Goal: Information Seeking & Learning: Find specific fact

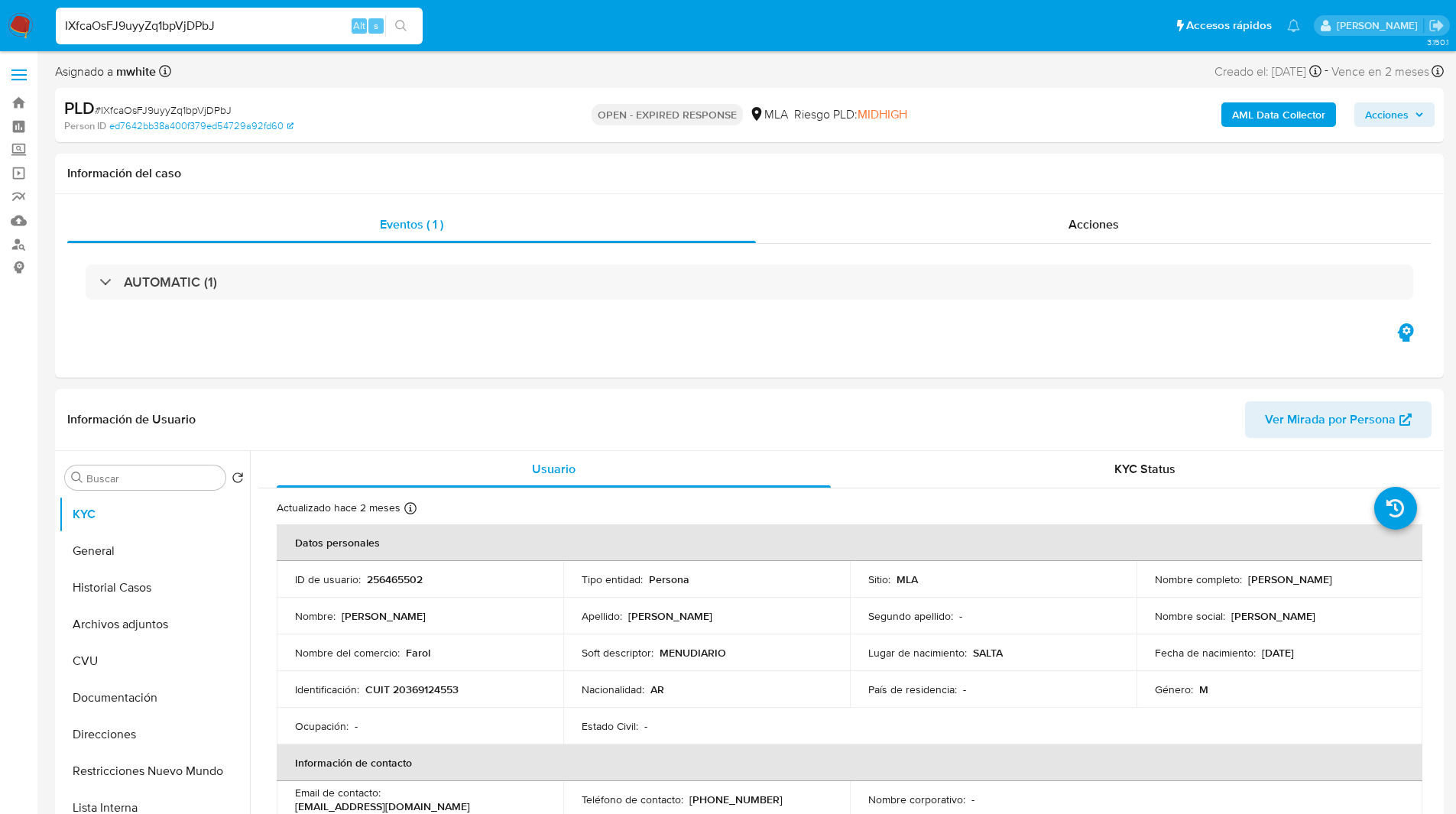
select select "10"
click at [555, 36] on ul "Pausado Ver notificaciones IXfcaOsFJ9uyyZq1bpVjDPbJ Alt s Accesos rápidos Presi…" at bounding box center [678, 25] width 1260 height 38
click at [458, 110] on div "PLD # IXfcaOsFJ9uyyZq1bpVjDPbJ" at bounding box center [289, 109] width 451 height 23
click at [471, 118] on div "PLD # IXfcaOsFJ9uyyZq1bpVjDPbJ" at bounding box center [289, 109] width 451 height 23
click at [516, 75] on div "Asignado a mwhite Asignado el: 17/07/2025 16:35:32 Creado el: 12/07/2025 Creado…" at bounding box center [749, 75] width 1388 height 27
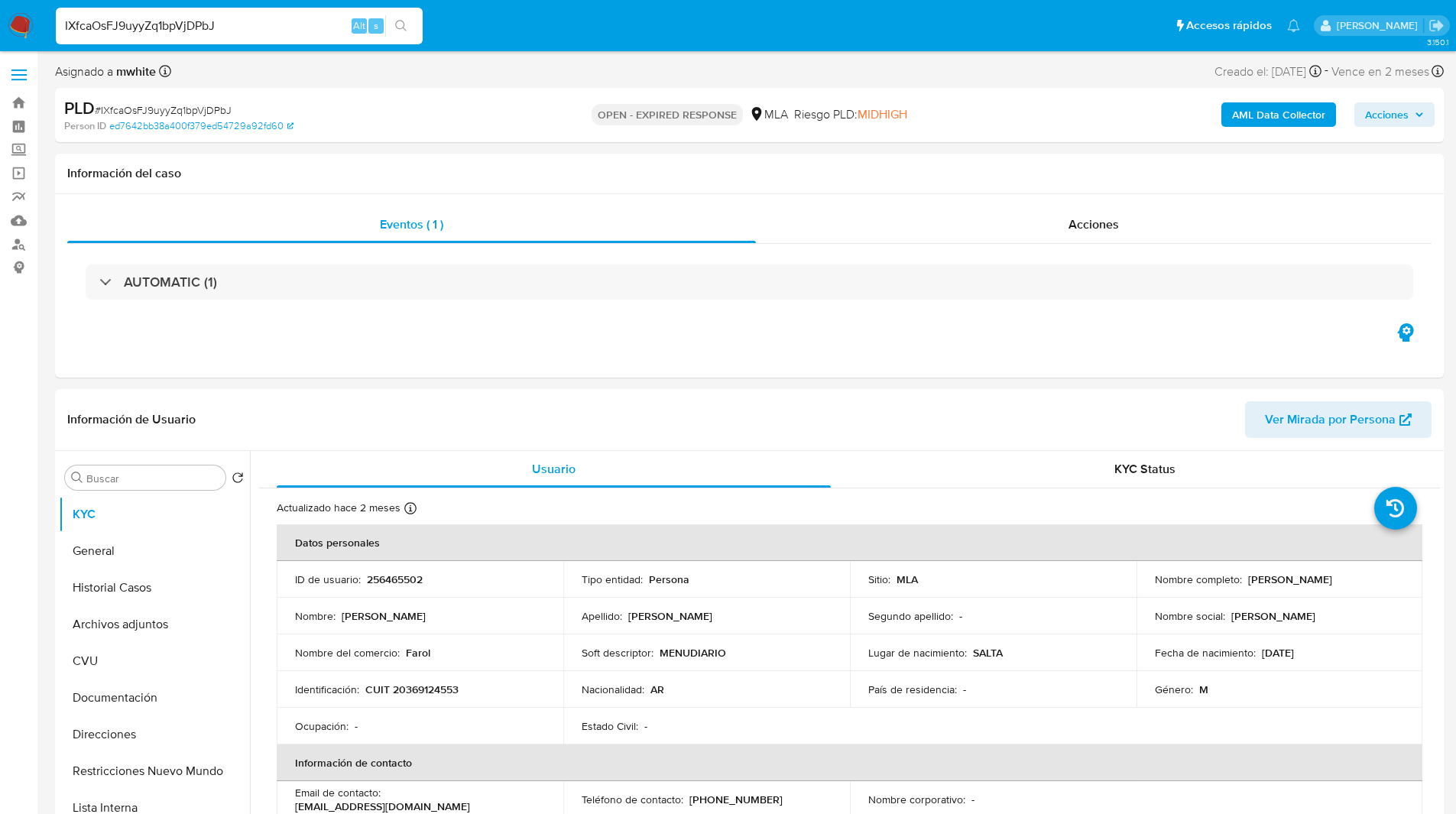
click at [489, 21] on ul "Pausado Ver notificaciones IXfcaOsFJ9uyyZq1bpVjDPbJ Alt s Accesos rápidos Presi…" at bounding box center [678, 25] width 1260 height 38
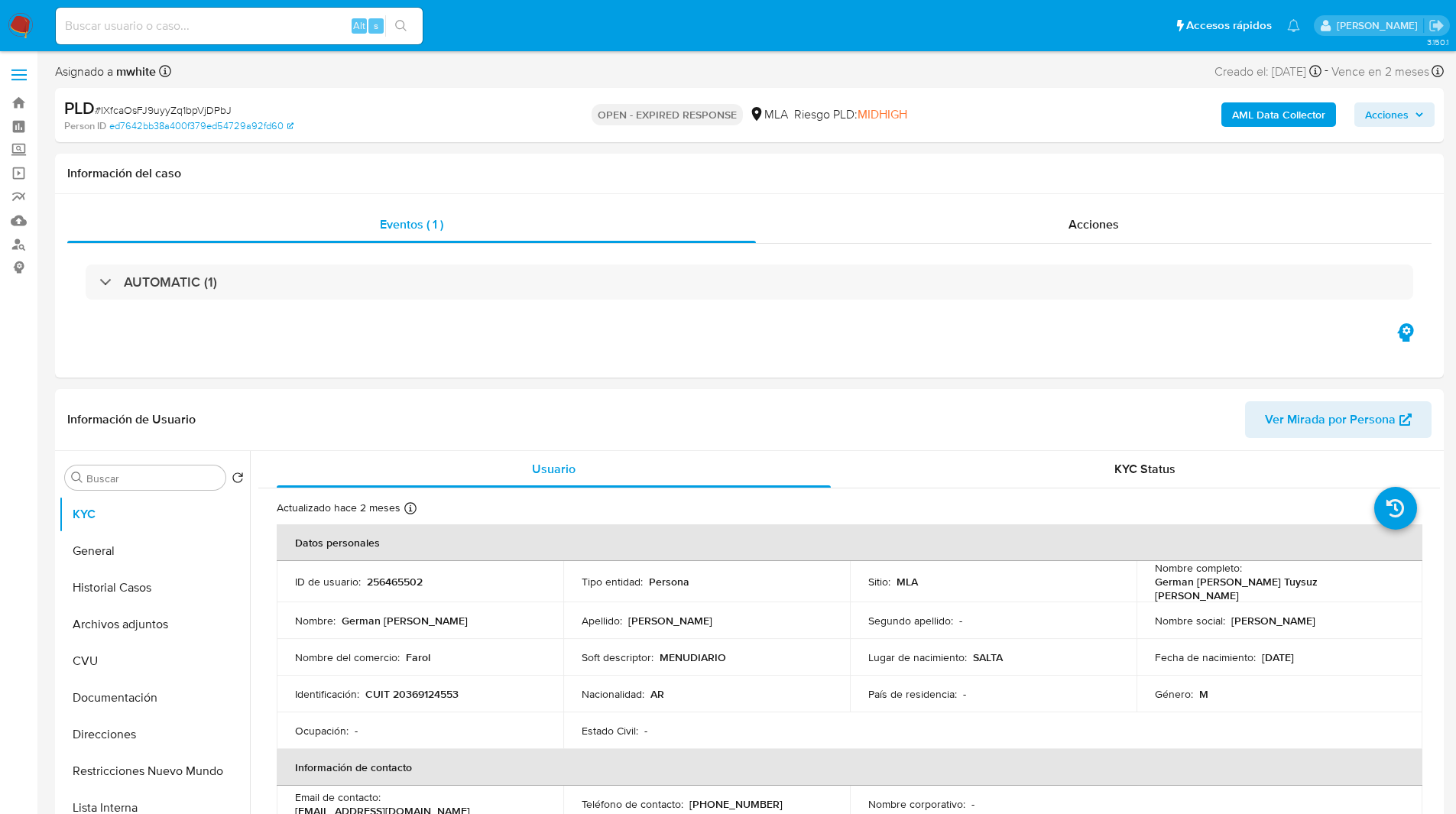
select select "10"
click at [538, 41] on ul "Pausado Ver notificaciones Alt s Accesos rápidos Presiona las siguientes teclas…" at bounding box center [678, 25] width 1260 height 38
click at [498, 138] on div "PLD # IXfcaOsFJ9uyyZq1bpVjDPbJ Person ID ed7642bb38a400f379ed54729a92fd60 OPEN …" at bounding box center [749, 115] width 1388 height 54
click at [565, 26] on ul "Pausado Ver notificaciones Alt s Accesos rápidos Presiona las siguientes teclas…" at bounding box center [678, 25] width 1260 height 38
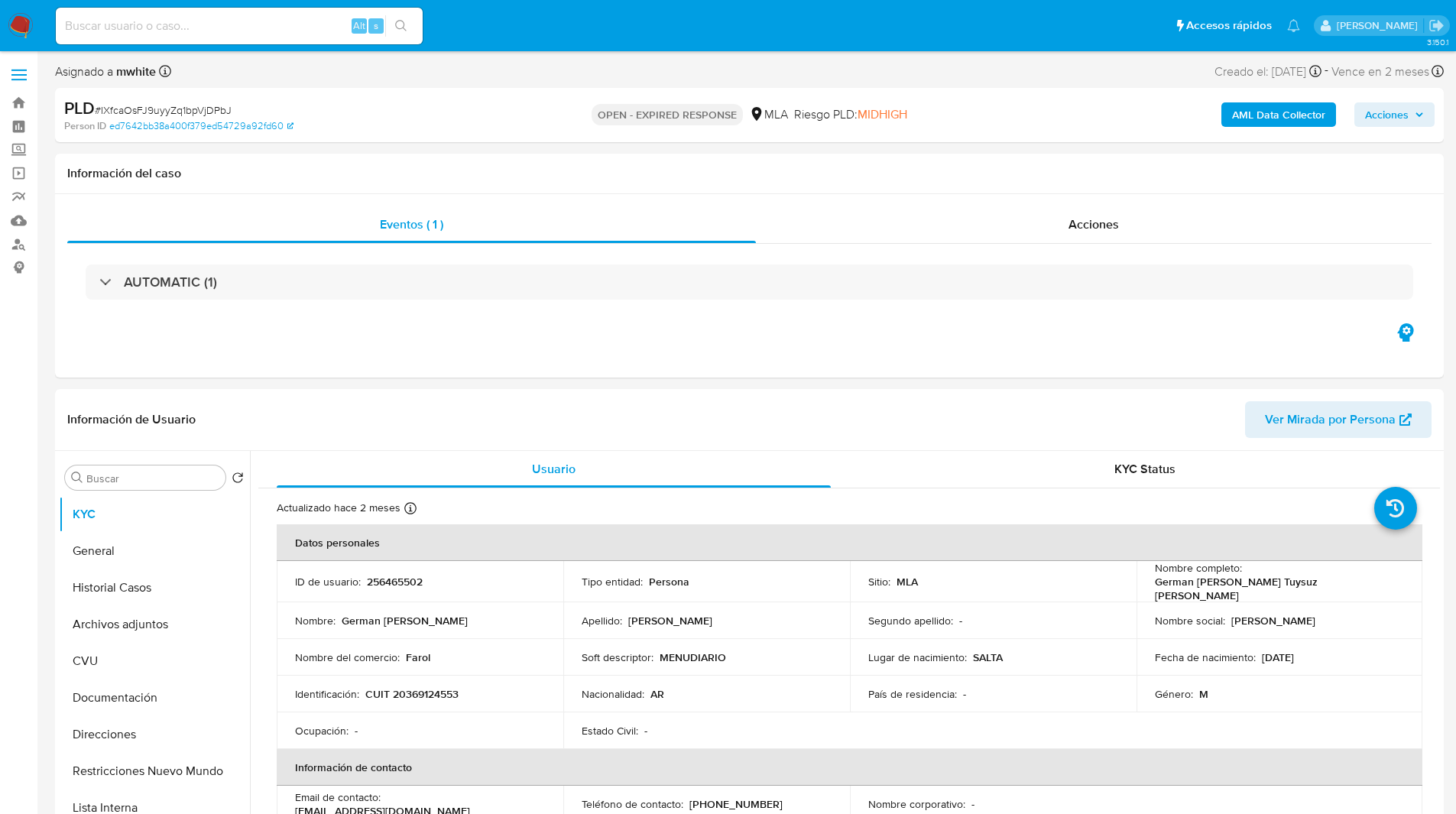
click at [637, 43] on ul "Pausado Ver notificaciones Alt s Accesos rápidos Presiona las siguientes teclas…" at bounding box center [678, 25] width 1260 height 38
click at [557, 30] on ul "Pausado Ver notificaciones Alt s Accesos rápidos Presiona las siguientes teclas…" at bounding box center [678, 25] width 1260 height 38
click at [543, 19] on ul "Pausado Ver notificaciones Alt s Accesos rápidos Presiona las siguientes teclas…" at bounding box center [678, 25] width 1260 height 38
click at [603, 31] on ul "Pausado Ver notificaciones Alt s Accesos rápidos Presiona las siguientes teclas…" at bounding box center [678, 25] width 1260 height 38
click at [609, 20] on ul "Pausado Ver notificaciones Alt s Accesos rápidos Presiona las siguientes teclas…" at bounding box center [678, 25] width 1260 height 38
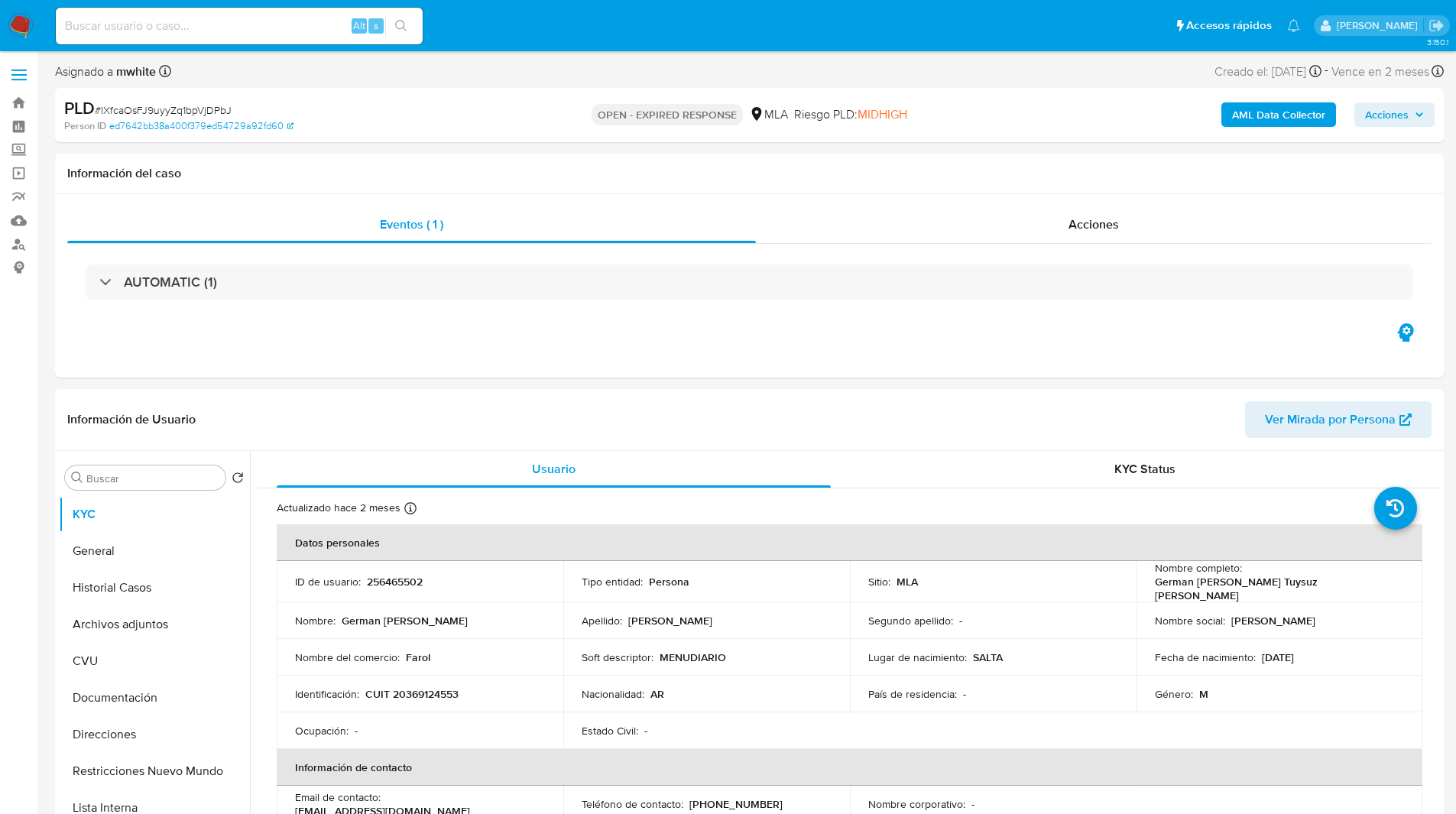
click at [508, 39] on ul "Pausado Ver notificaciones Alt s Accesos rápidos Presiona las siguientes teclas…" at bounding box center [678, 25] width 1260 height 38
click at [514, 43] on ul "Pausado Ver notificaciones Alt s Accesos rápidos Presiona las siguientes teclas…" at bounding box center [678, 25] width 1260 height 38
click at [586, 33] on ul "Pausado Ver notificaciones Alt s Accesos rápidos Presiona las siguientes teclas…" at bounding box center [678, 25] width 1260 height 38
click at [597, 38] on ul "Pausado Ver notificaciones Alt s Accesos rápidos Presiona las siguientes teclas…" at bounding box center [678, 25] width 1260 height 38
click at [498, 35] on ul "Pausado Ver notificaciones Alt s Accesos rápidos Presiona las siguientes teclas…" at bounding box center [678, 25] width 1260 height 38
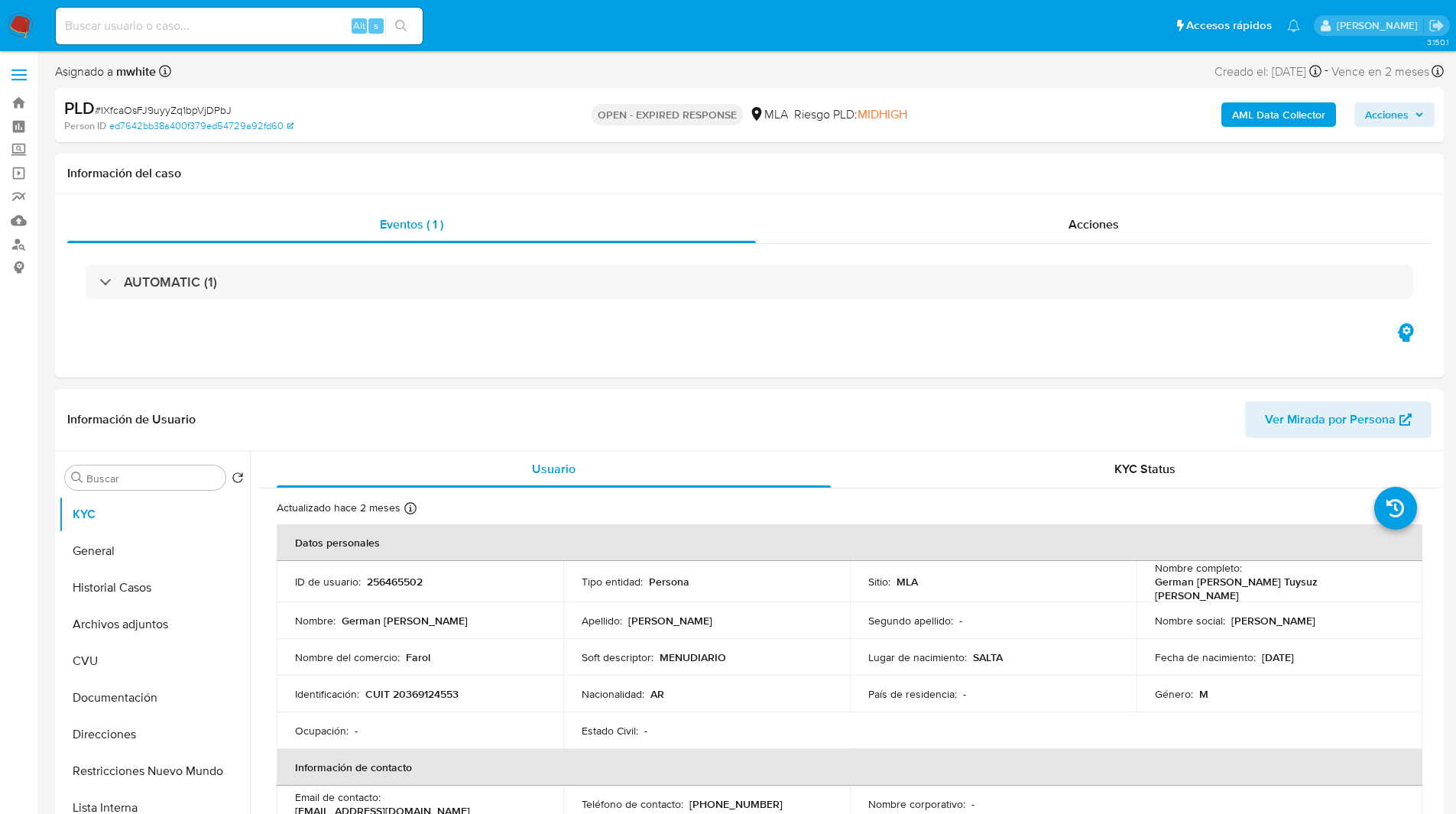
click at [500, 10] on ul "Pausado Ver notificaciones Alt s Accesos rápidos Presiona las siguientes teclas…" at bounding box center [678, 25] width 1260 height 38
click at [530, 16] on ul "Pausado Ver notificaciones Alt s Accesos rápidos Presiona las siguientes teclas…" at bounding box center [678, 25] width 1260 height 38
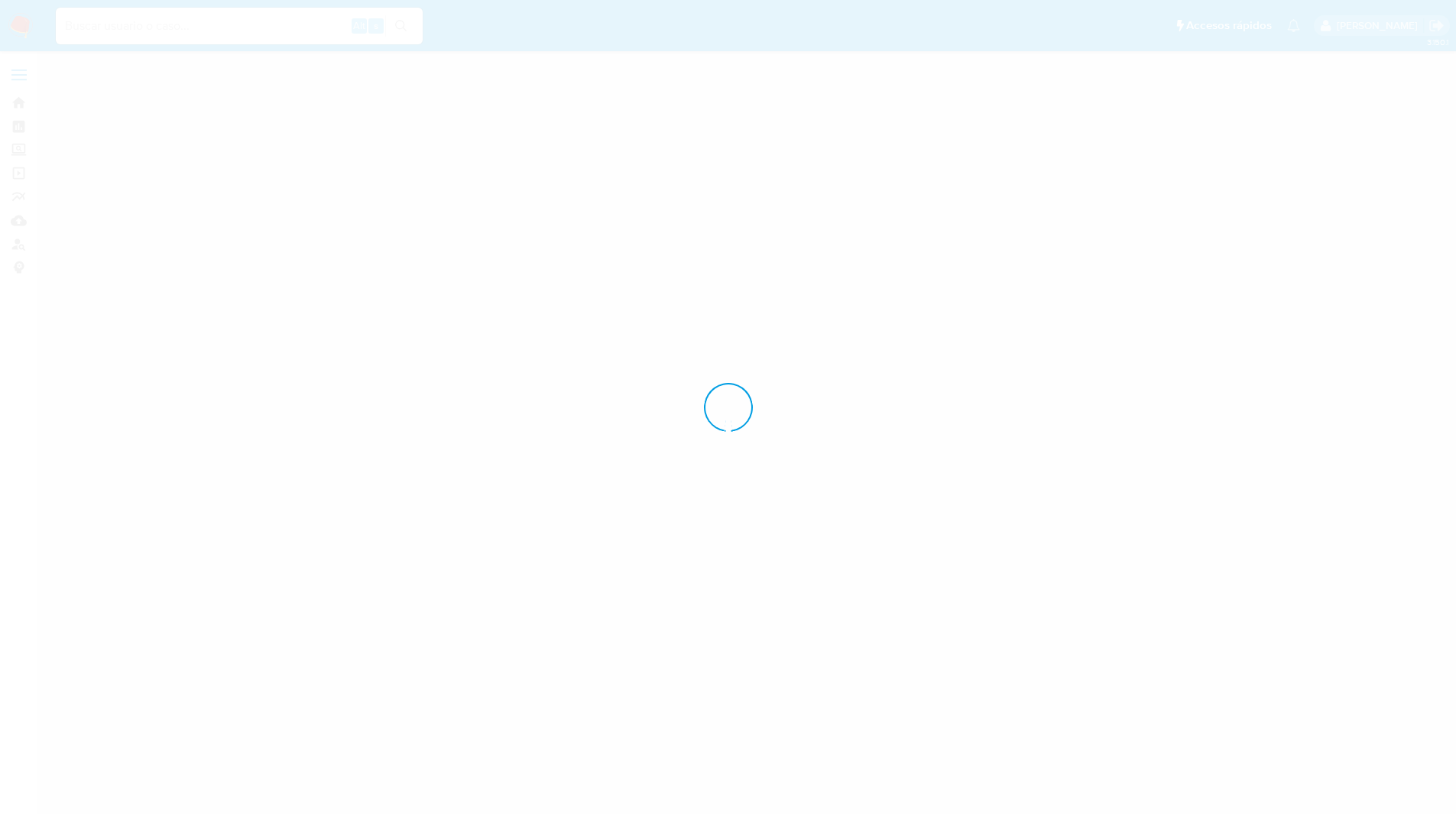
click at [500, 13] on ul "Pausado Ver notificaciones Alt s Accesos rápidos Presiona las siguientes teclas…" at bounding box center [678, 25] width 1260 height 38
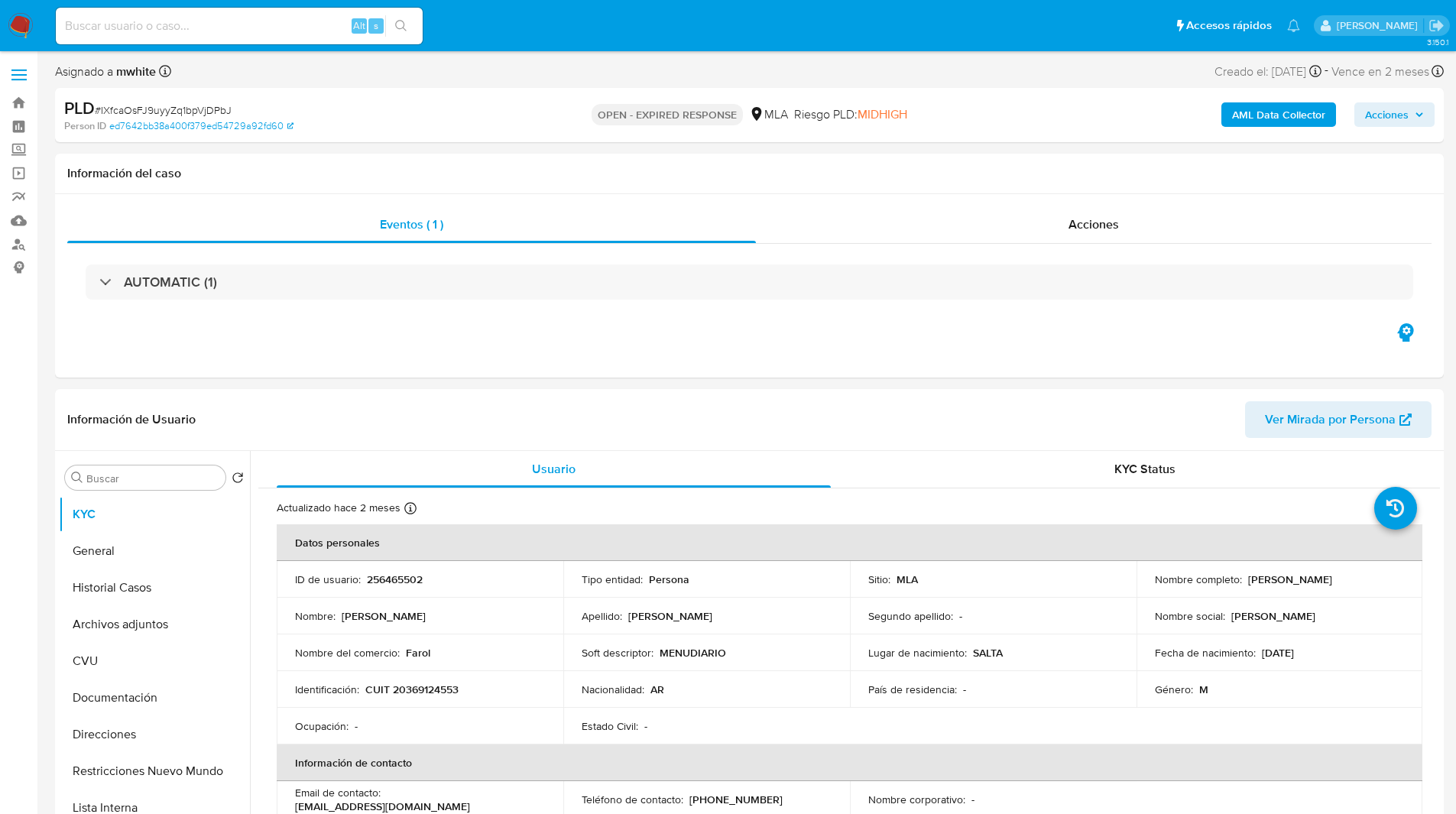
select select "10"
click at [563, 31] on ul "Pausado Ver notificaciones Alt s Accesos rápidos Presiona las siguientes teclas…" at bounding box center [678, 25] width 1260 height 38
click at [19, 24] on img at bounding box center [20, 26] width 26 height 26
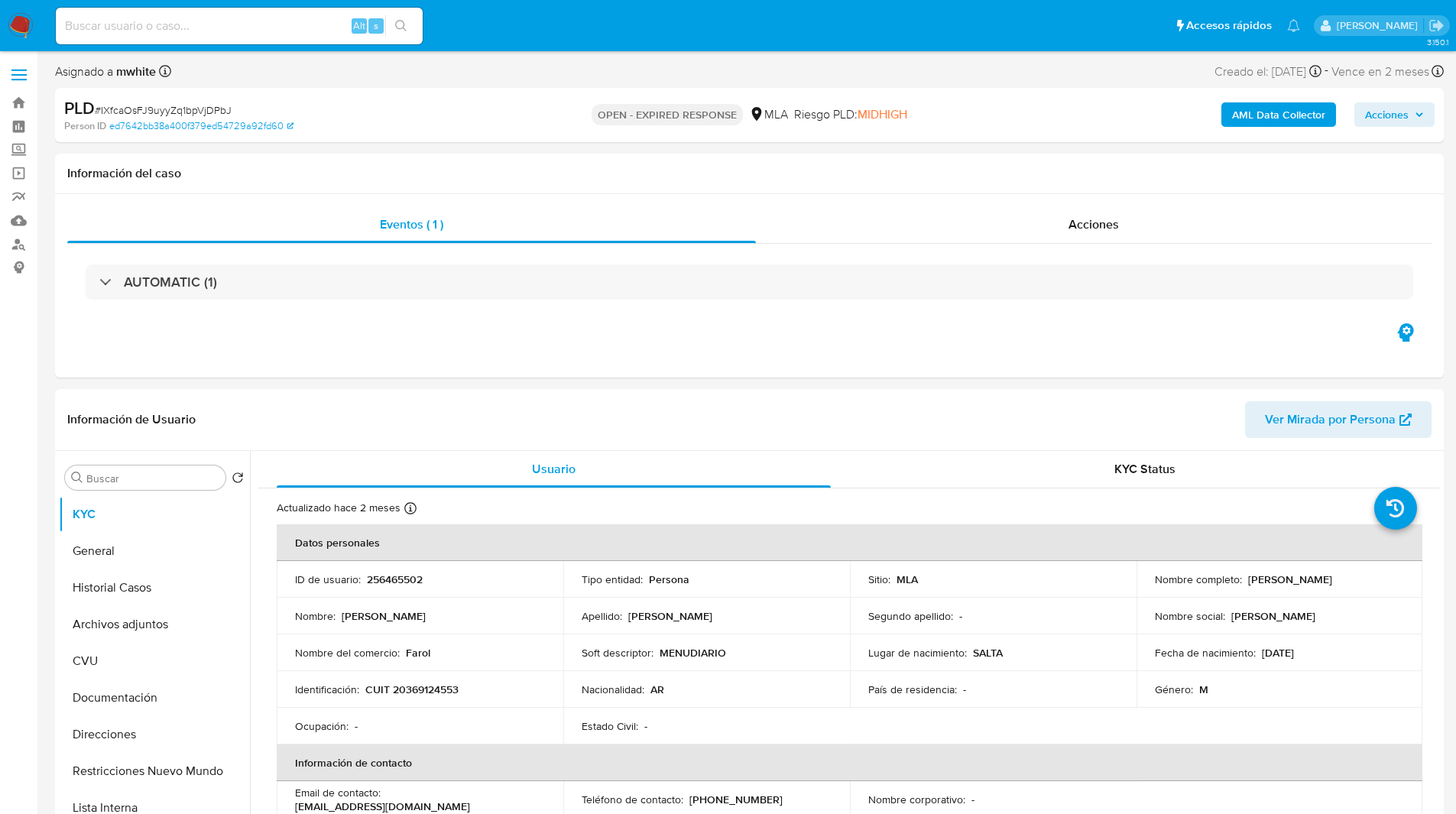
click at [19, 24] on img at bounding box center [20, 26] width 26 height 26
click at [186, 25] on input at bounding box center [239, 26] width 367 height 20
paste input "rtwIWOlFMCb1NhHJW8kjVGiR"
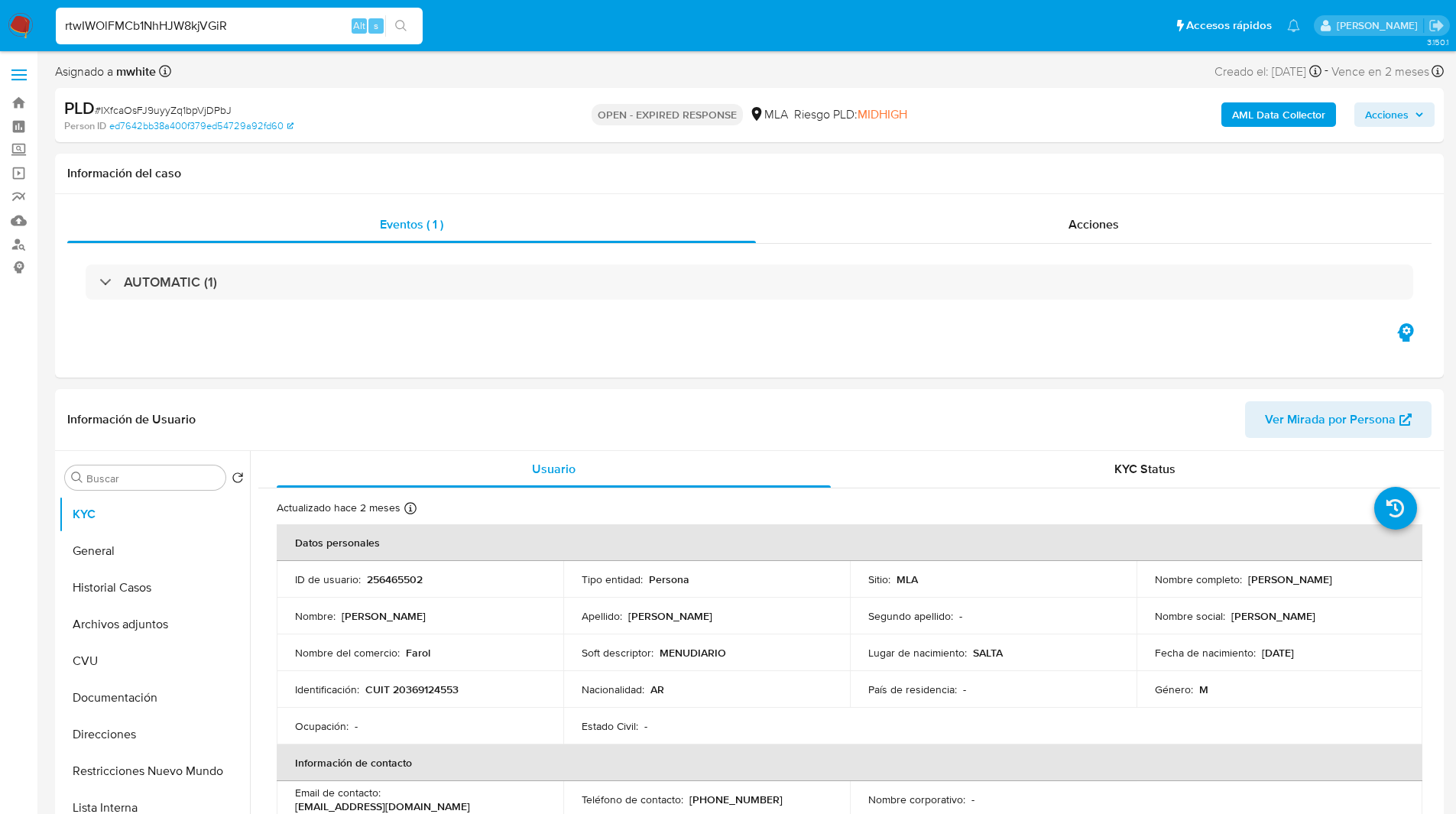
type input "rtwIWOlFMCb1NhHJW8kjVGiR"
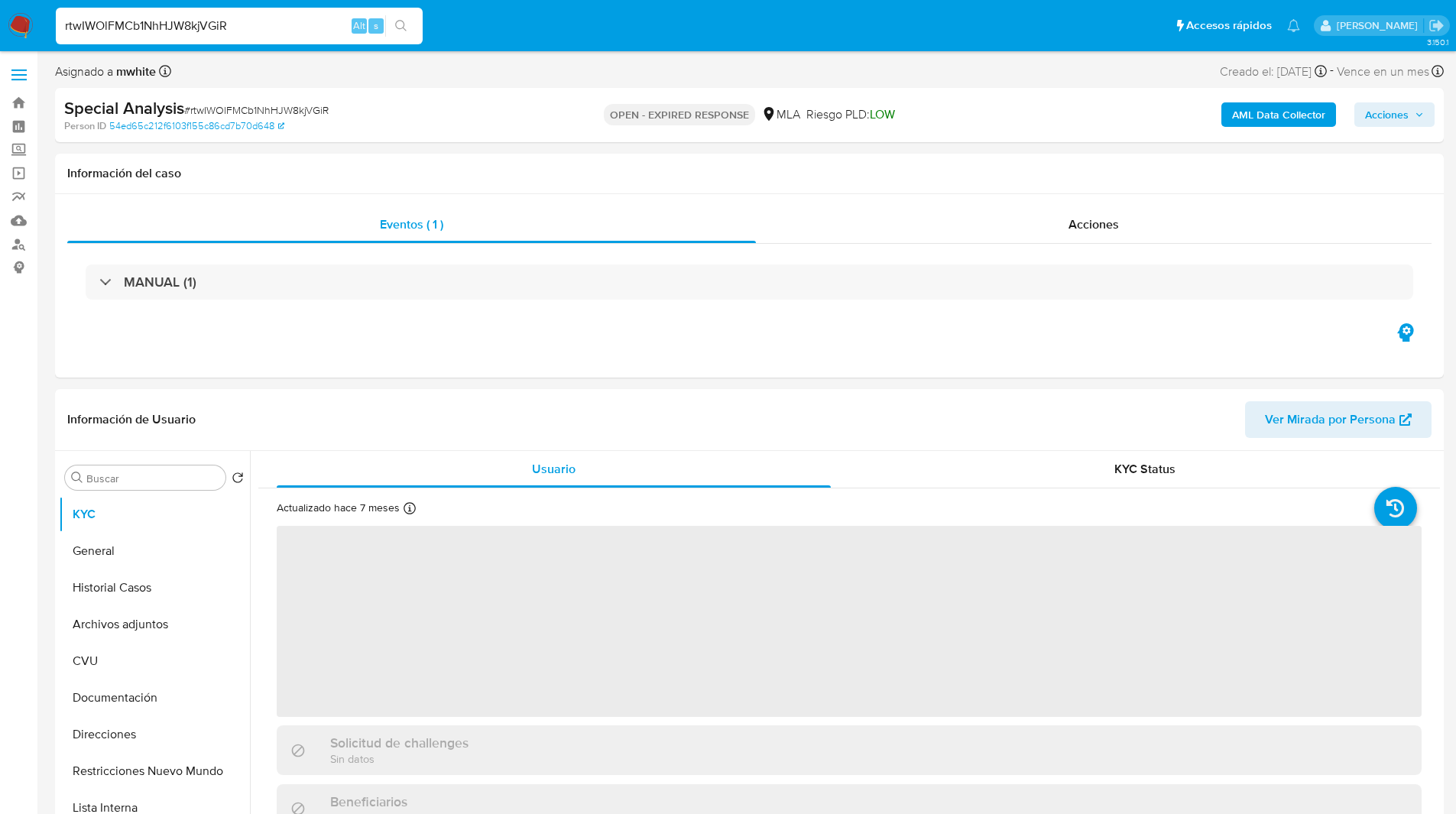
select select "10"
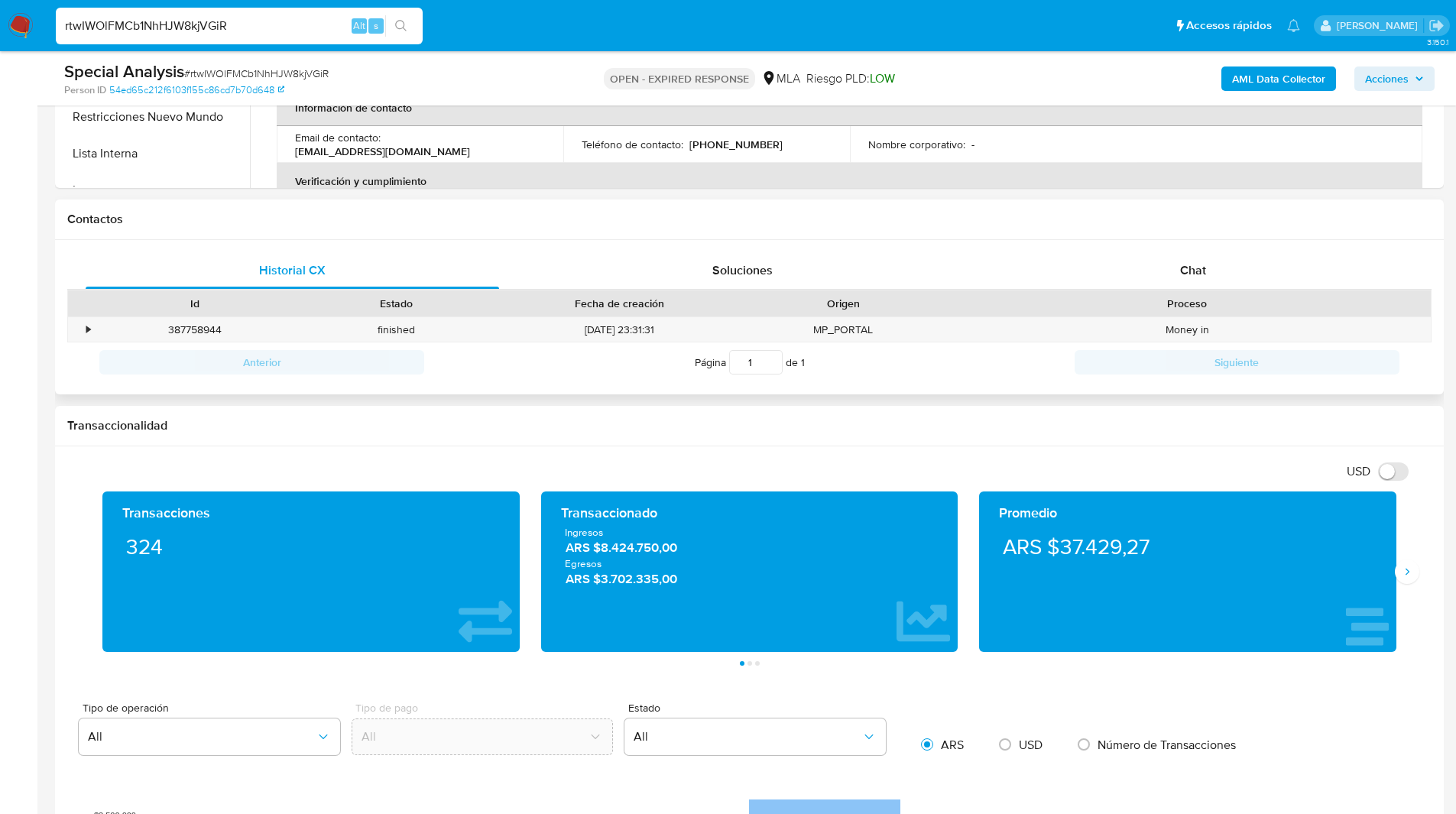
scroll to position [607, 0]
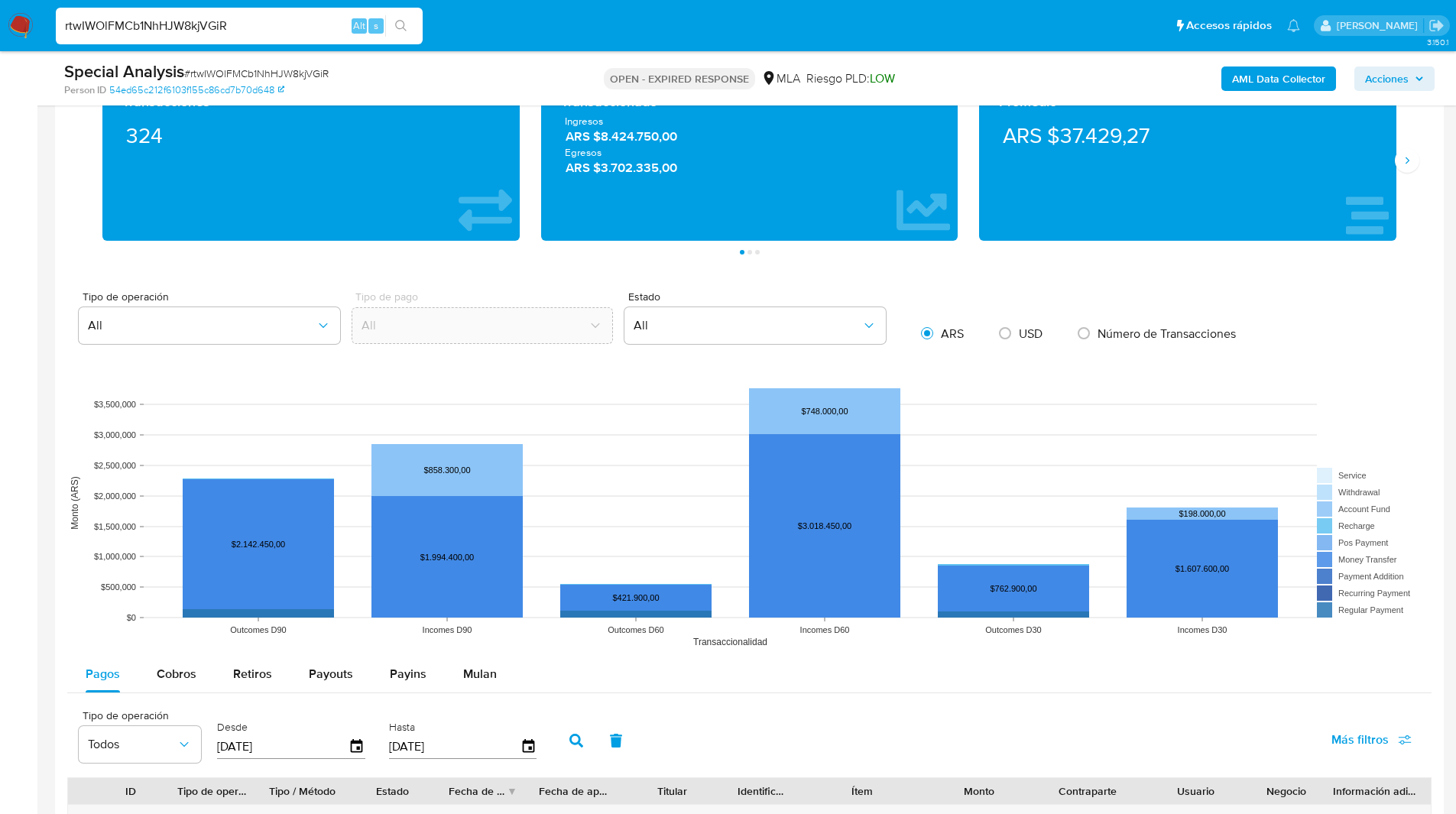
click at [1070, 301] on div "Tipo de operación All Tipo de pago All Estado All ARS USD Número de Transaccion…" at bounding box center [749, 321] width 1364 height 59
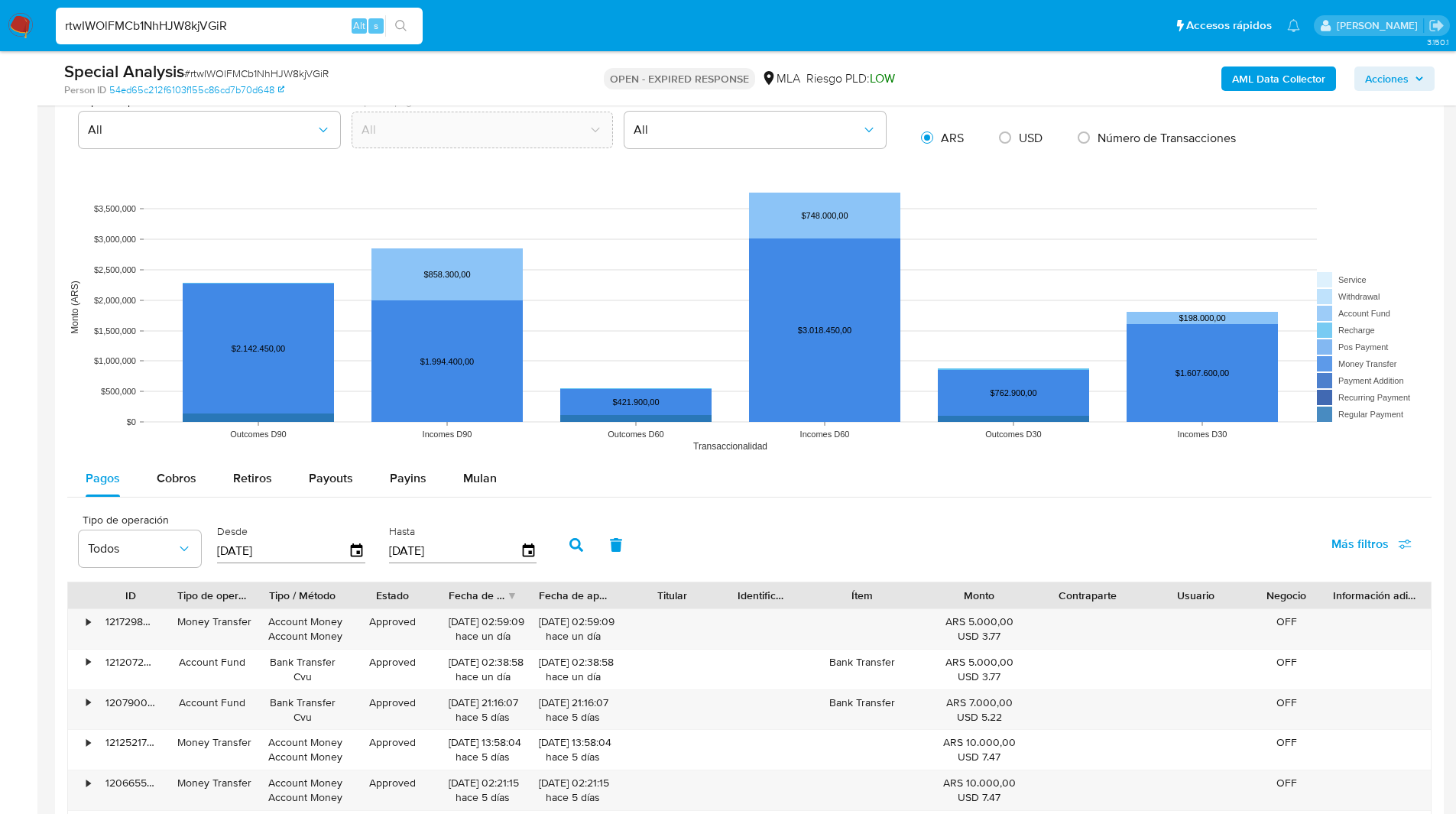
scroll to position [1210, 0]
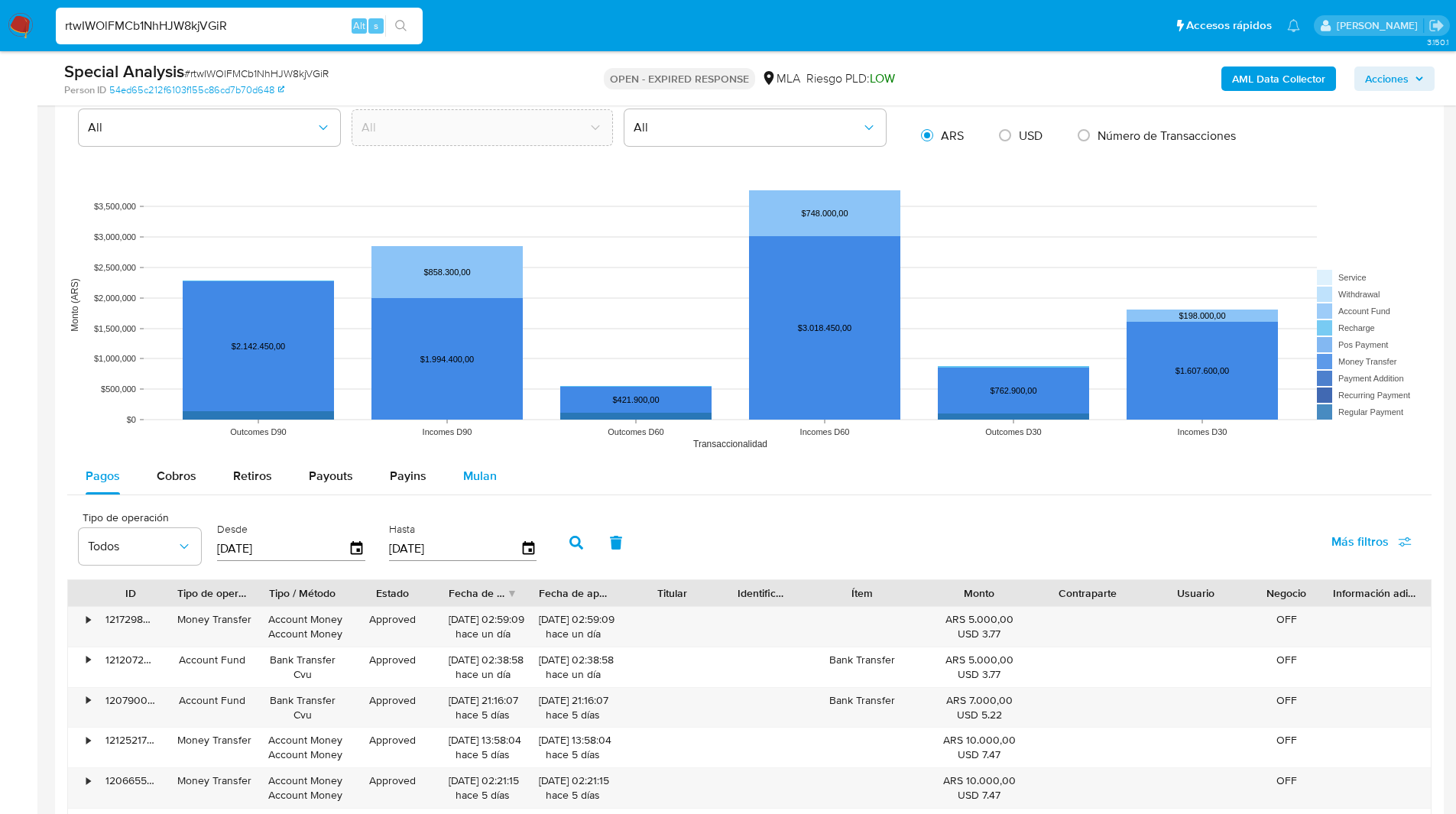
click at [463, 478] on span "Mulan" at bounding box center [480, 475] width 34 height 17
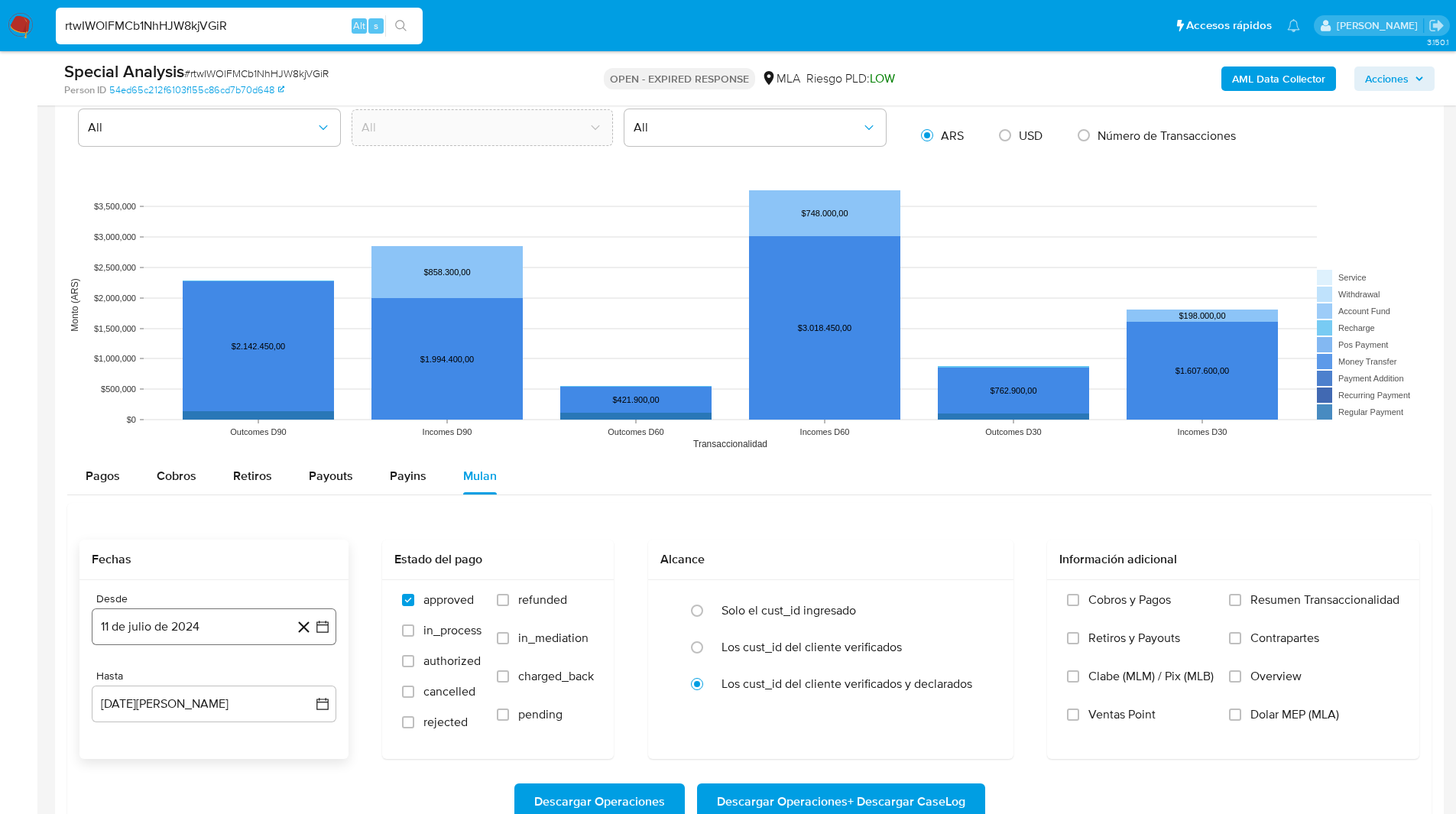
click at [150, 641] on button "11 de julio de 2024" at bounding box center [214, 626] width 245 height 37
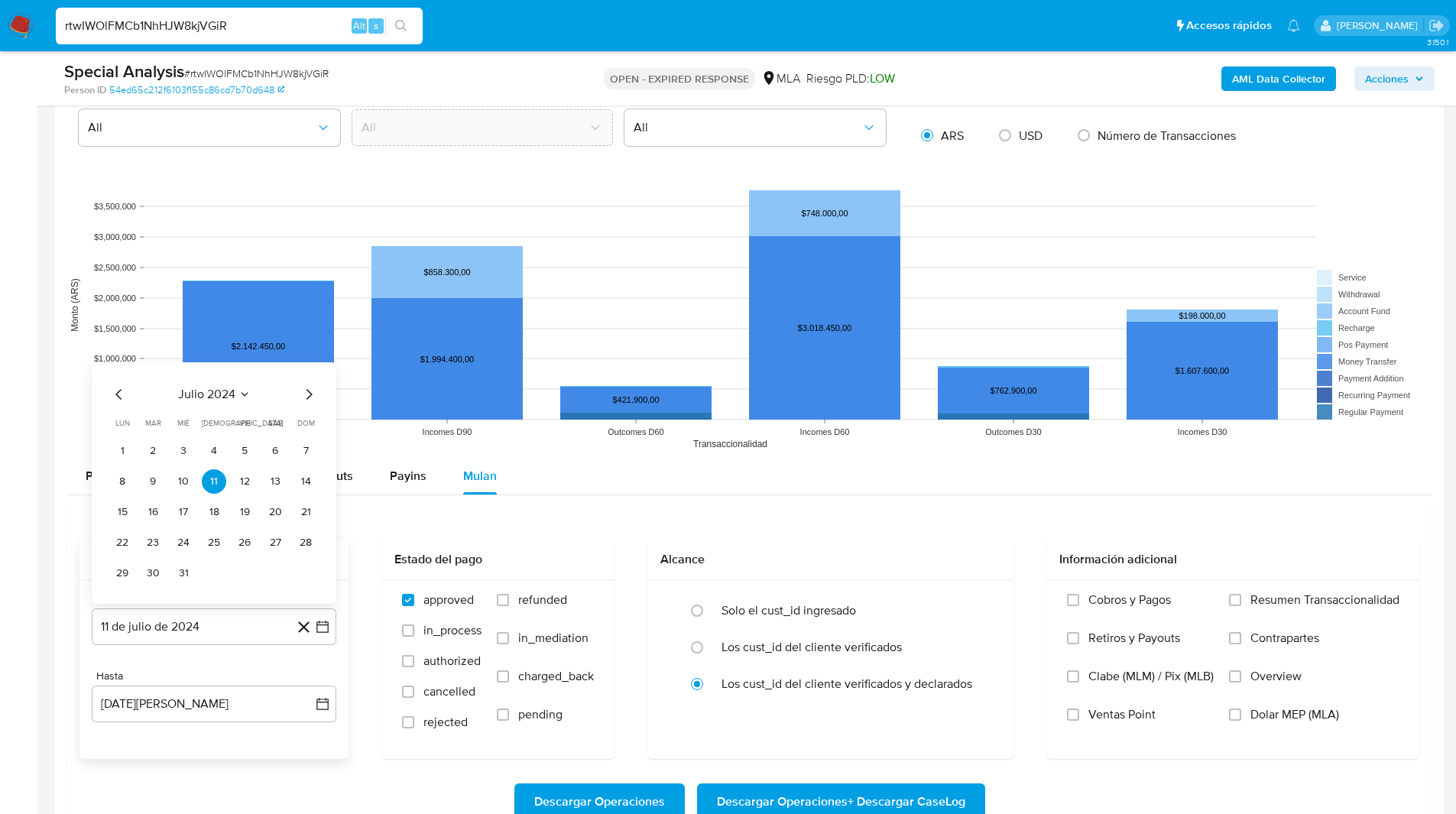
click at [310, 393] on icon "Mes siguiente" at bounding box center [309, 394] width 6 height 11
click at [219, 453] on button "1" at bounding box center [214, 451] width 25 height 25
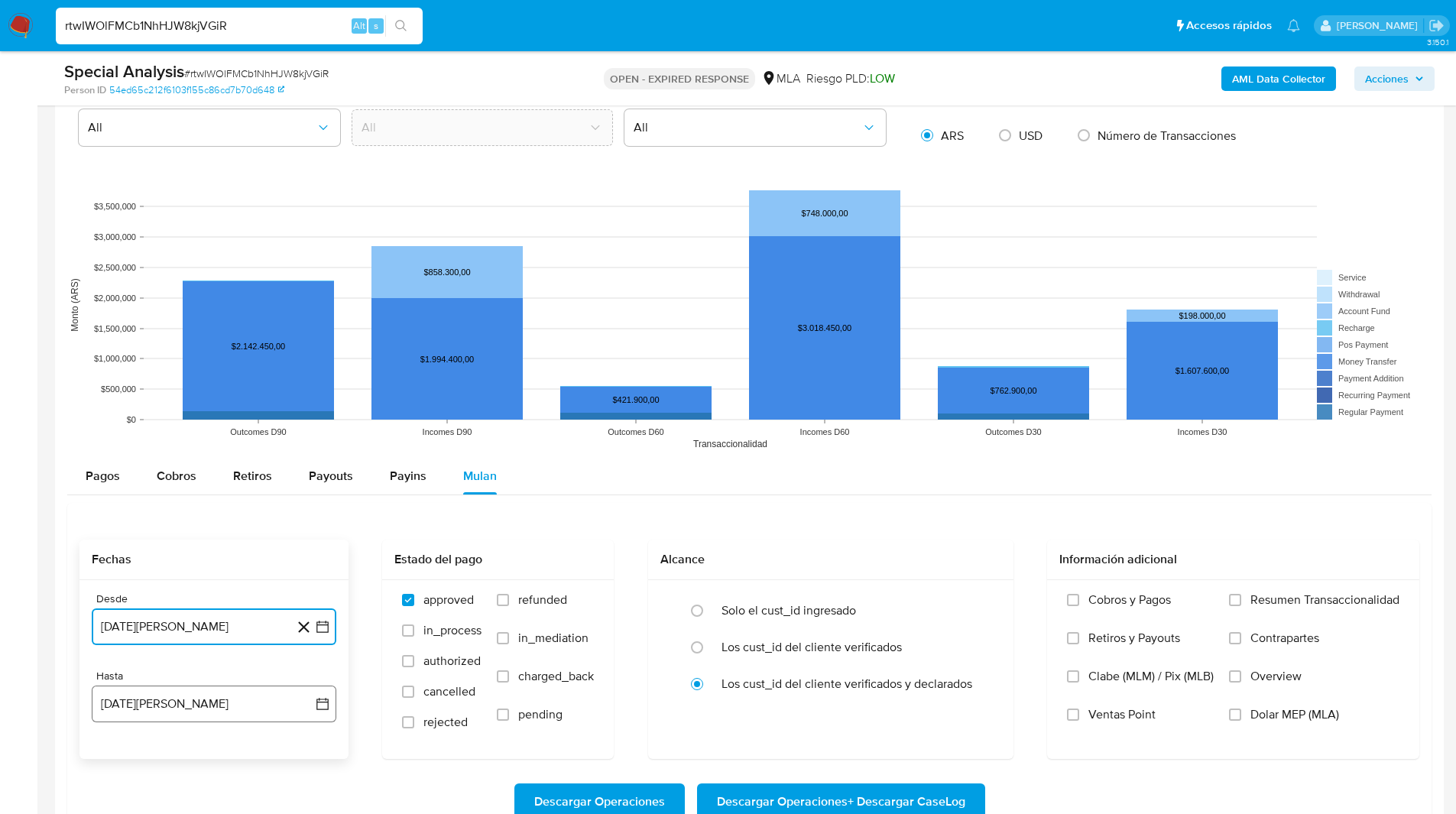
click at [163, 720] on button "11 [PERSON_NAME] de 2025" at bounding box center [214, 703] width 245 height 37
click at [122, 464] on icon "Mes anterior" at bounding box center [119, 472] width 18 height 18
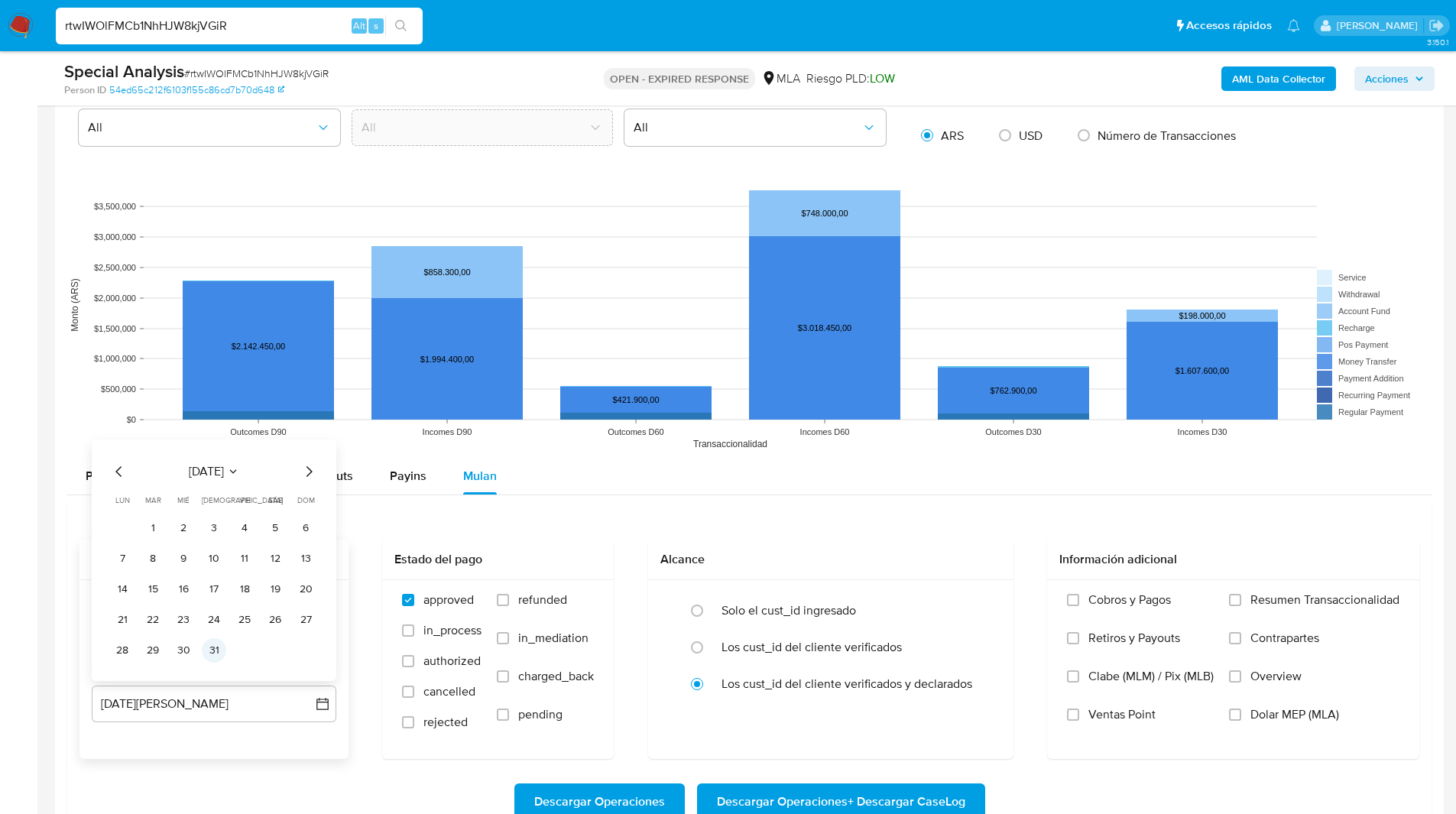
click at [216, 640] on button "31" at bounding box center [214, 651] width 25 height 25
click at [1298, 720] on span "Dolar MEP (MLA)" at bounding box center [1294, 715] width 88 height 16
click at [1241, 720] on input "Dolar MEP (MLA)" at bounding box center [1234, 714] width 12 height 12
click at [279, 538] on div "Fechas Desde 1 de agosto de 2024 1-08-2024 Hasta 31 de julio de 2025 31-07-2025…" at bounding box center [749, 680] width 1364 height 354
click at [892, 803] on span "Descargar Operaciones + Descargar CaseLog" at bounding box center [841, 802] width 248 height 34
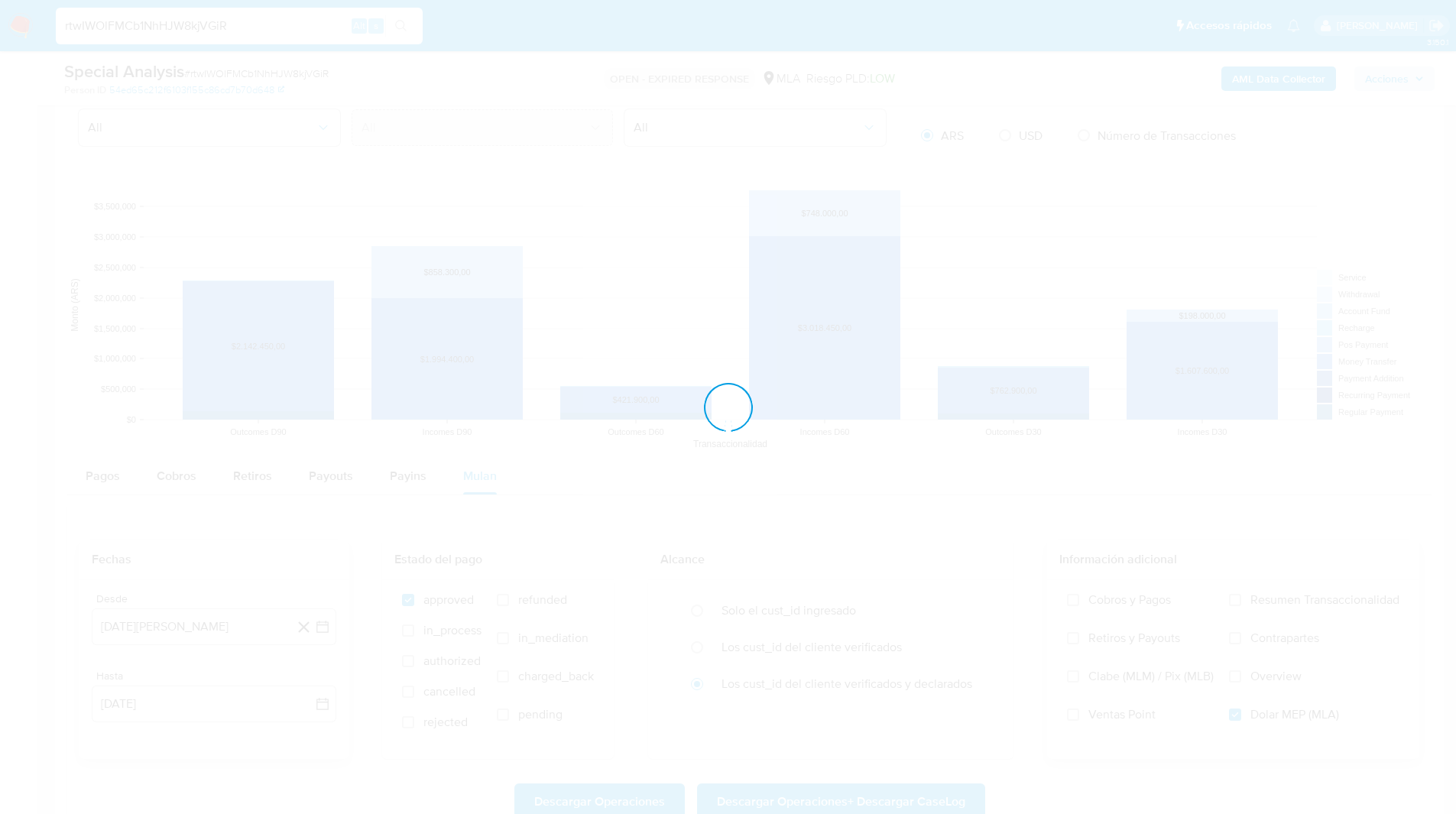
drag, startPoint x: 892, startPoint y: 803, endPoint x: 546, endPoint y: 95, distance: 788.0
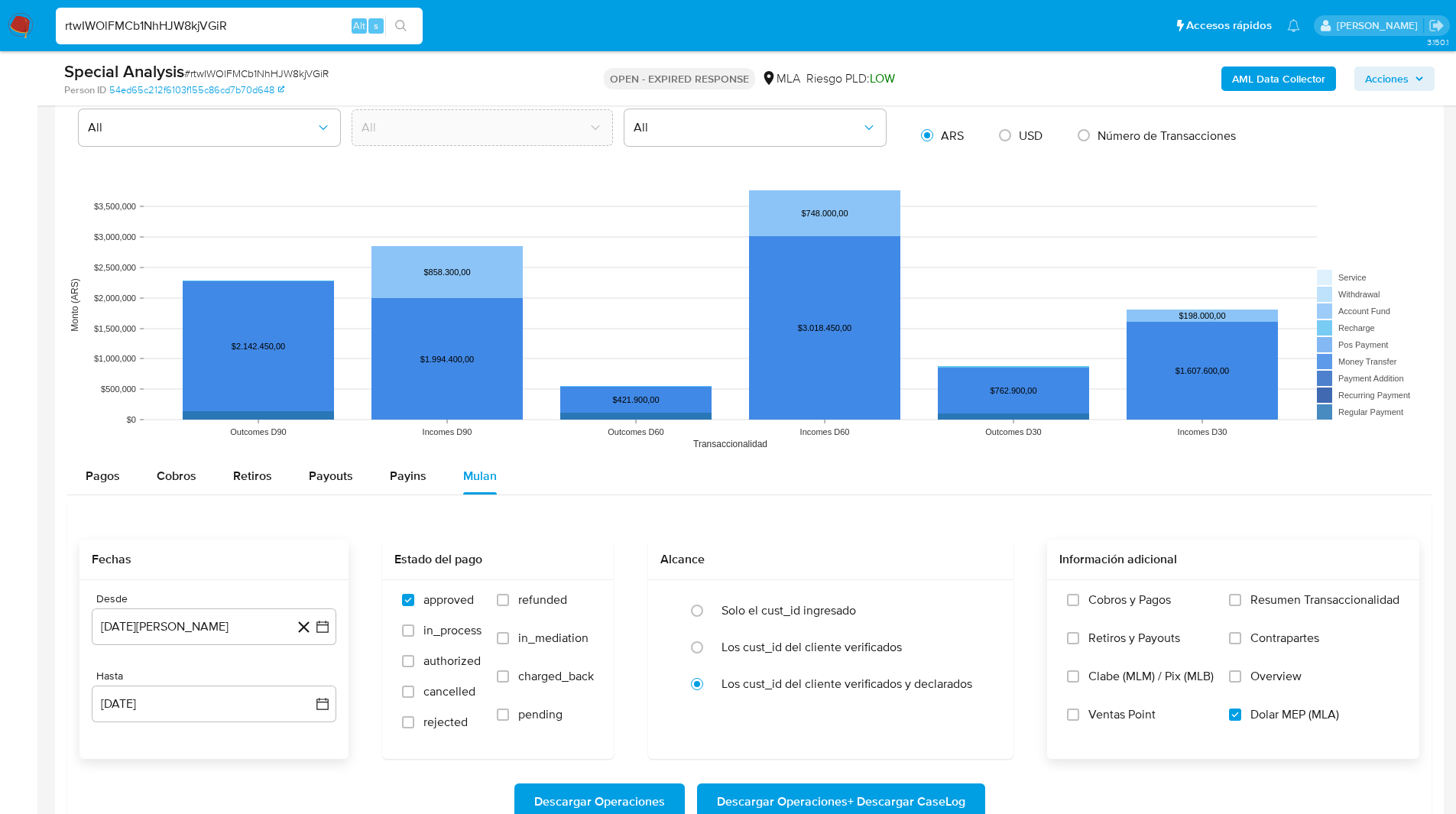
drag, startPoint x: 546, startPoint y: 95, endPoint x: 498, endPoint y: 65, distance: 56.6
click at [498, 65] on div "Special Analysis # rtwIWOlFMCb1NhHJW8kjVGiR" at bounding box center [289, 72] width 451 height 23
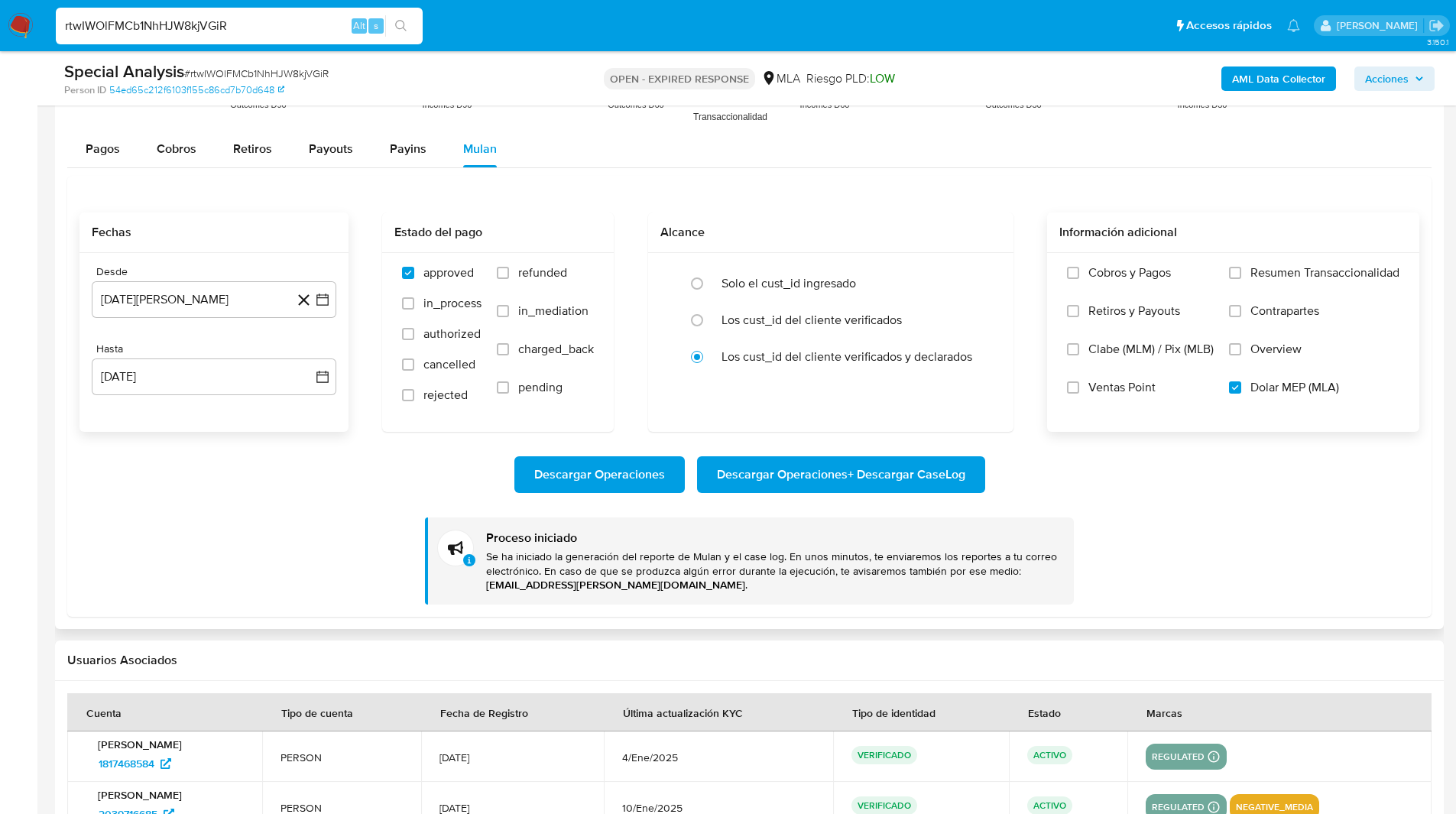
scroll to position [1537, 0]
click at [268, 443] on div "Descargar Operaciones Descargar Operaciones + Descargar CaseLog Proceso iniciad…" at bounding box center [749, 518] width 1340 height 173
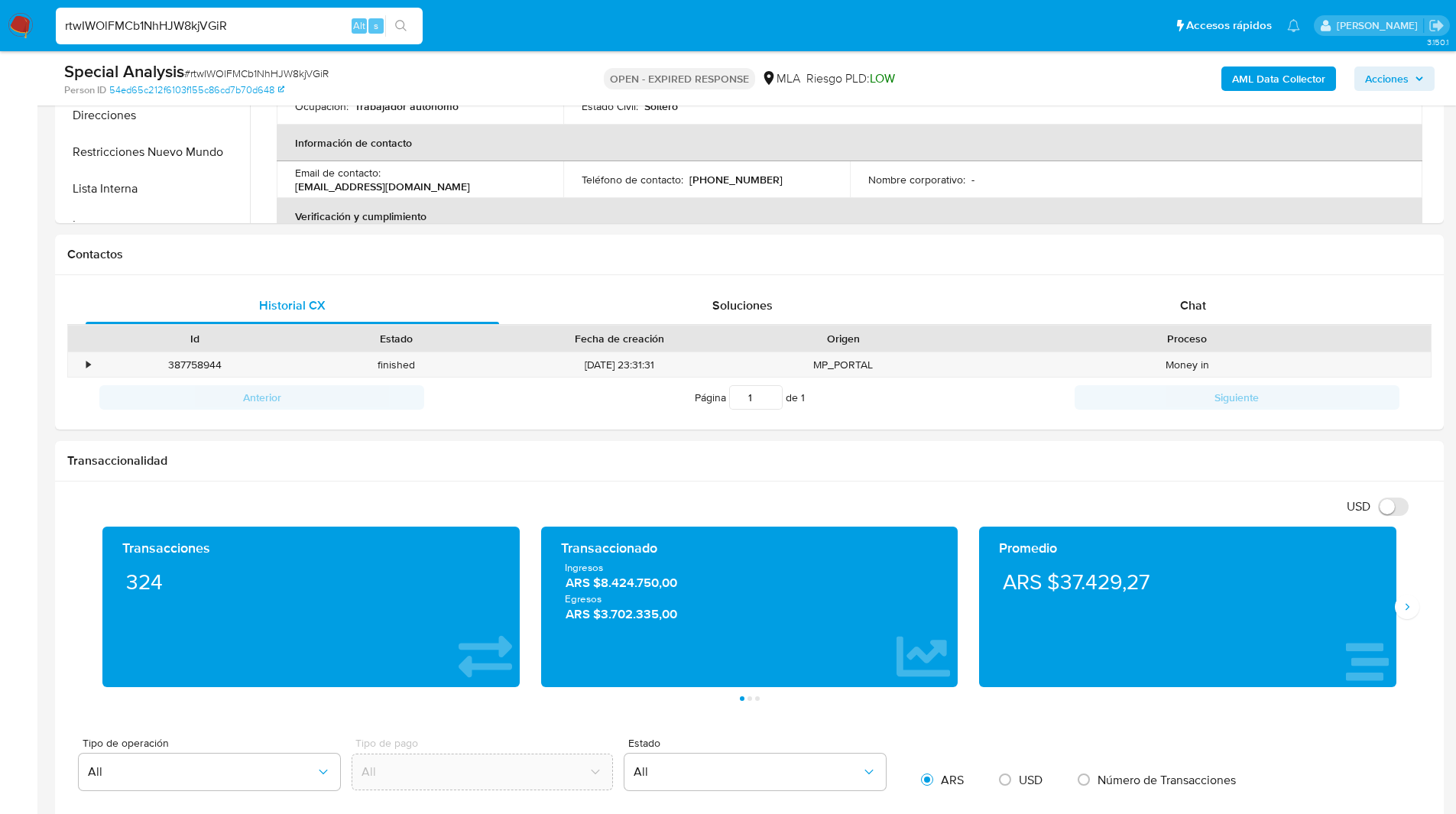
scroll to position [0, 0]
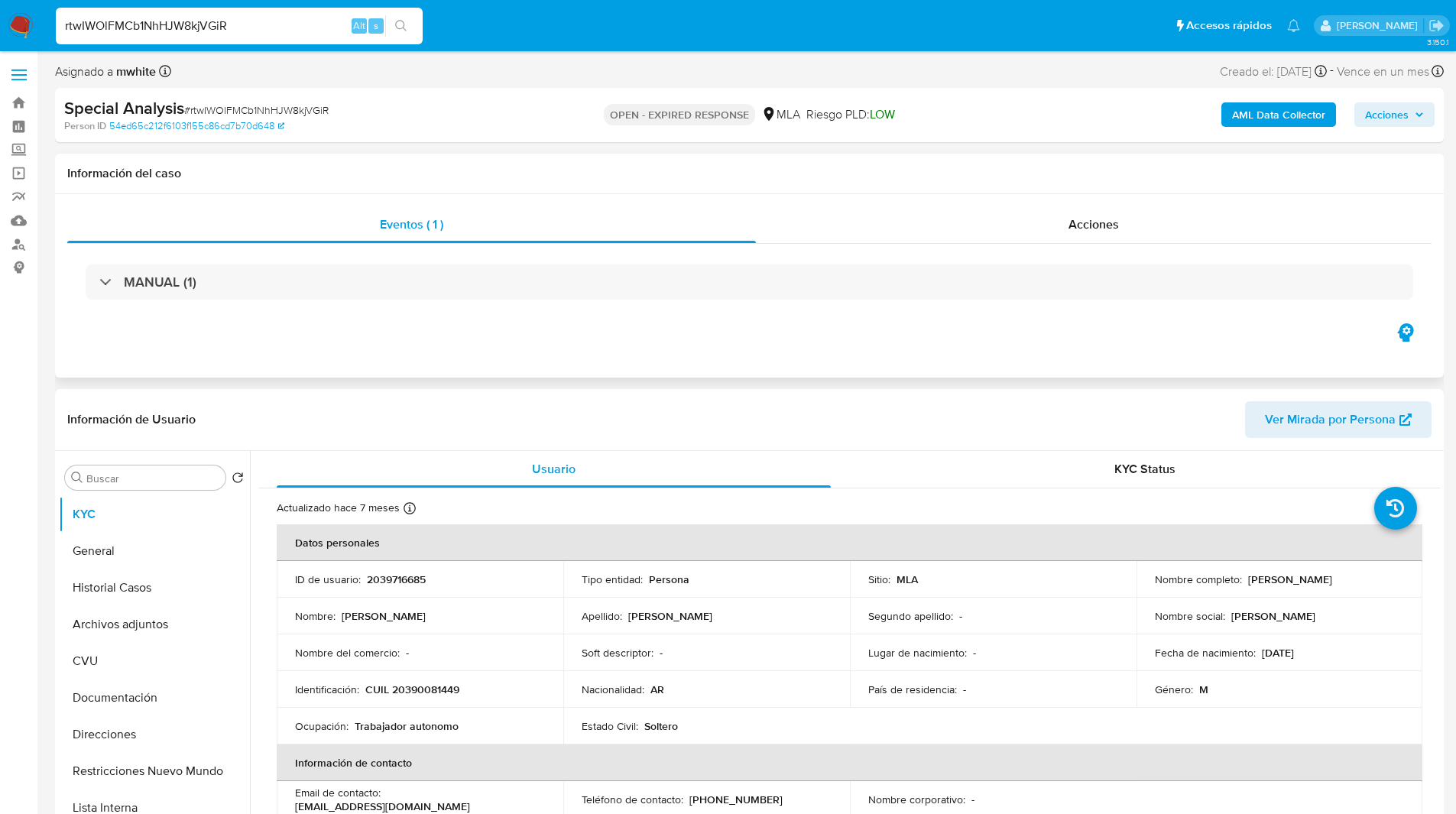
click at [443, 361] on div "Eventos ( 1 ) Acciones MANUAL (1)" at bounding box center [749, 286] width 1388 height 183
click at [1001, 180] on h1 "Información del caso" at bounding box center [749, 174] width 1364 height 16
drag, startPoint x: 1242, startPoint y: 579, endPoint x: 1398, endPoint y: 581, distance: 156.0
click at [1398, 581] on td "Nombre completo : Franco Danilo Carrizo Nieva" at bounding box center [1279, 579] width 286 height 37
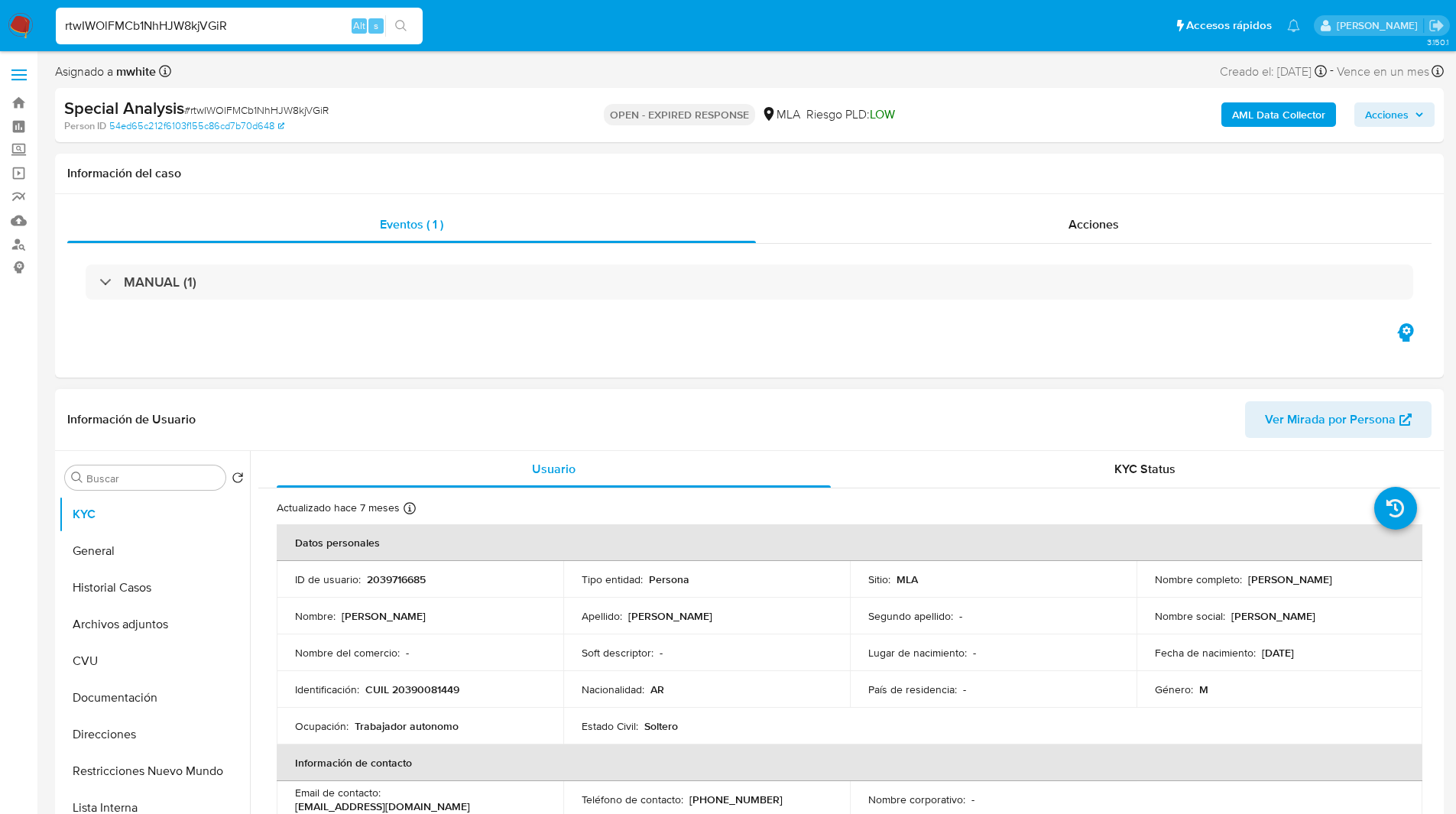
copy p "Franco Danilo Carrizo Nieva"
click at [408, 582] on p "2039716685" at bounding box center [396, 579] width 59 height 14
copy p "2039716685"
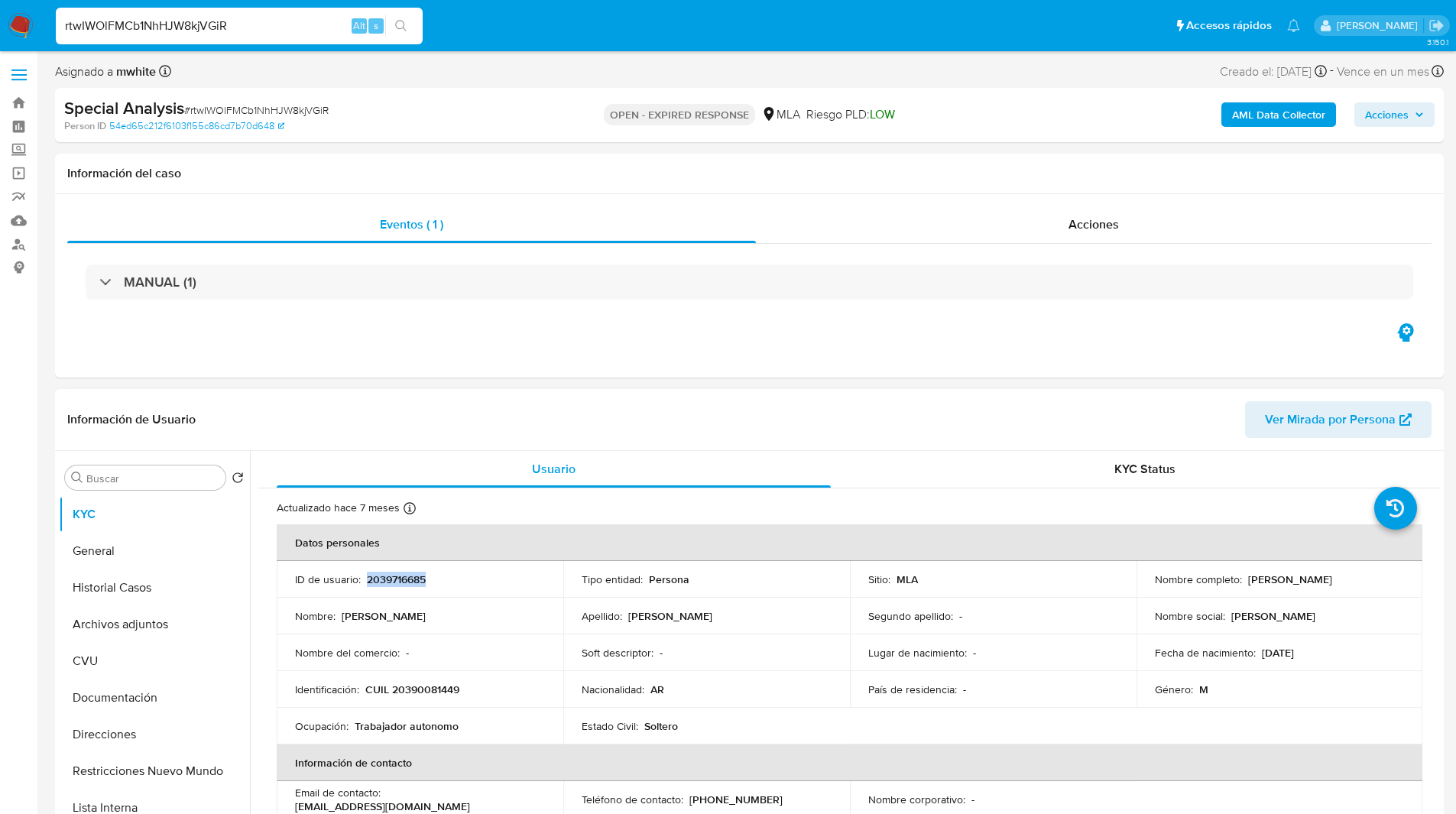
drag, startPoint x: 1242, startPoint y: 581, endPoint x: 1400, endPoint y: 583, distance: 158.0
click at [1400, 583] on td "Nombre completo : Franco Danilo Carrizo Nieva" at bounding box center [1279, 579] width 286 height 37
copy p "Franco Danilo Carrizo Nieva"
click at [947, 82] on div "Asignado a mwhite Asignado el: 09/06/2025 23:00:26 Creado el: 09/06/2025 Creado…" at bounding box center [749, 75] width 1388 height 27
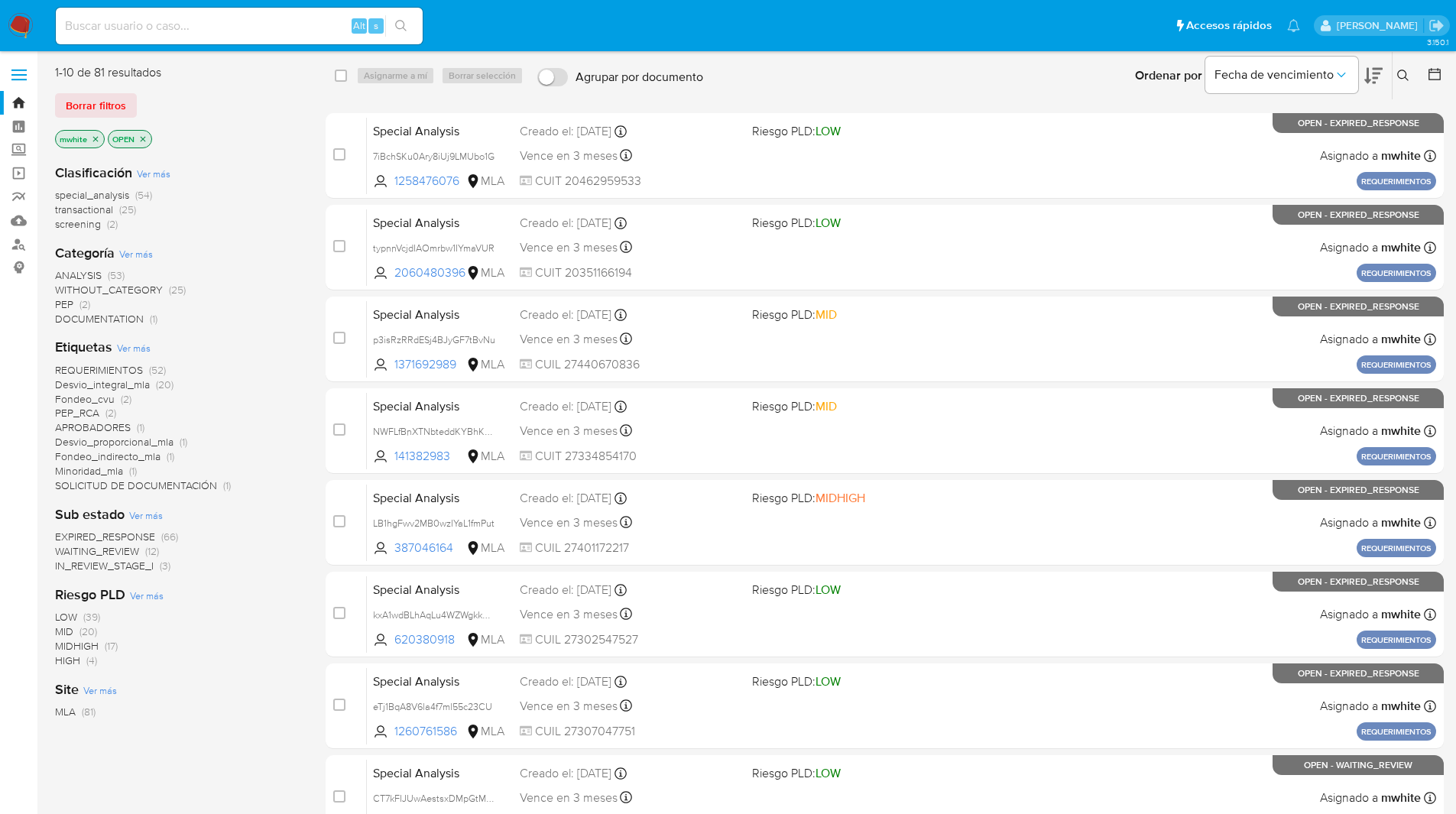
click at [282, 30] on input at bounding box center [239, 26] width 367 height 20
paste input "ChYsc2KaiU0SqiIJ2s3rNGJv"
type input "ChYsc2KaiU0SqiIJ2s3rNGJv"
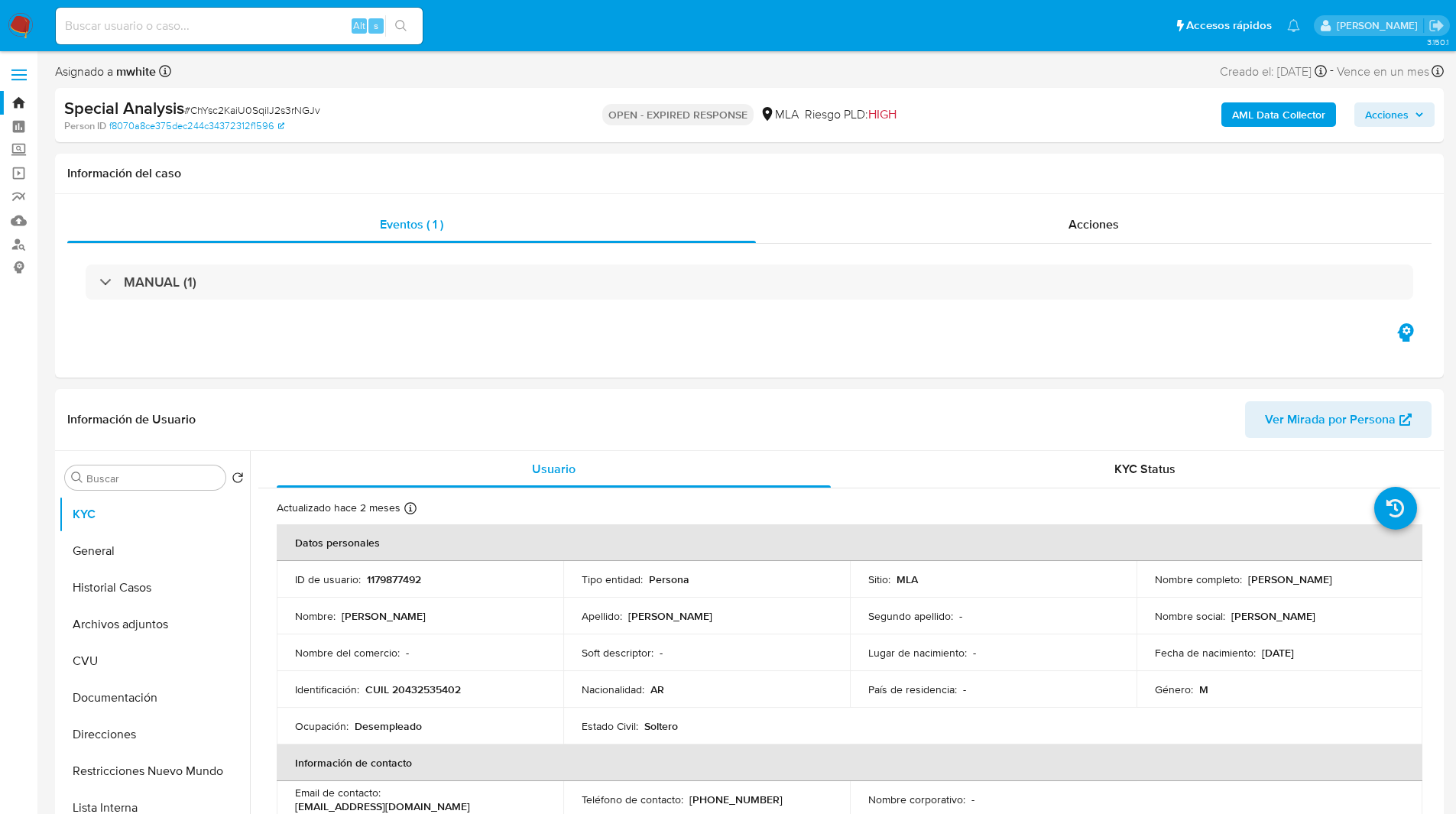
select select "10"
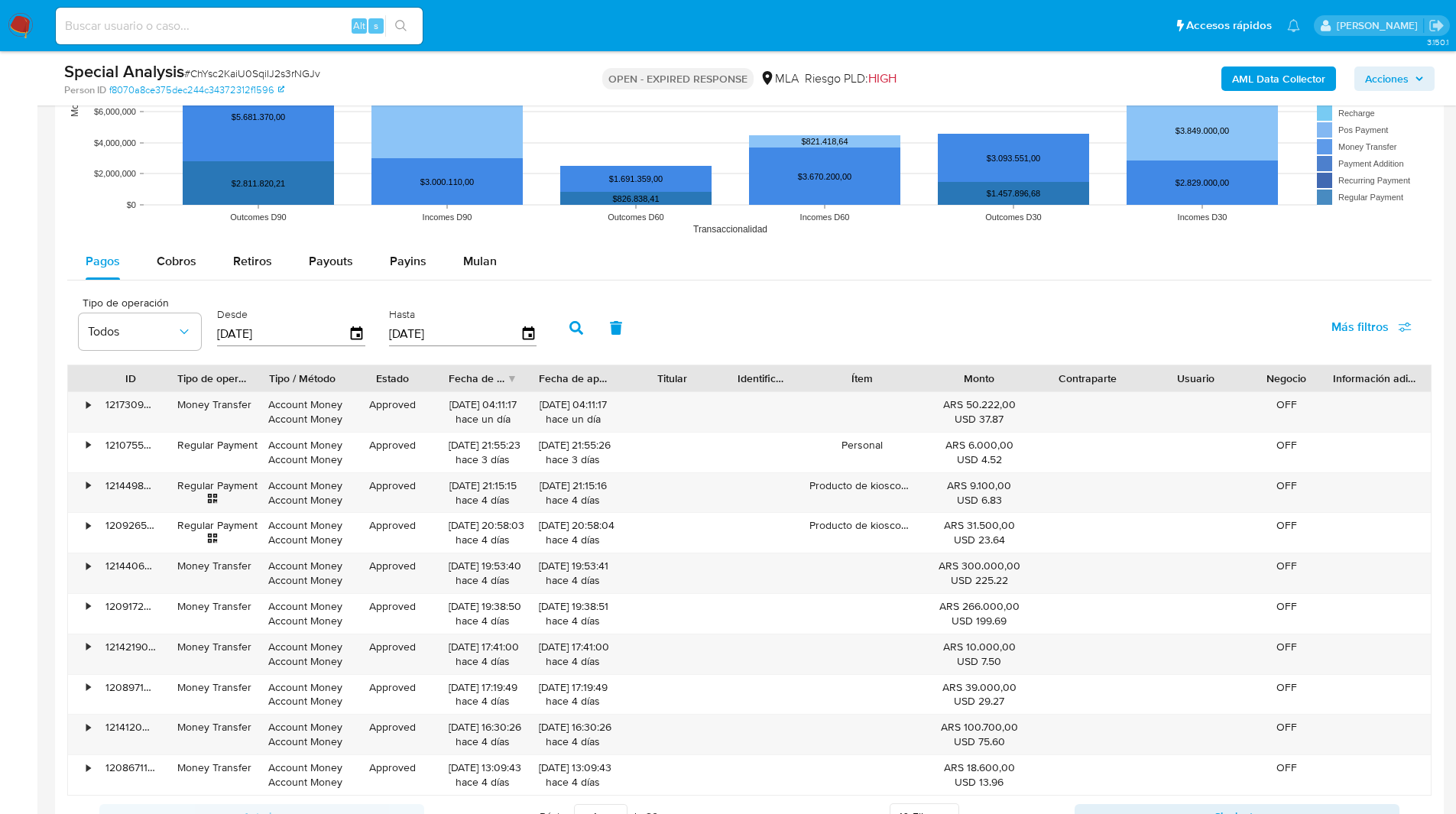
scroll to position [1425, 0]
click at [477, 266] on span "Mulan" at bounding box center [480, 260] width 34 height 17
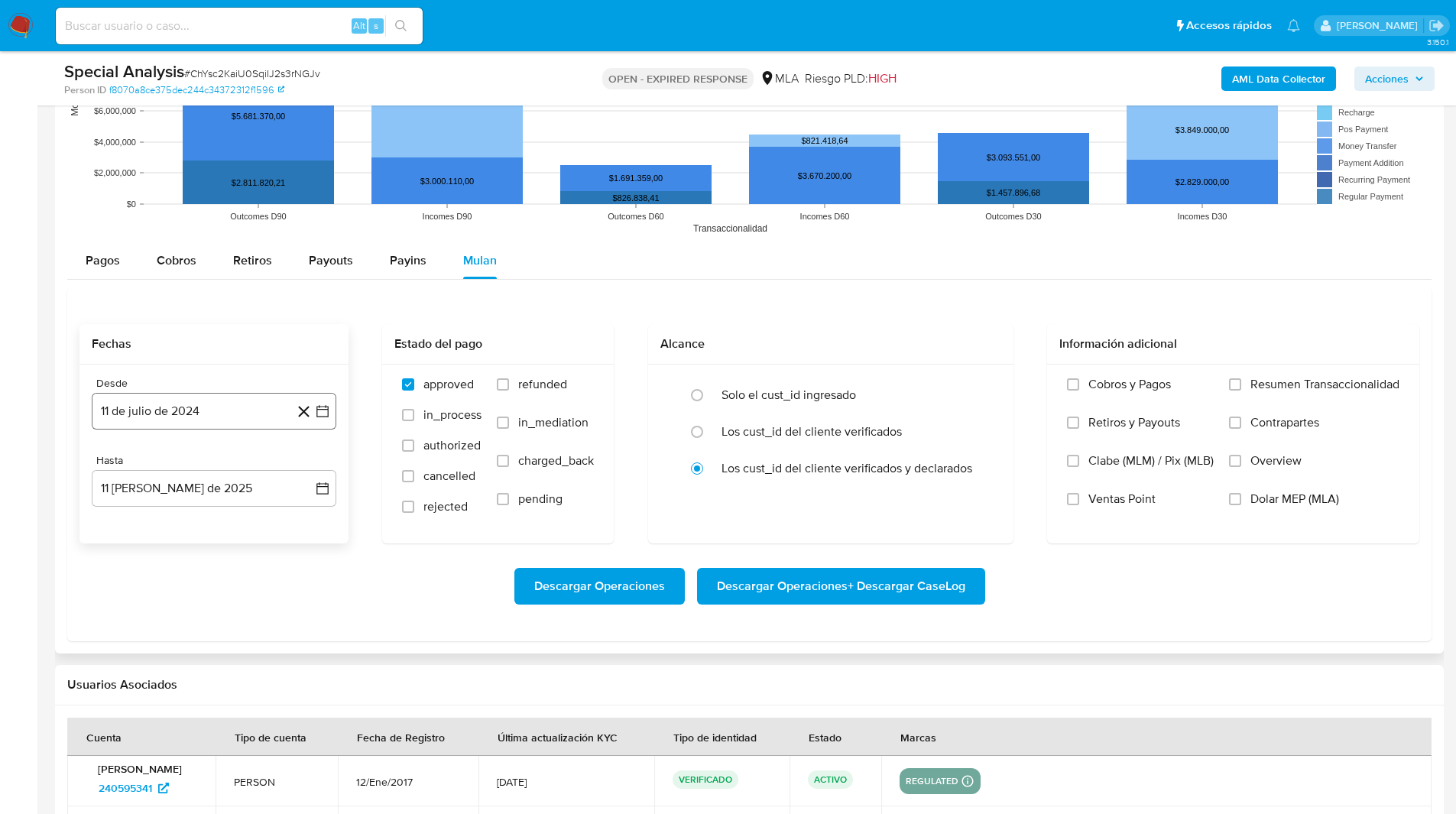
click at [194, 409] on button "11 de julio de 2024" at bounding box center [214, 411] width 245 height 37
click at [318, 466] on div "julio 2024 julio 2024 lun lunes mar martes mié miércoles jue jueves vie viernes…" at bounding box center [214, 554] width 245 height 242
click at [312, 468] on icon "Mes siguiente" at bounding box center [309, 466] width 18 height 18
click at [209, 523] on button "1" at bounding box center [214, 523] width 25 height 25
click at [134, 482] on button "11 [PERSON_NAME] de 2025" at bounding box center [214, 488] width 245 height 37
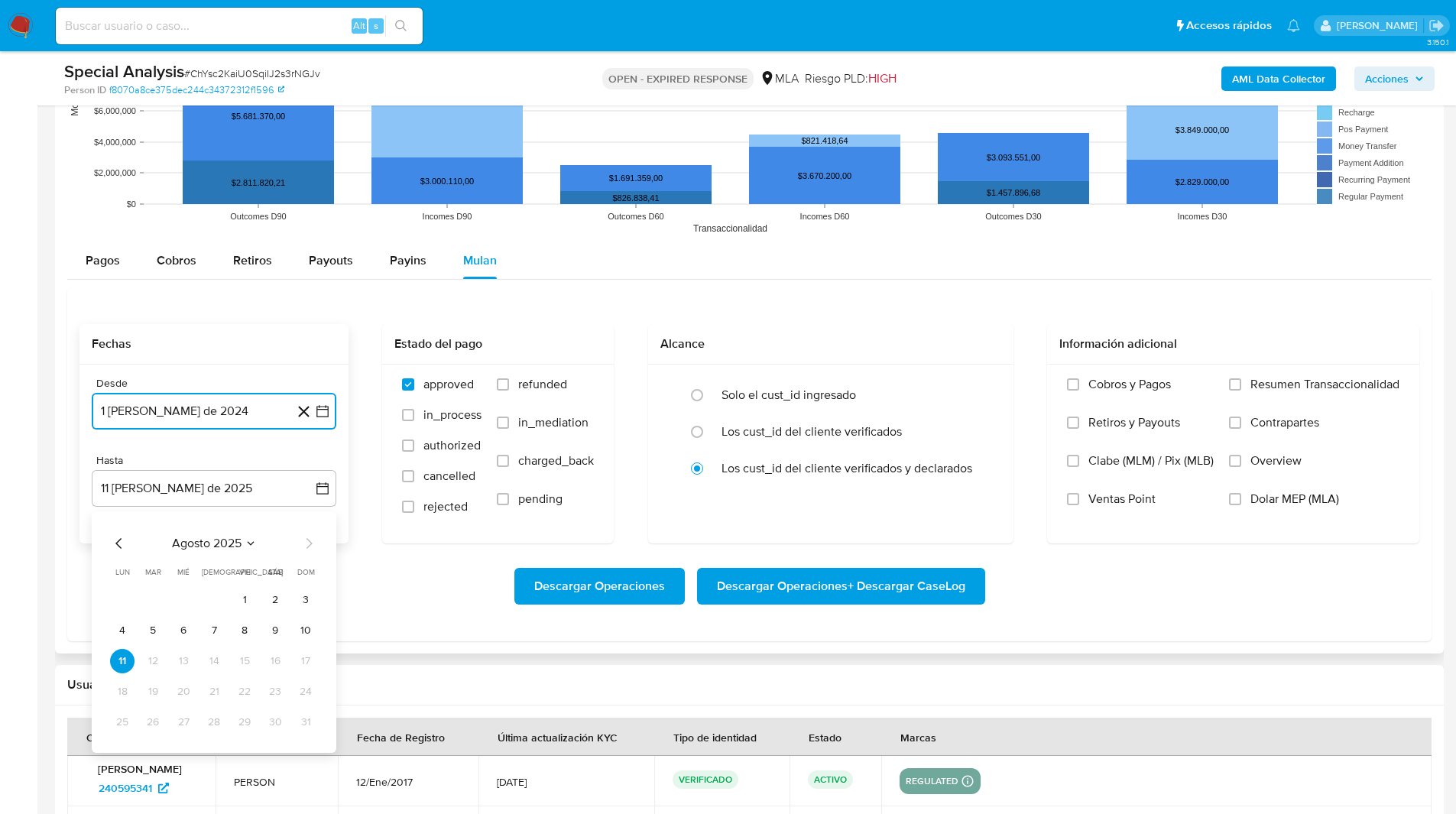
click at [119, 545] on icon "Mes anterior" at bounding box center [119, 544] width 18 height 18
click at [230, 731] on tr "28 29 30 31" at bounding box center [214, 722] width 208 height 25
click at [219, 728] on button "31" at bounding box center [214, 722] width 25 height 25
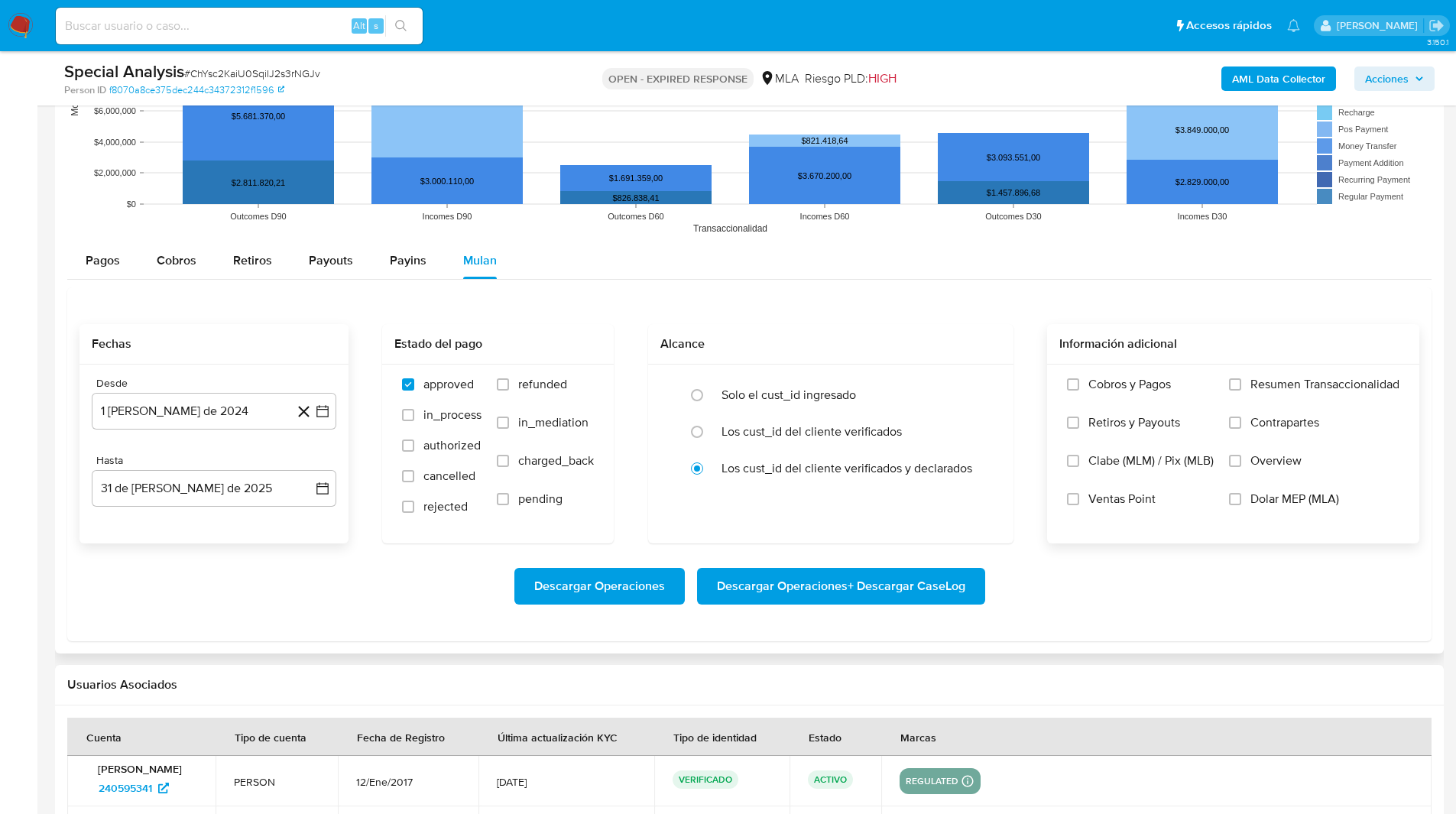
click at [1300, 506] on span "Dolar MEP (MLA)" at bounding box center [1294, 499] width 88 height 16
click at [1241, 505] on input "Dolar MEP (MLA)" at bounding box center [1234, 499] width 12 height 12
click at [855, 604] on span "Descargar Operaciones + Descargar CaseLog" at bounding box center [841, 586] width 248 height 34
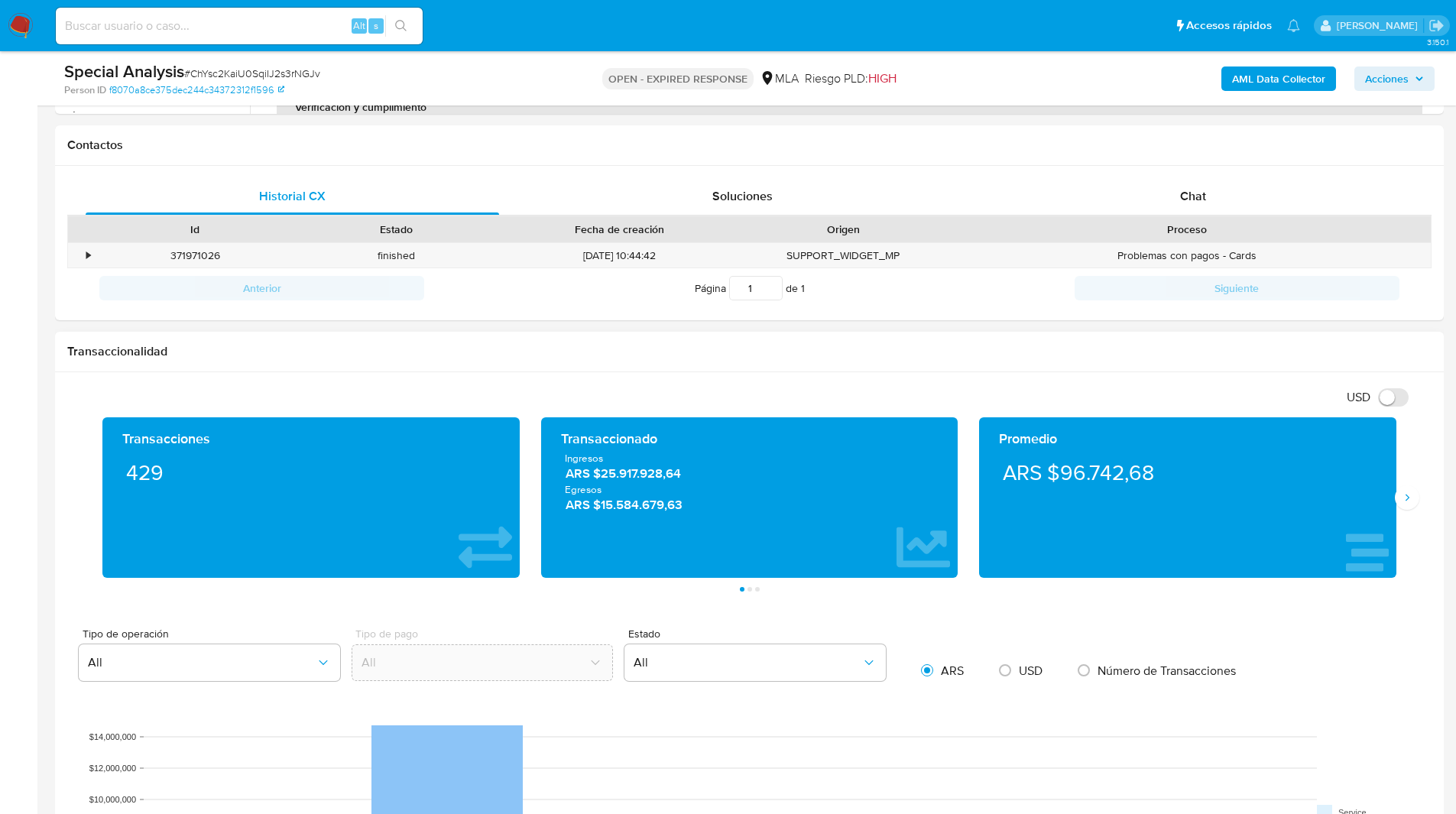
scroll to position [0, 0]
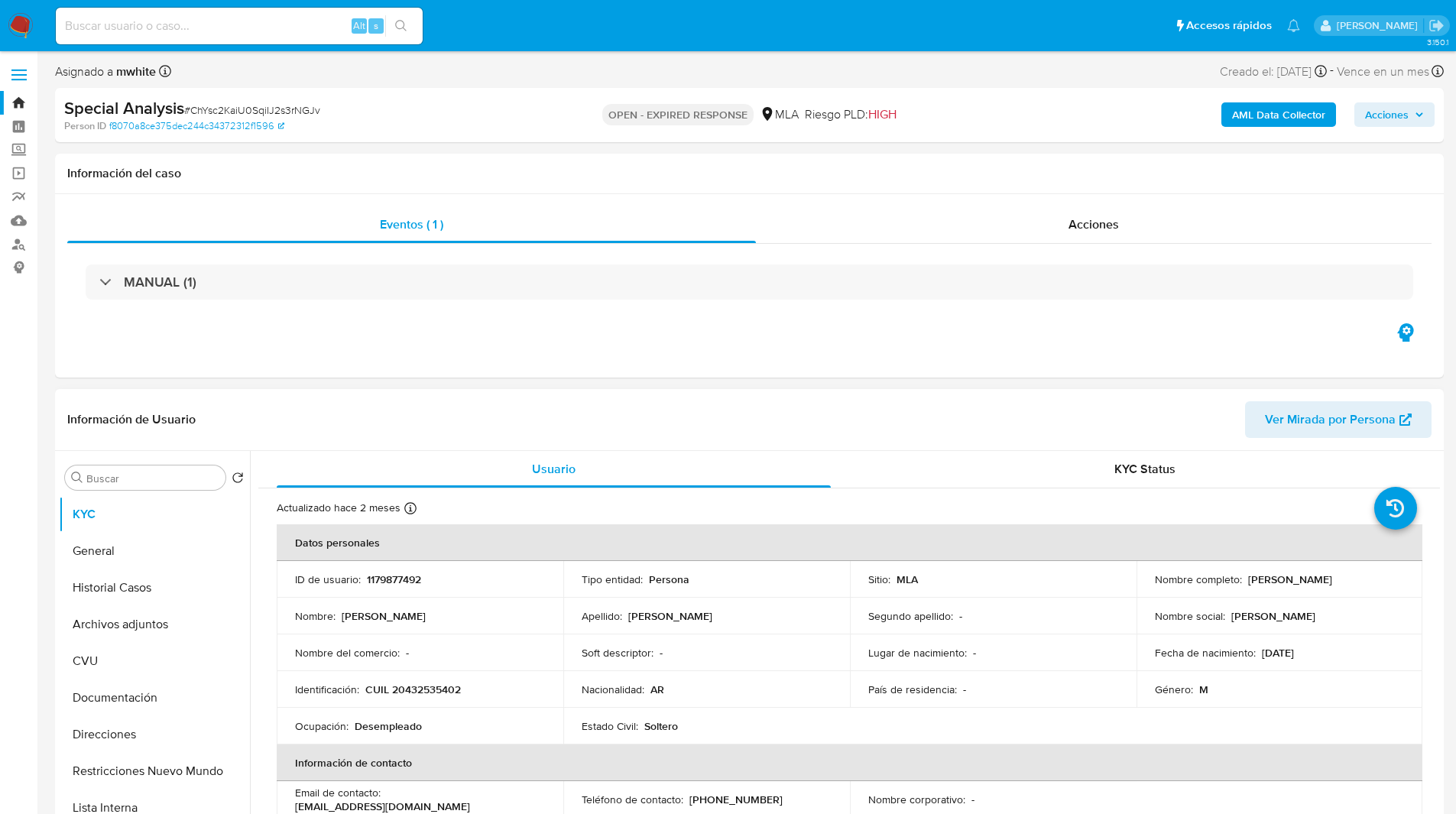
click at [403, 580] on p "1179877492" at bounding box center [394, 579] width 54 height 14
copy p "1179877492"
drag, startPoint x: 1242, startPoint y: 579, endPoint x: 1354, endPoint y: 581, distance: 112.0
click at [1354, 581] on div "Nombre completo : Matias Seijo Corsaro" at bounding box center [1279, 579] width 250 height 14
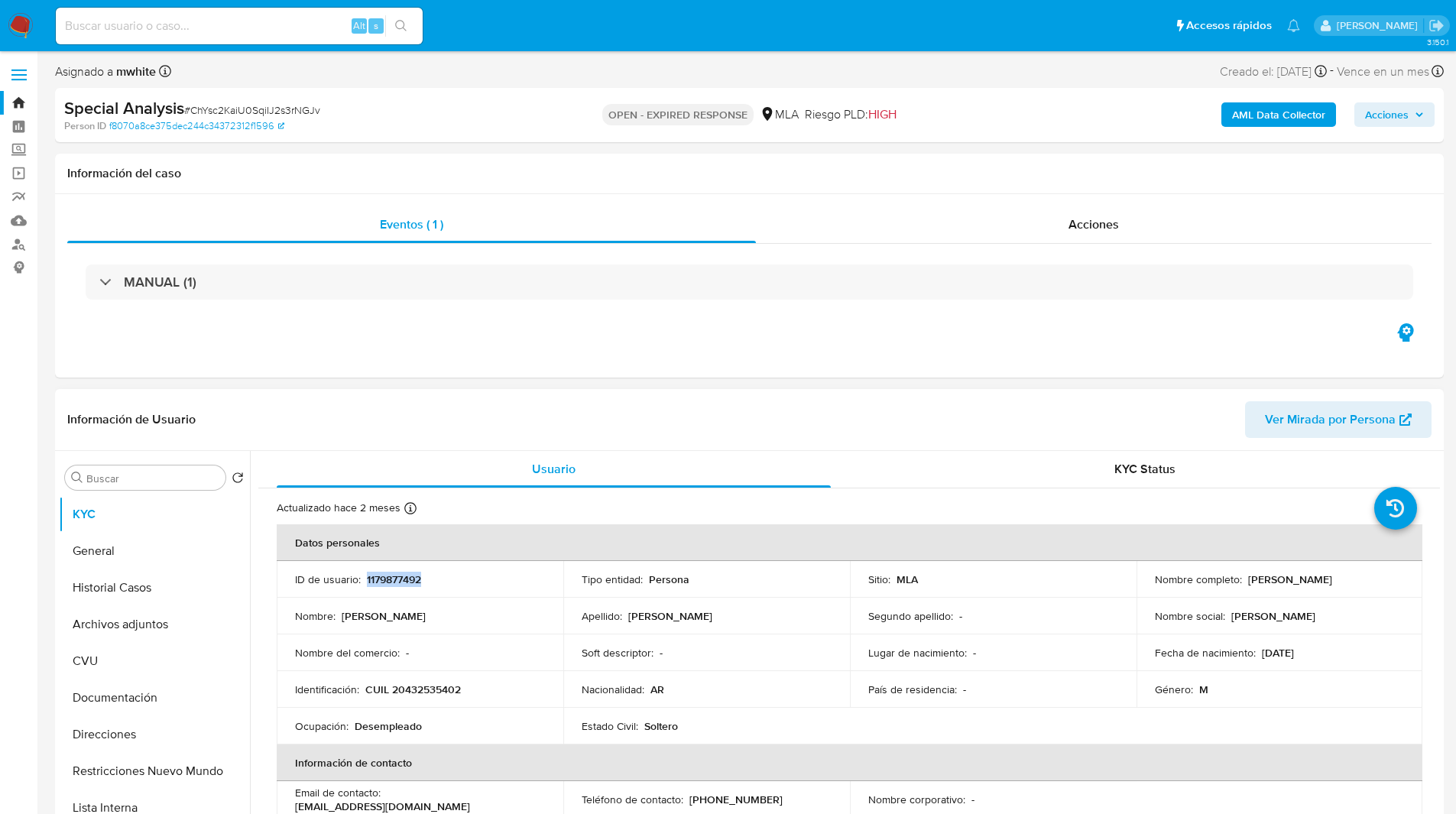
copy p "Matias Seijo Corsaro"
click at [1005, 80] on div "Asignado a mwhite Asignado el: 09/06/2025 23:00:29 Creado el: 09/06/2025 Creado…" at bounding box center [749, 75] width 1388 height 27
click at [813, 43] on ul "Pausado Ver notificaciones Alt s Accesos rápidos Presiona las siguientes teclas…" at bounding box center [678, 25] width 1260 height 38
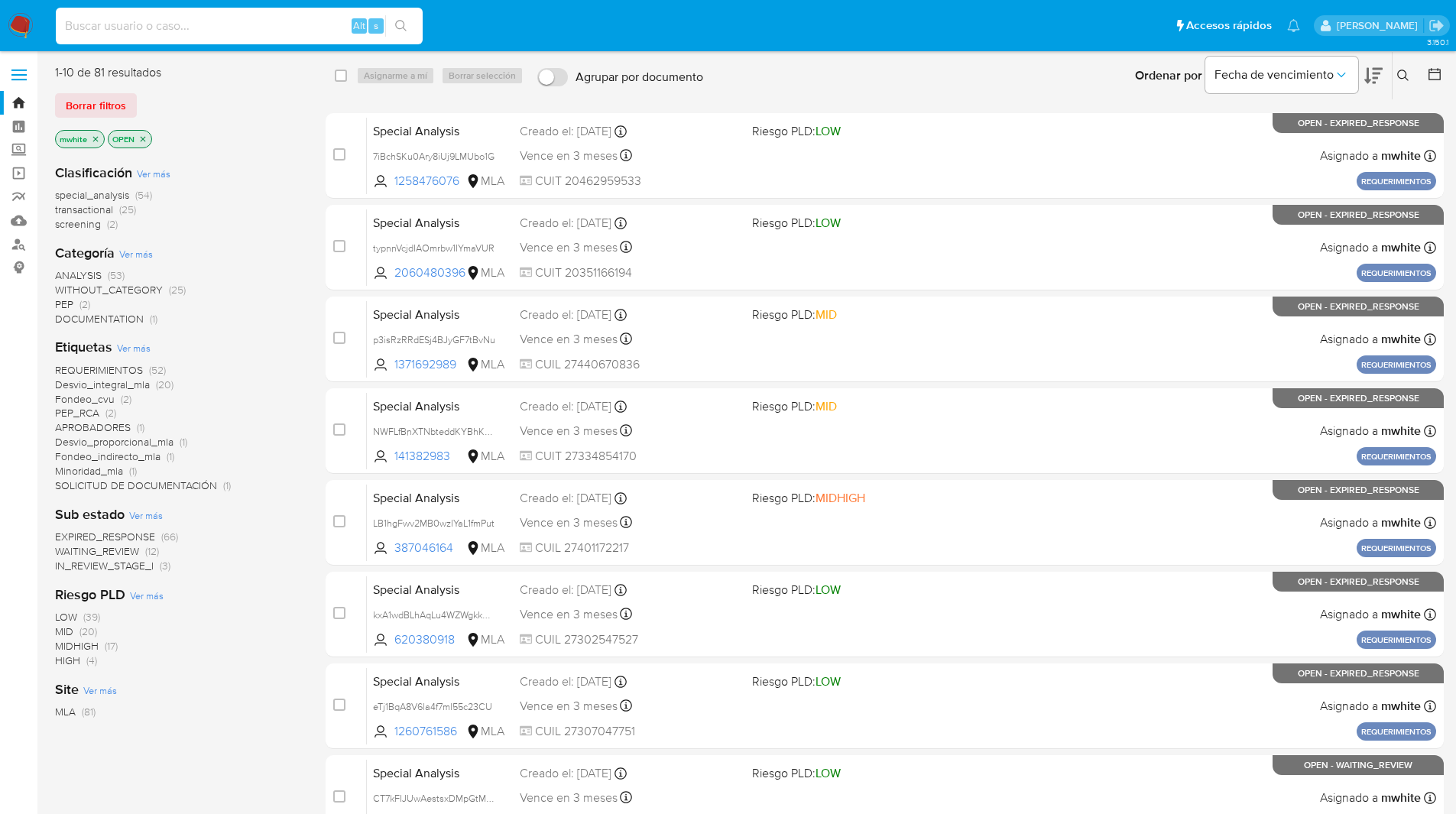
click at [292, 17] on input at bounding box center [239, 26] width 367 height 20
paste input "9wnmuJ4Aj7pszM9LGe0hi7xe"
type input "9wnmuJ4Aj7pszM9LGe0hi7xe"
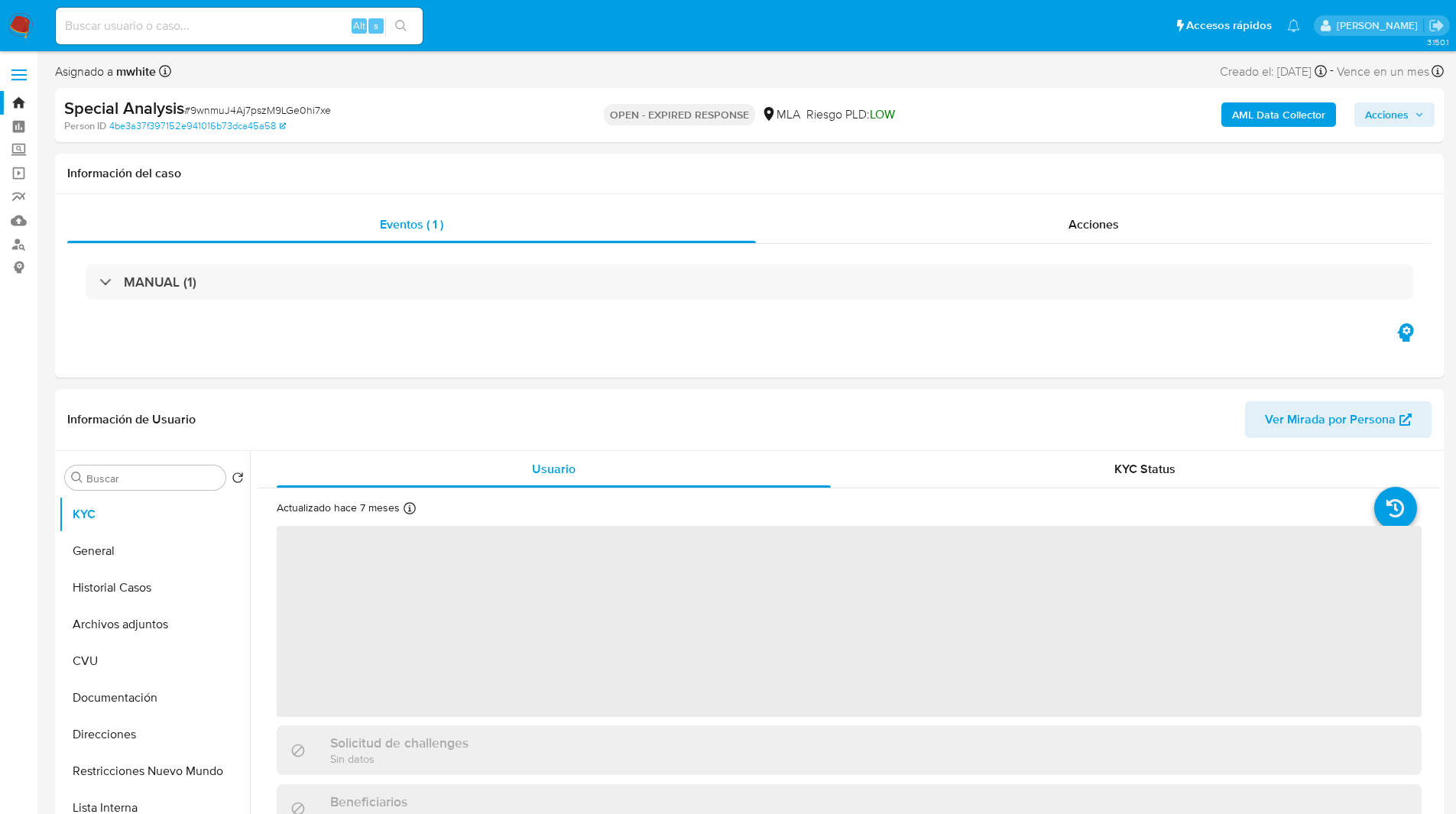
select select "10"
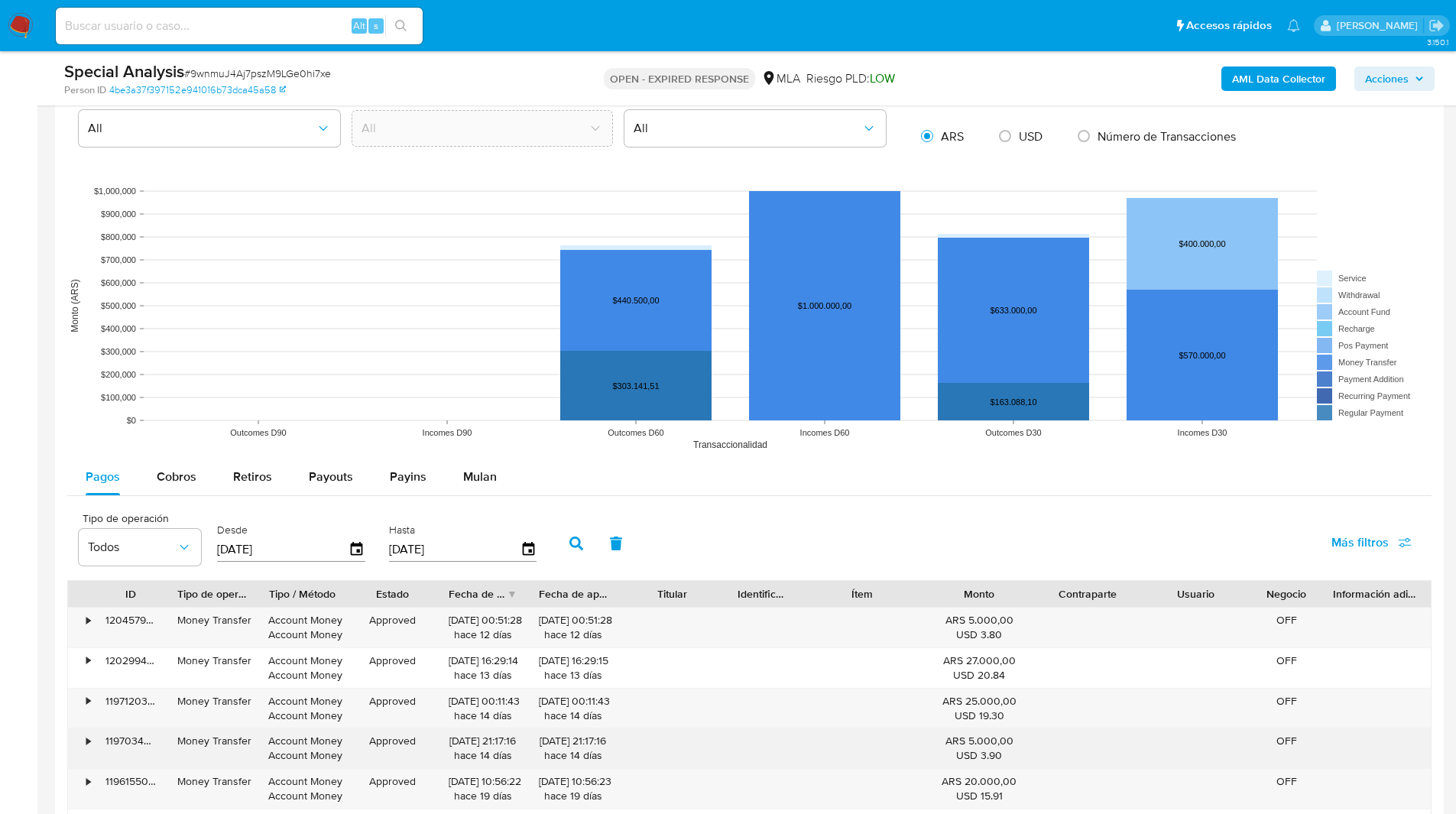
scroll to position [1208, 0]
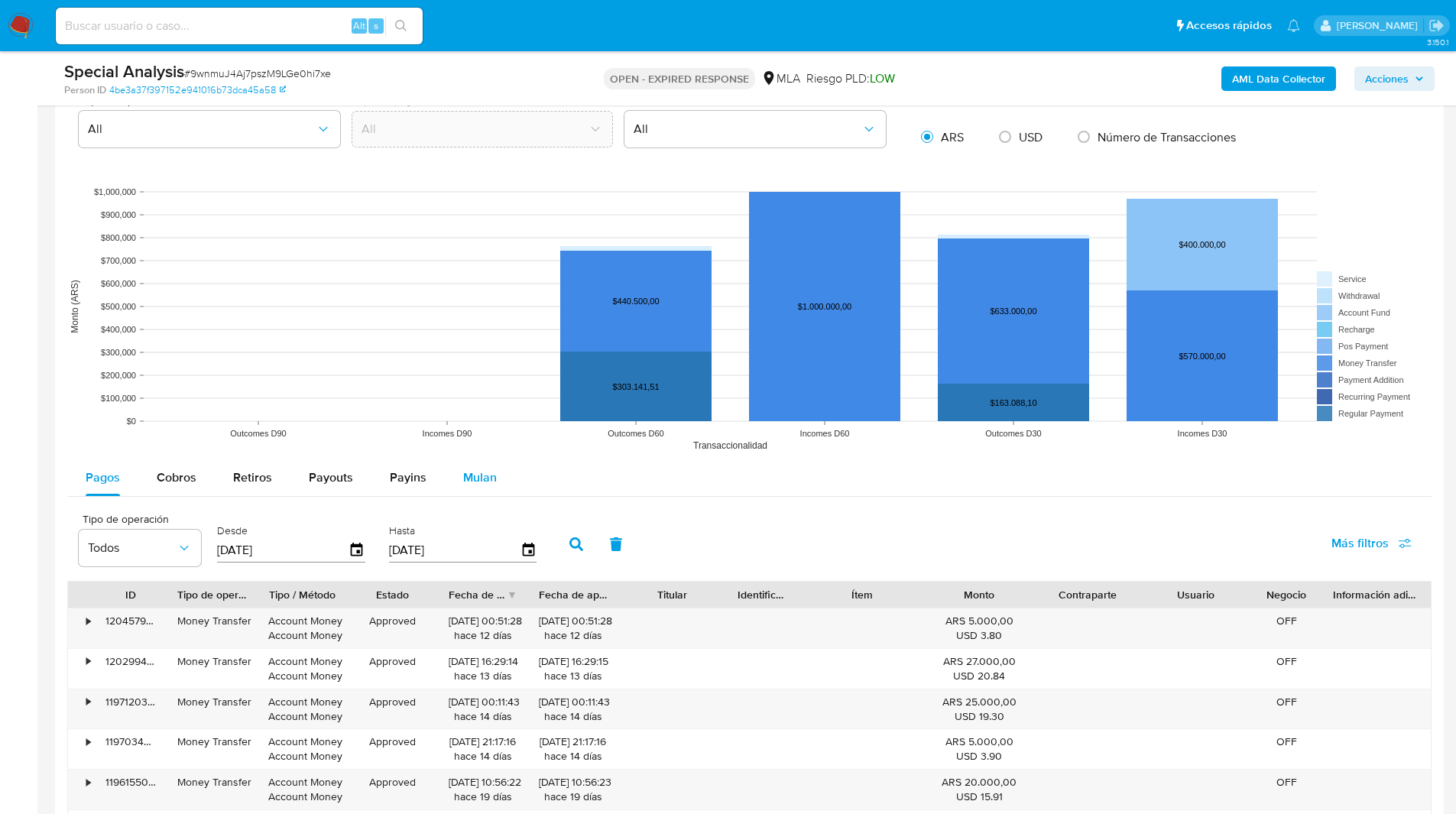
click at [471, 482] on span "Mulan" at bounding box center [480, 477] width 34 height 17
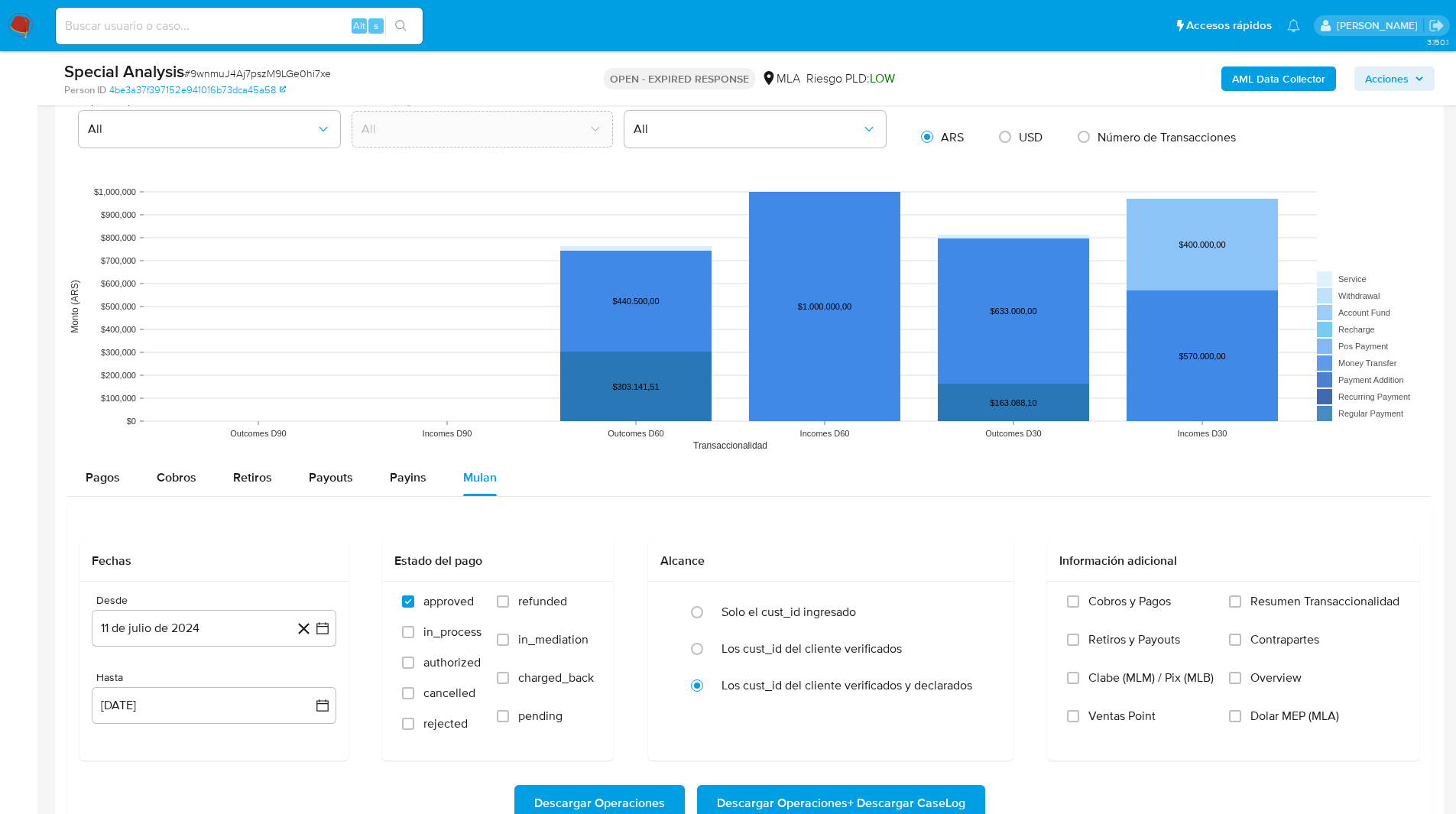
scroll to position [1499, 0]
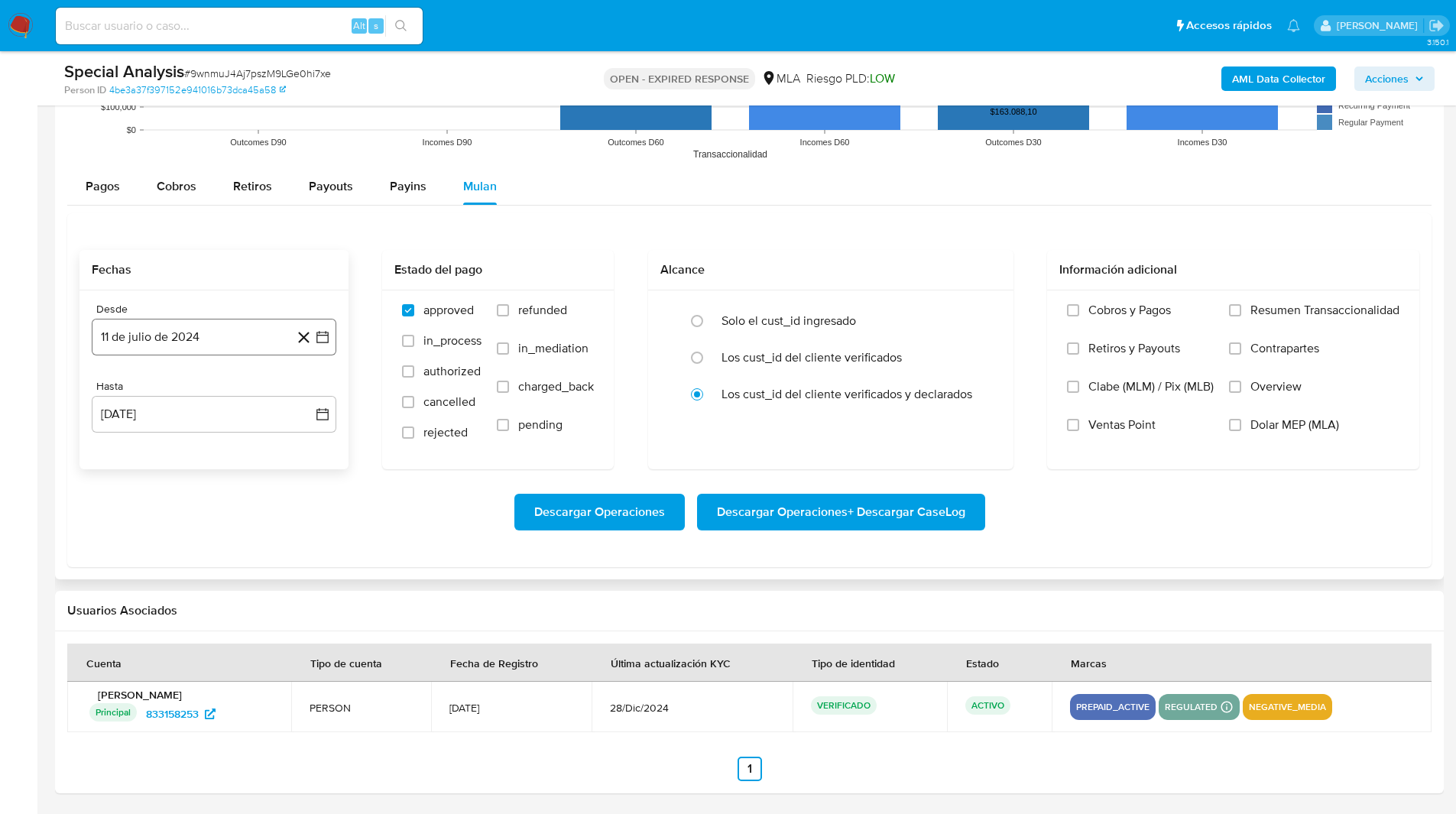
click at [199, 346] on button "11 de julio de 2024" at bounding box center [214, 337] width 245 height 37
click at [309, 388] on icon "Mes siguiente" at bounding box center [309, 392] width 18 height 18
click at [202, 449] on button "1" at bounding box center [214, 449] width 25 height 25
click at [169, 418] on button "11 [PERSON_NAME] de 2025" at bounding box center [214, 414] width 245 height 37
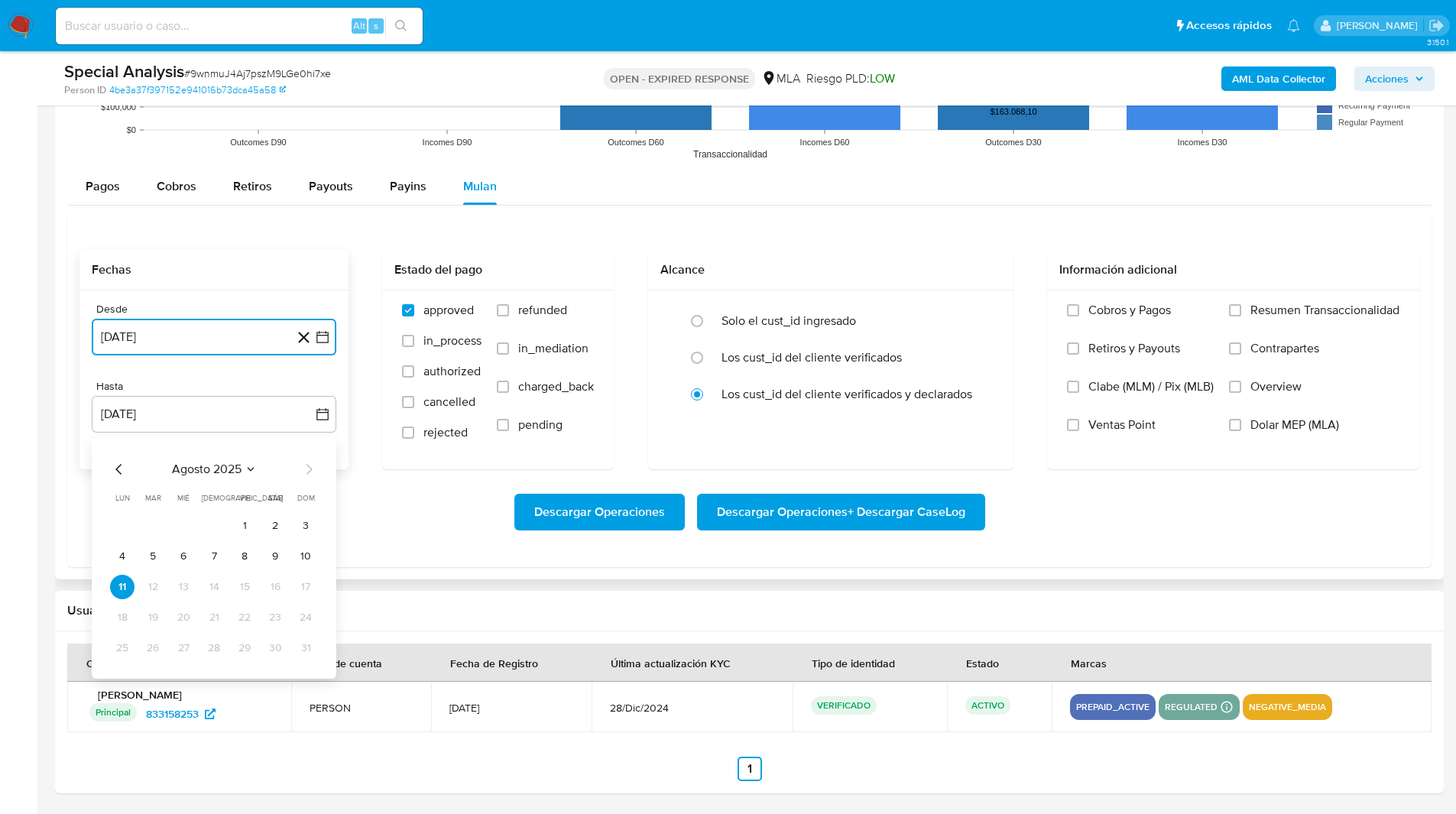
click at [116, 465] on icon "Mes anterior" at bounding box center [119, 469] width 18 height 18
click at [215, 651] on button "31" at bounding box center [214, 649] width 25 height 25
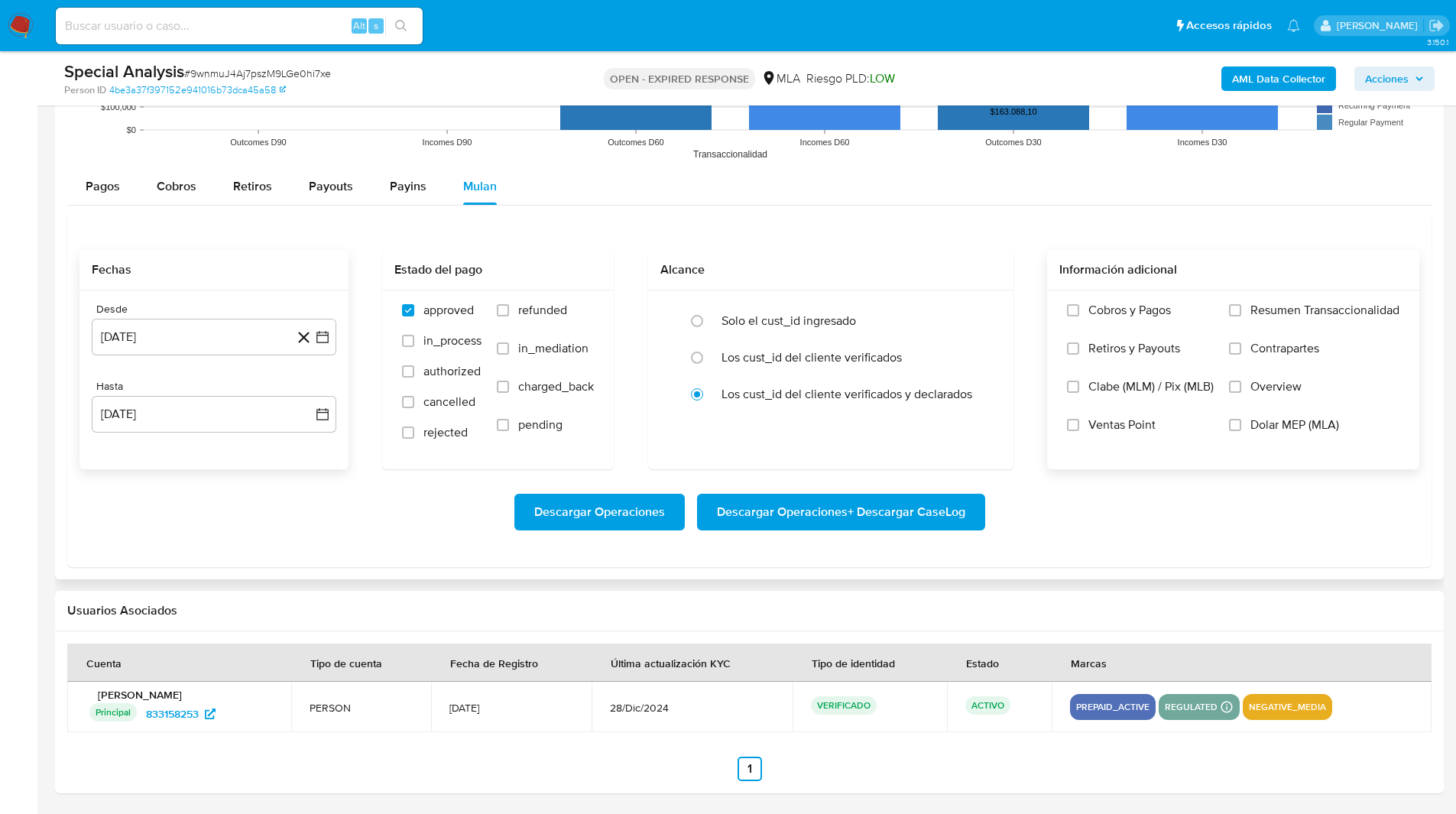
click at [1297, 418] on span "Dolar MEP (MLA)" at bounding box center [1294, 425] width 88 height 16
click at [1241, 419] on input "Dolar MEP (MLA)" at bounding box center [1234, 425] width 12 height 12
click at [830, 506] on span "Descargar Operaciones + Descargar CaseLog" at bounding box center [841, 512] width 248 height 34
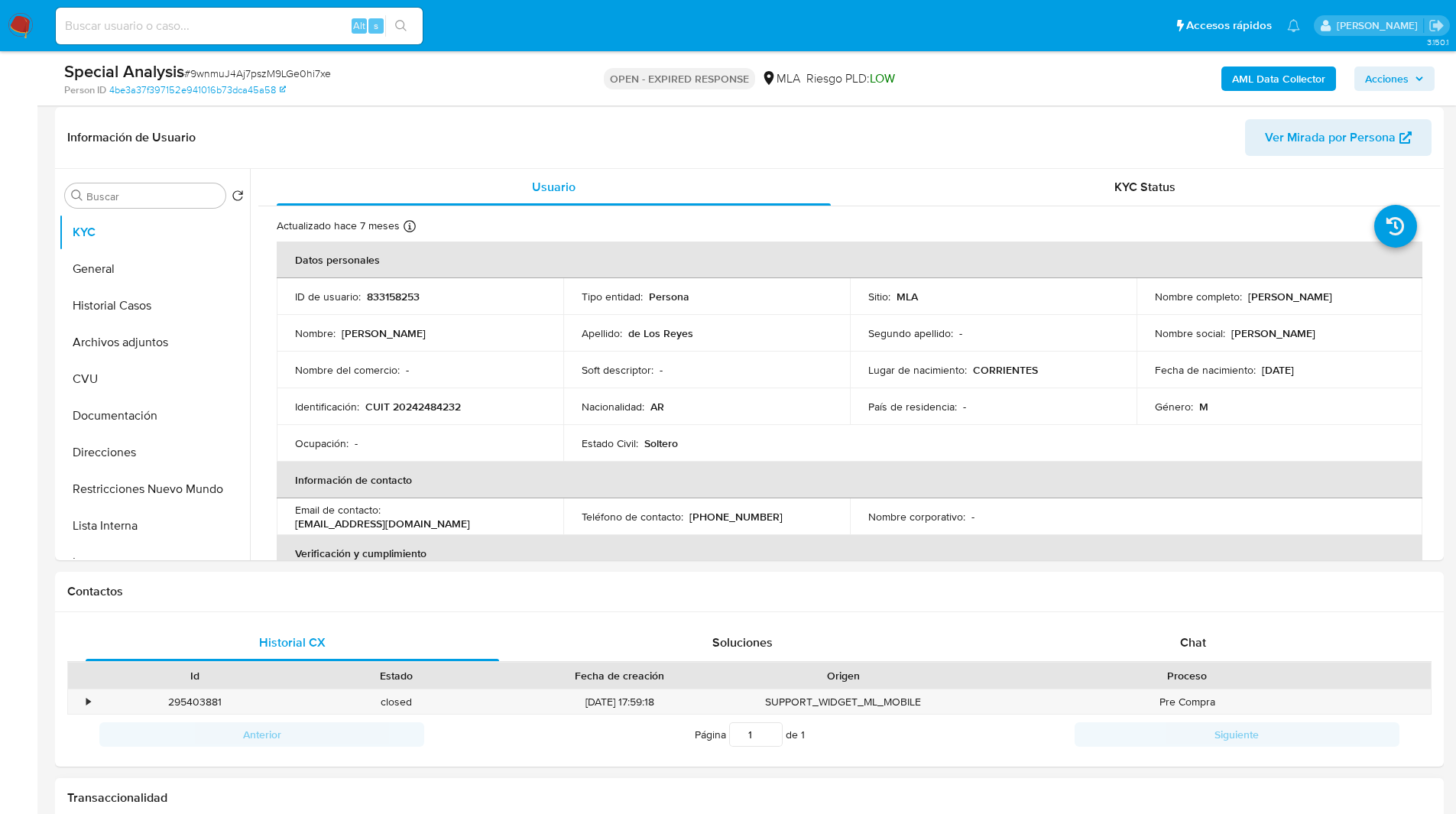
scroll to position [0, 0]
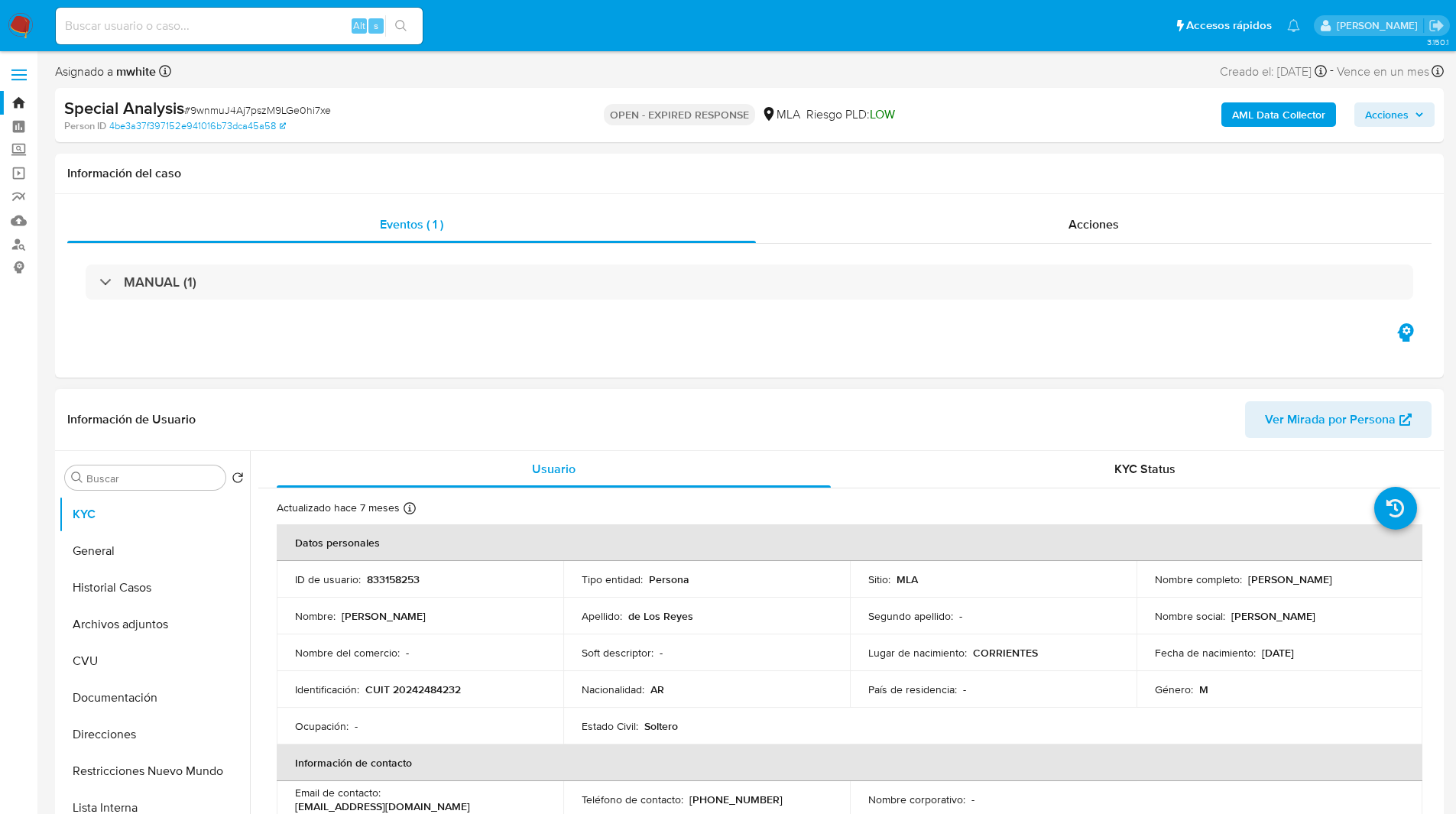
click at [407, 577] on p "833158253" at bounding box center [393, 579] width 52 height 14
copy p "833158253"
drag, startPoint x: 1247, startPoint y: 579, endPoint x: 1371, endPoint y: 590, distance: 124.5
click at [1371, 590] on td "Nombre completo : Miguel Antonio de Los Reyes" at bounding box center [1279, 579] width 286 height 37
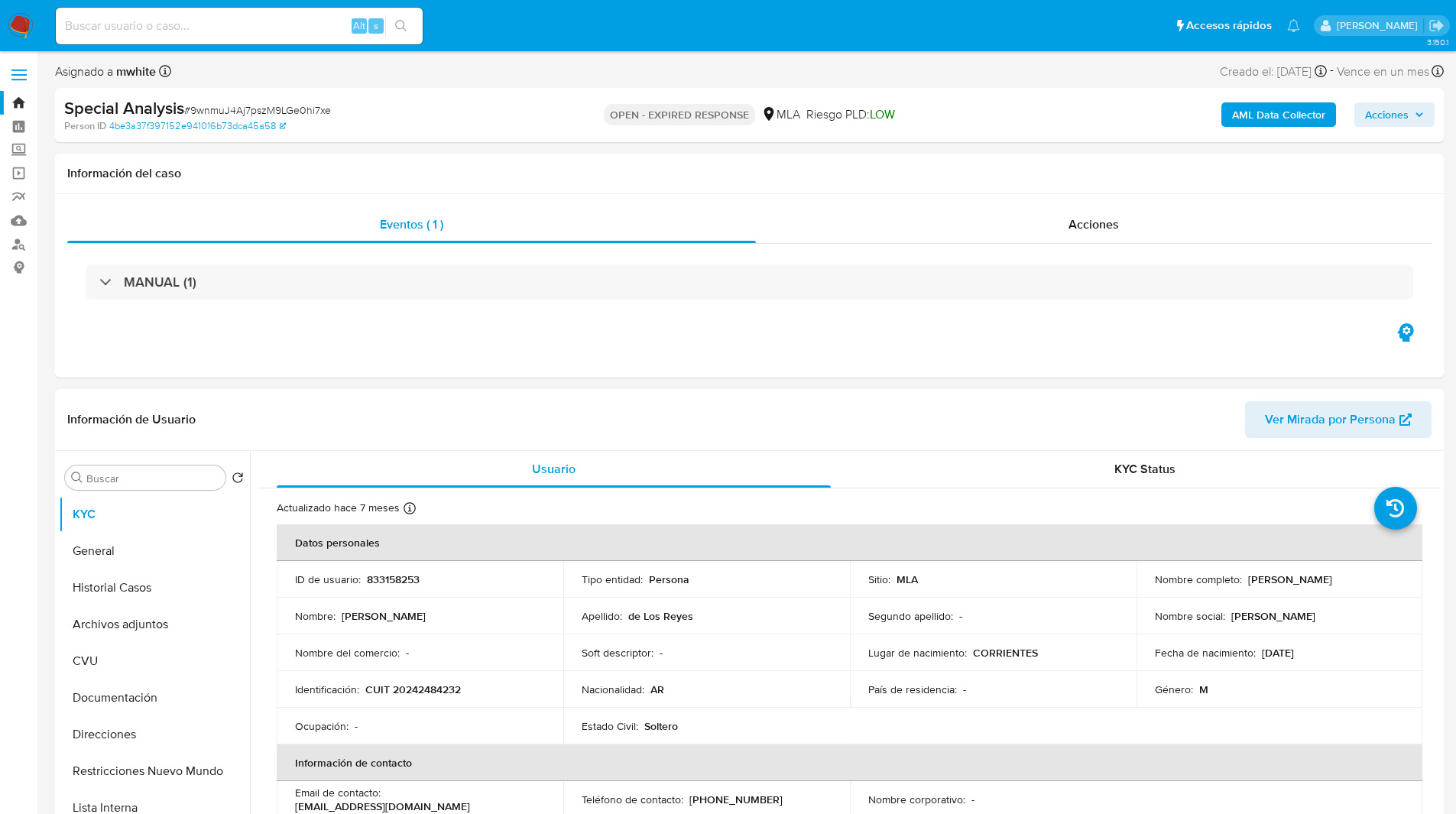
click at [1265, 588] on td "Nombre completo : Miguel Antonio de Los Reyes" at bounding box center [1279, 579] width 286 height 37
drag, startPoint x: 1244, startPoint y: 578, endPoint x: 1398, endPoint y: 581, distance: 154.0
click at [1398, 581] on td "Nombre completo : Miguel Antonio de Los Reyes" at bounding box center [1279, 579] width 286 height 37
copy p "Miguel Antonio de Los Reyes"
click at [998, 203] on div "Eventos ( 1 ) Acciones MANUAL (1)" at bounding box center [749, 286] width 1388 height 183
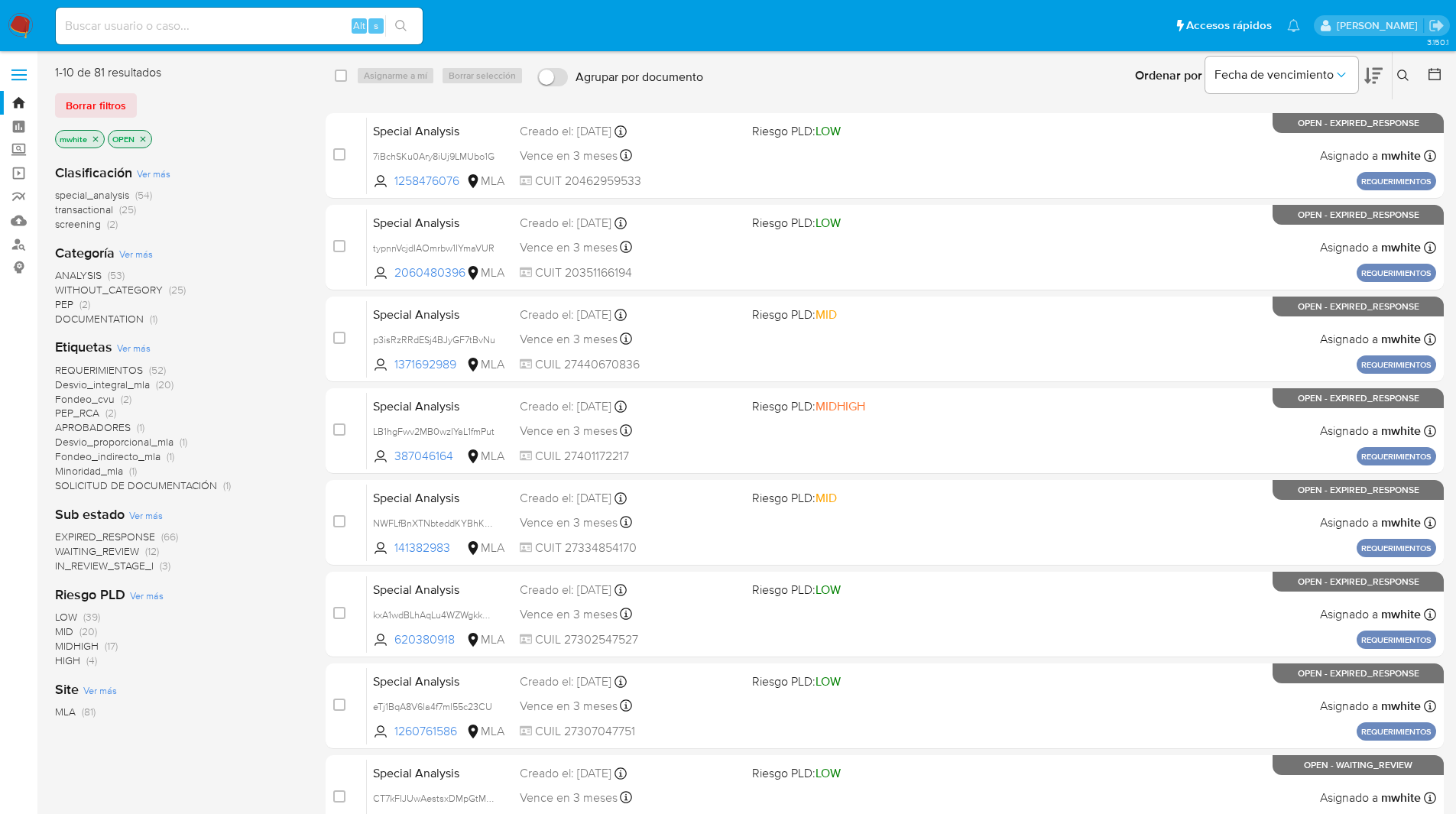
click at [256, 20] on input at bounding box center [239, 26] width 367 height 20
paste input "7QqB3FGHGy6IfqMei4x4iWqy"
type input "7QqB3FGHGy6IfqMei4x4iWqy"
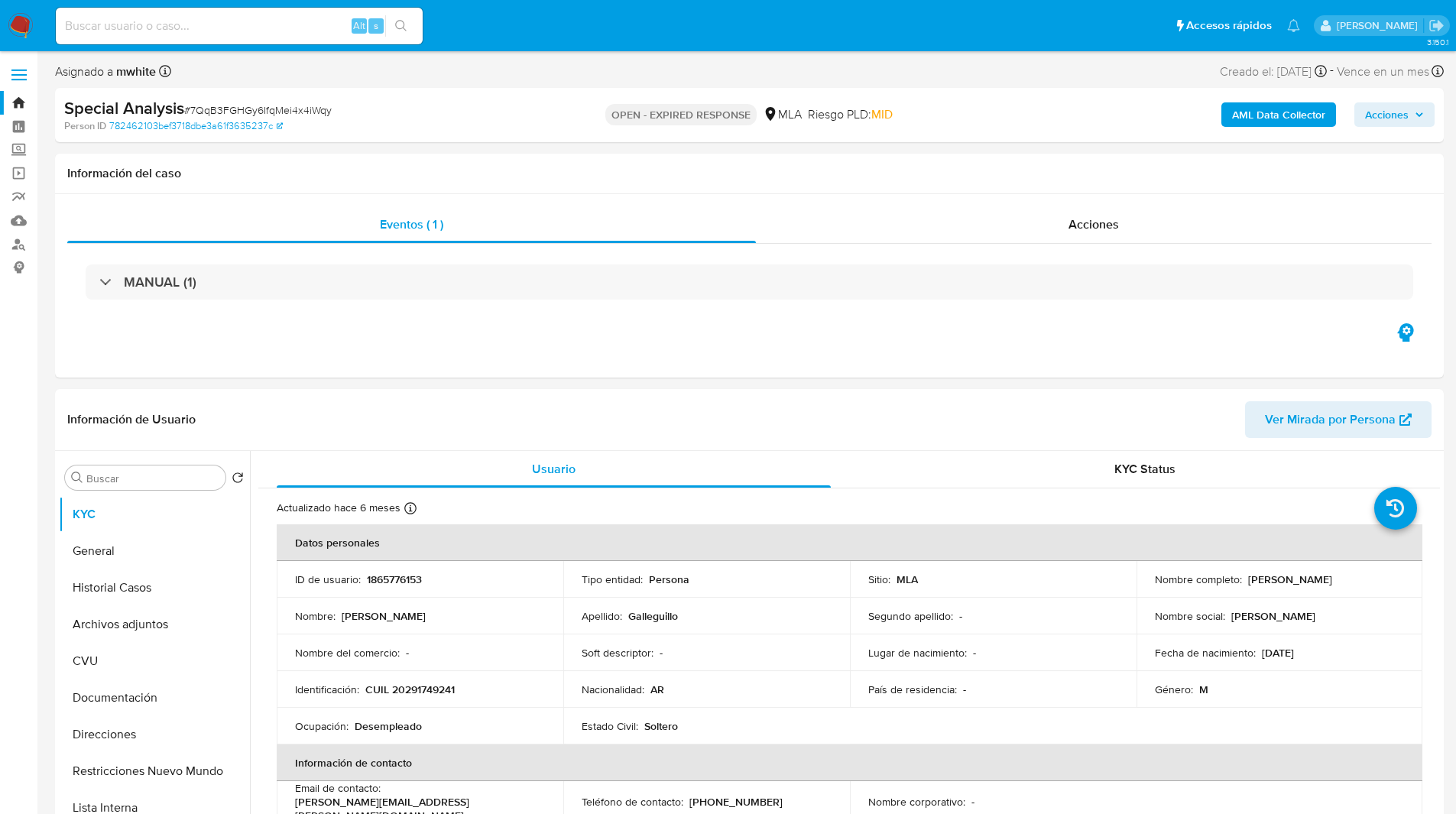
select select "10"
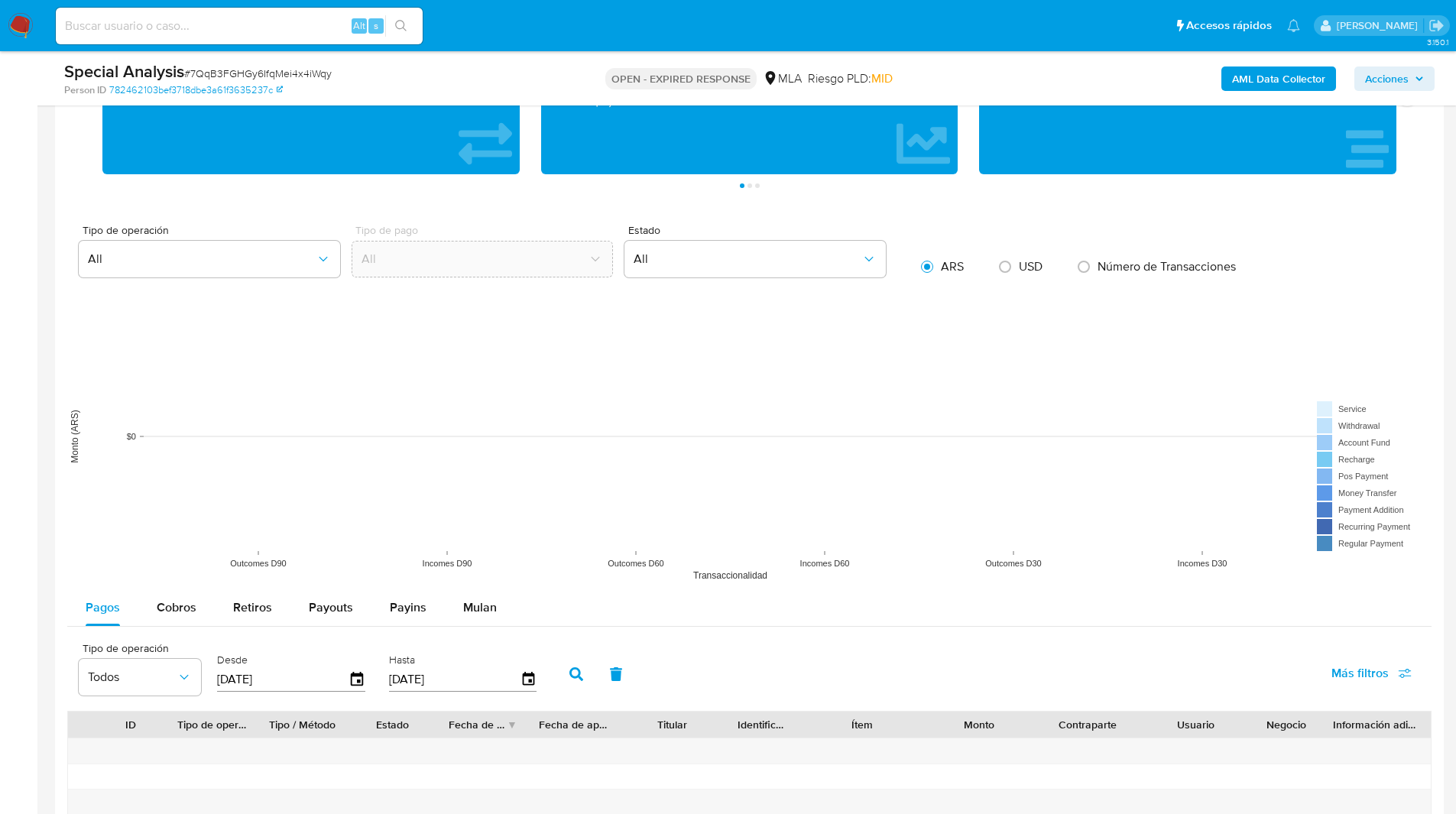
scroll to position [1195, 0]
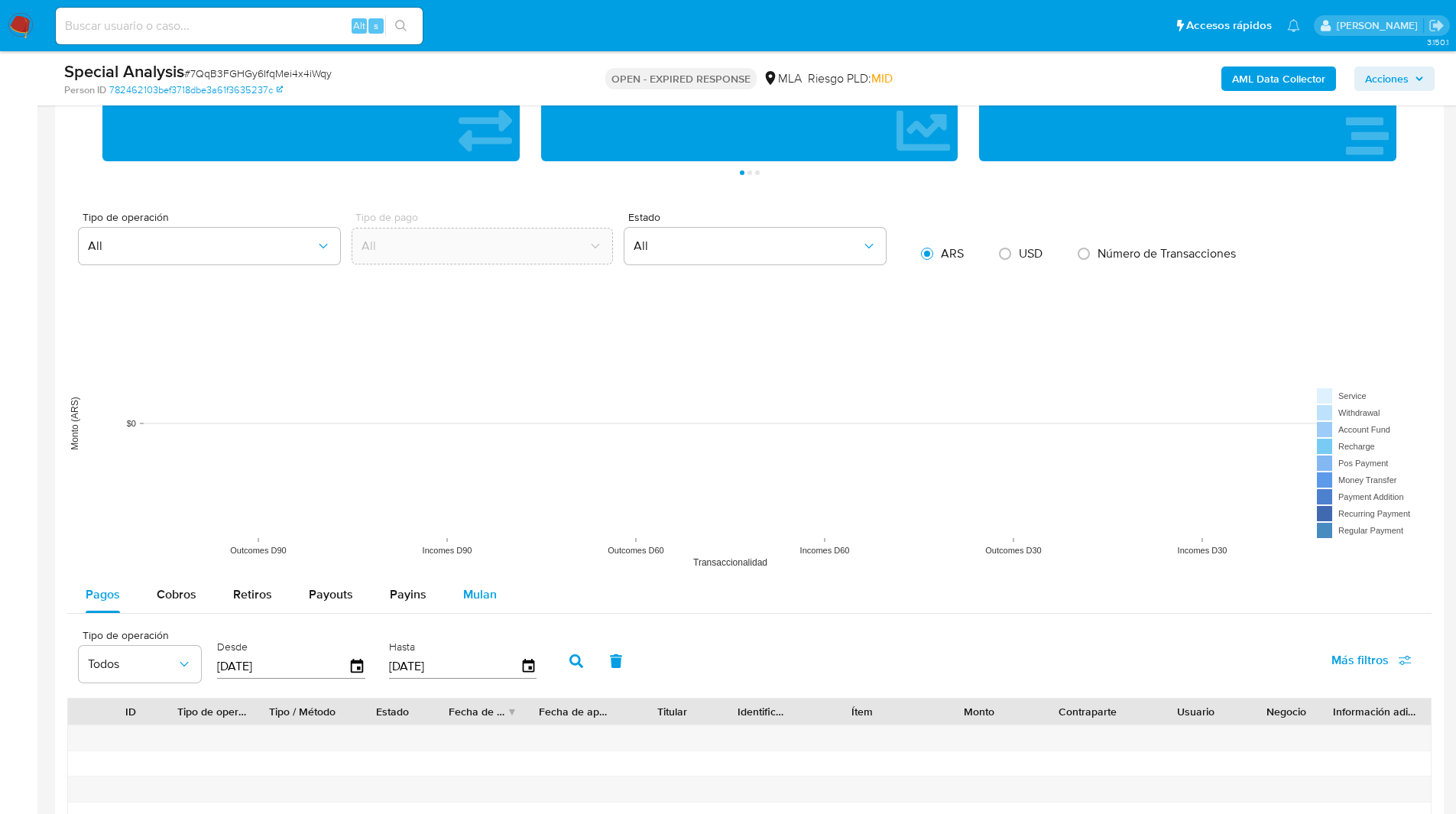
click at [475, 601] on span "Mulan" at bounding box center [480, 594] width 34 height 17
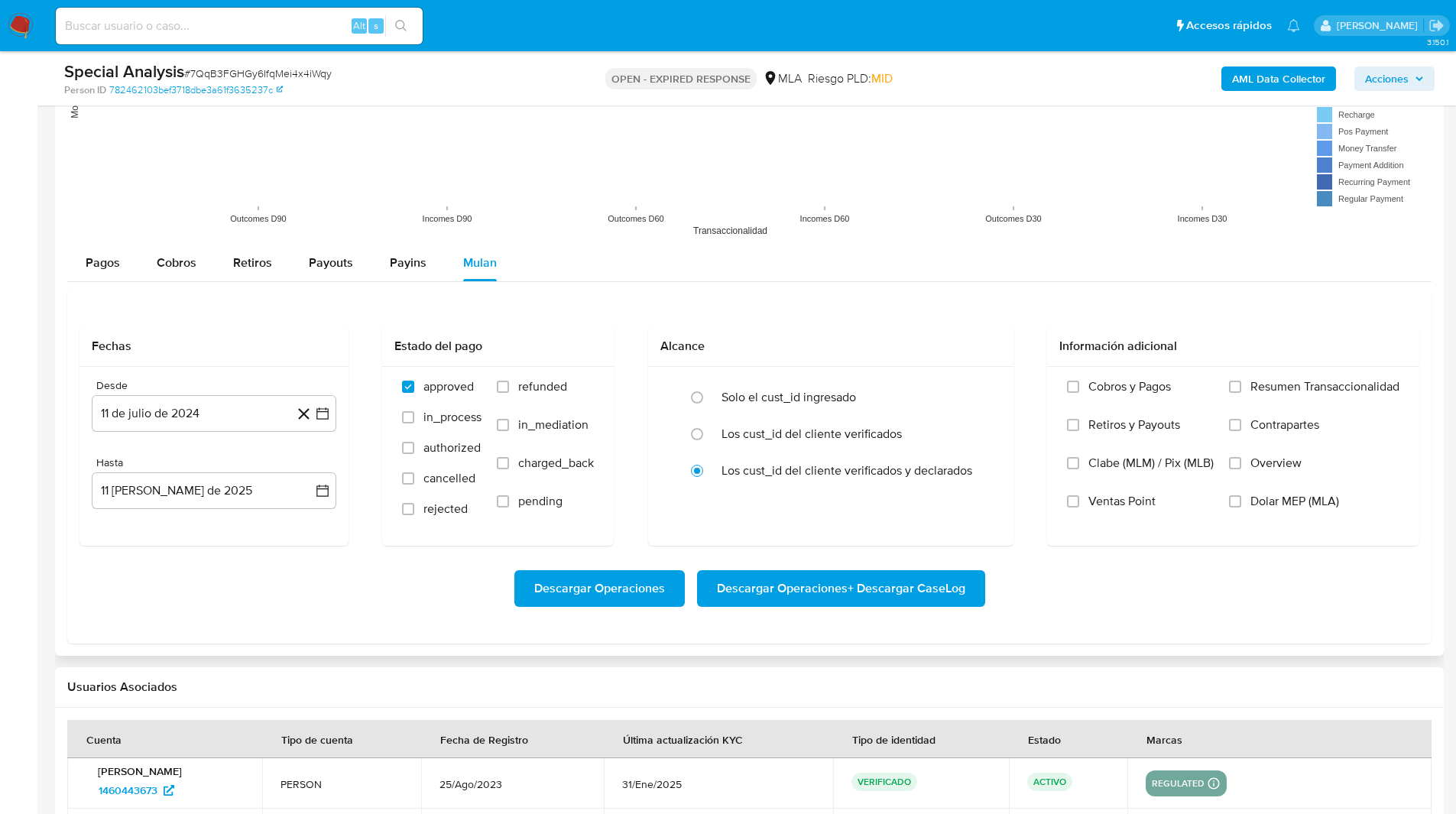
scroll to position [1583, 0]
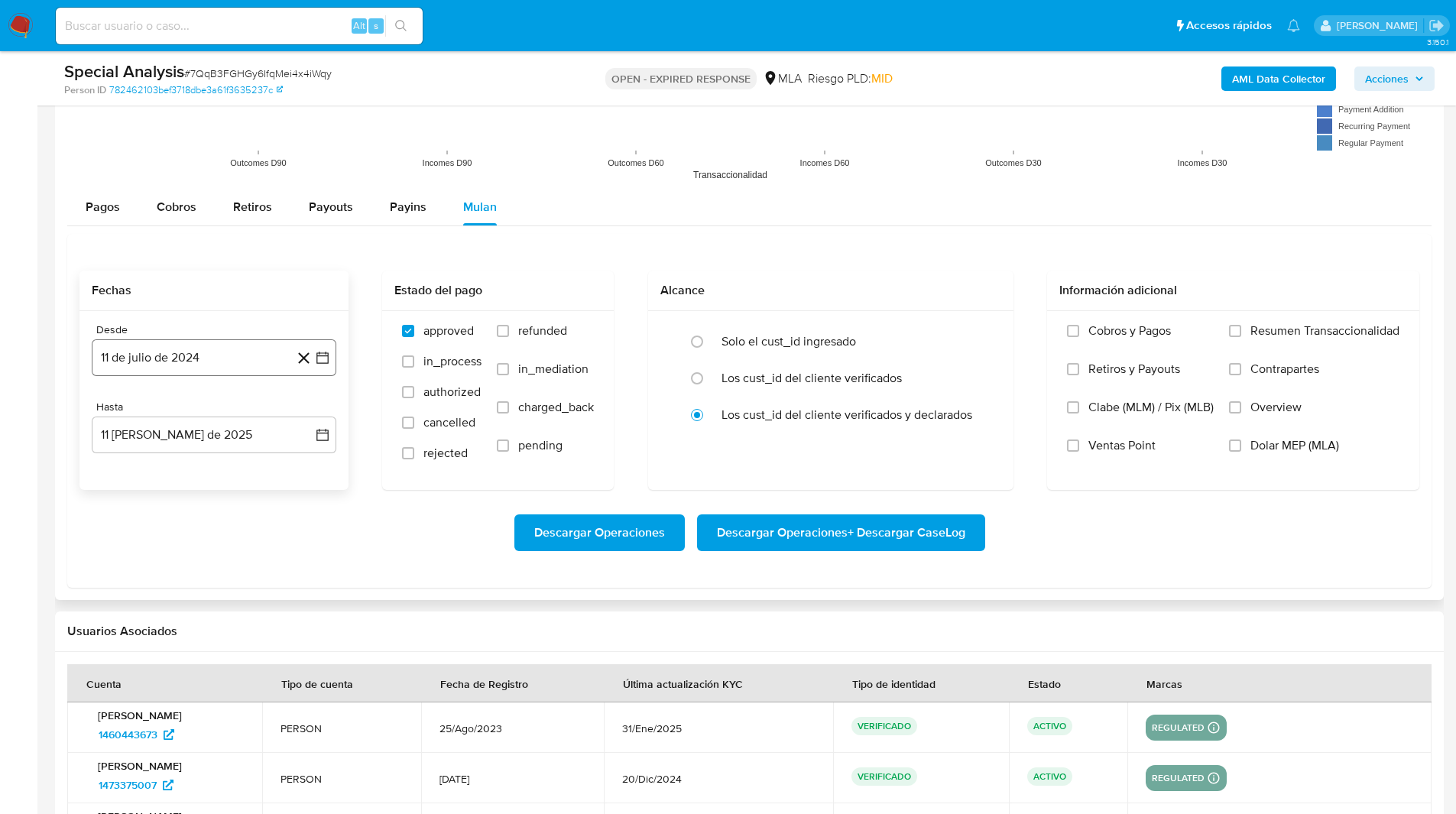
click at [160, 353] on button "11 de julio de 2024" at bounding box center [214, 358] width 245 height 37
click at [313, 409] on icon "Mes siguiente" at bounding box center [309, 413] width 18 height 18
click at [214, 469] on button "1" at bounding box center [214, 469] width 25 height 25
click at [160, 423] on button "11 [PERSON_NAME] de 2025" at bounding box center [214, 435] width 245 height 37
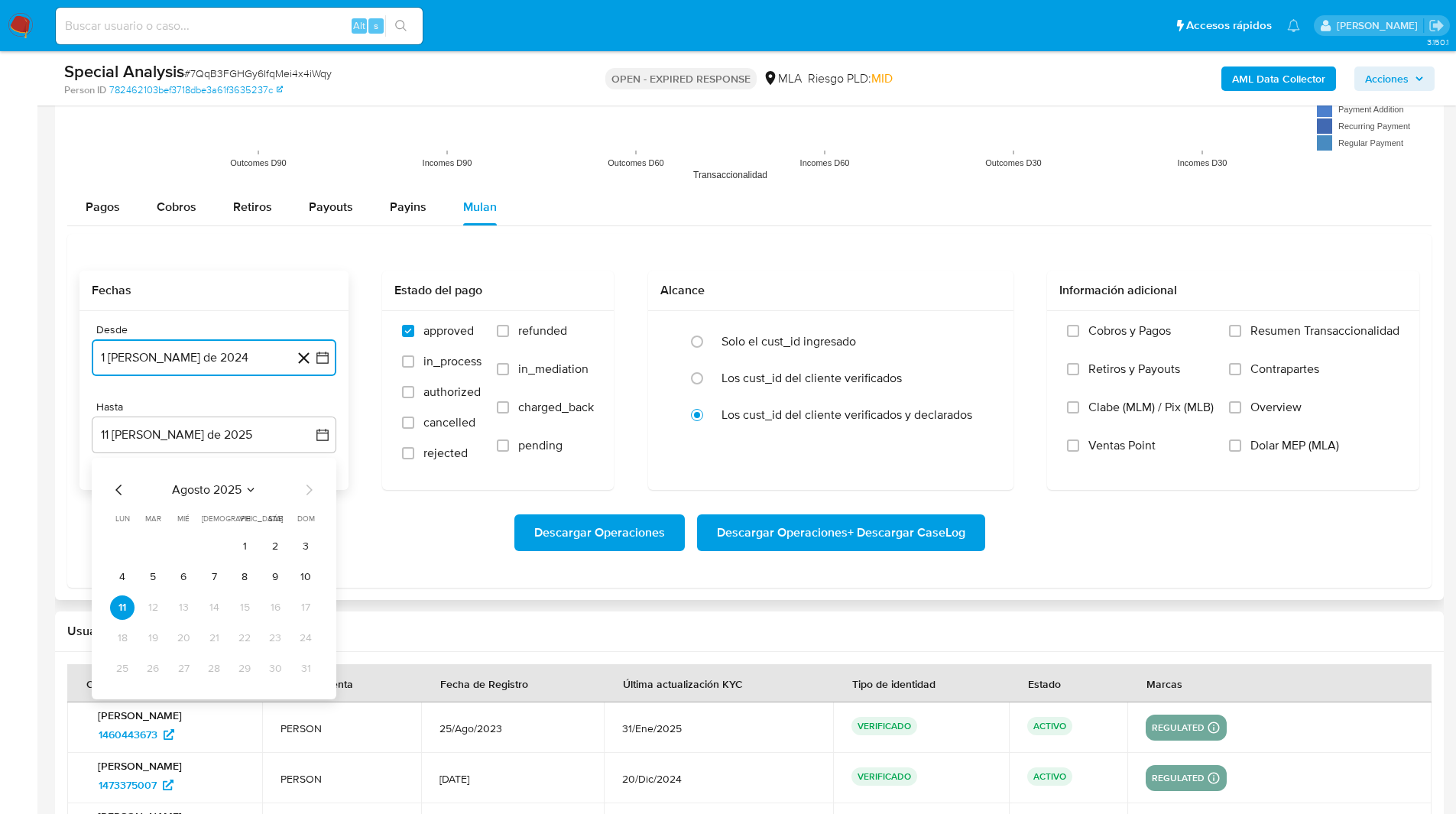
click at [116, 494] on icon "Mes anterior" at bounding box center [119, 490] width 18 height 18
click at [219, 661] on button "31" at bounding box center [214, 669] width 25 height 25
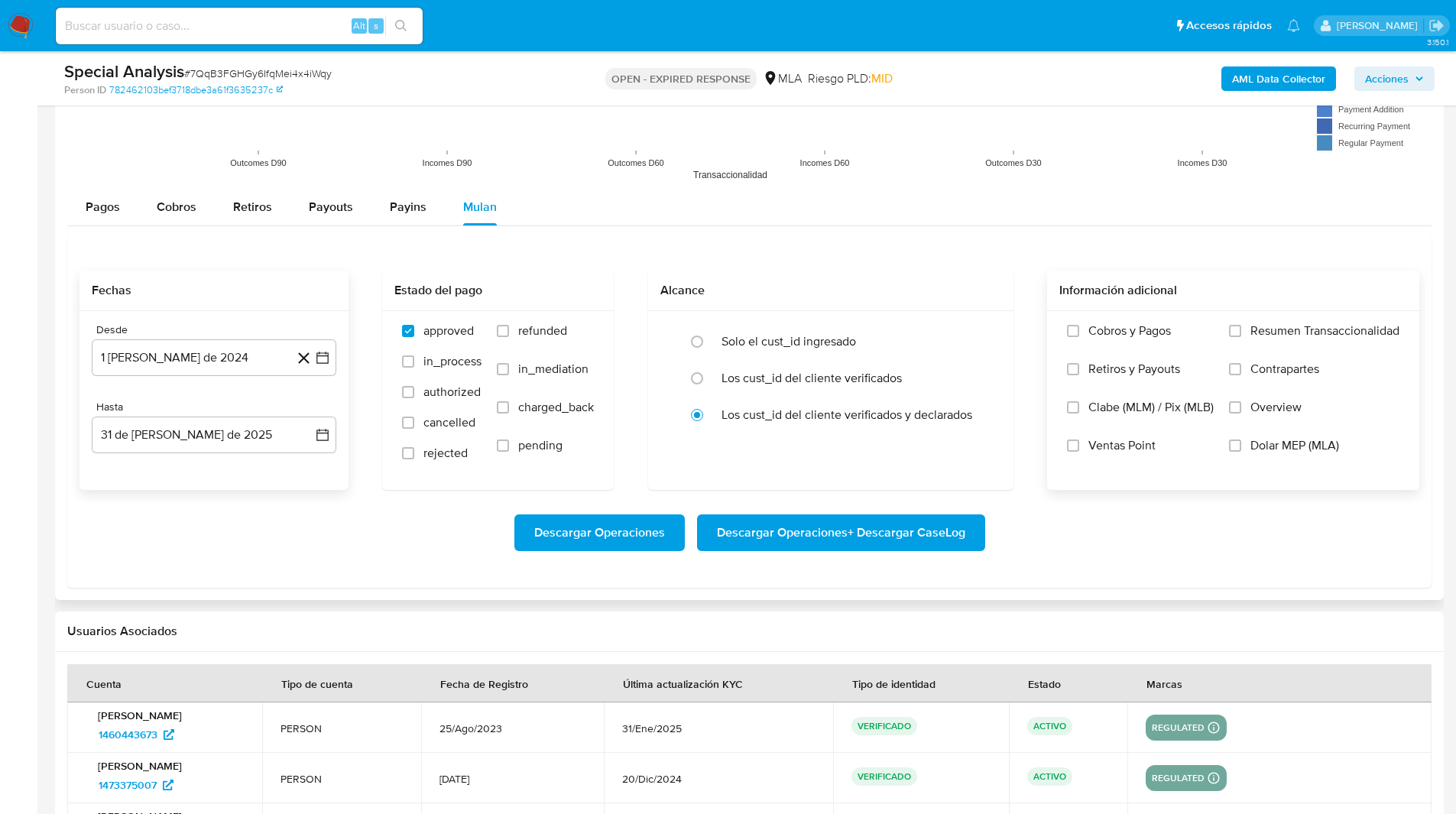
click at [1279, 453] on span "Dolar MEP (MLA)" at bounding box center [1294, 445] width 88 height 16
click at [1241, 452] on input "Dolar MEP (MLA)" at bounding box center [1234, 445] width 12 height 12
click at [891, 527] on span "Descargar Operaciones + Descargar CaseLog" at bounding box center [841, 532] width 248 height 34
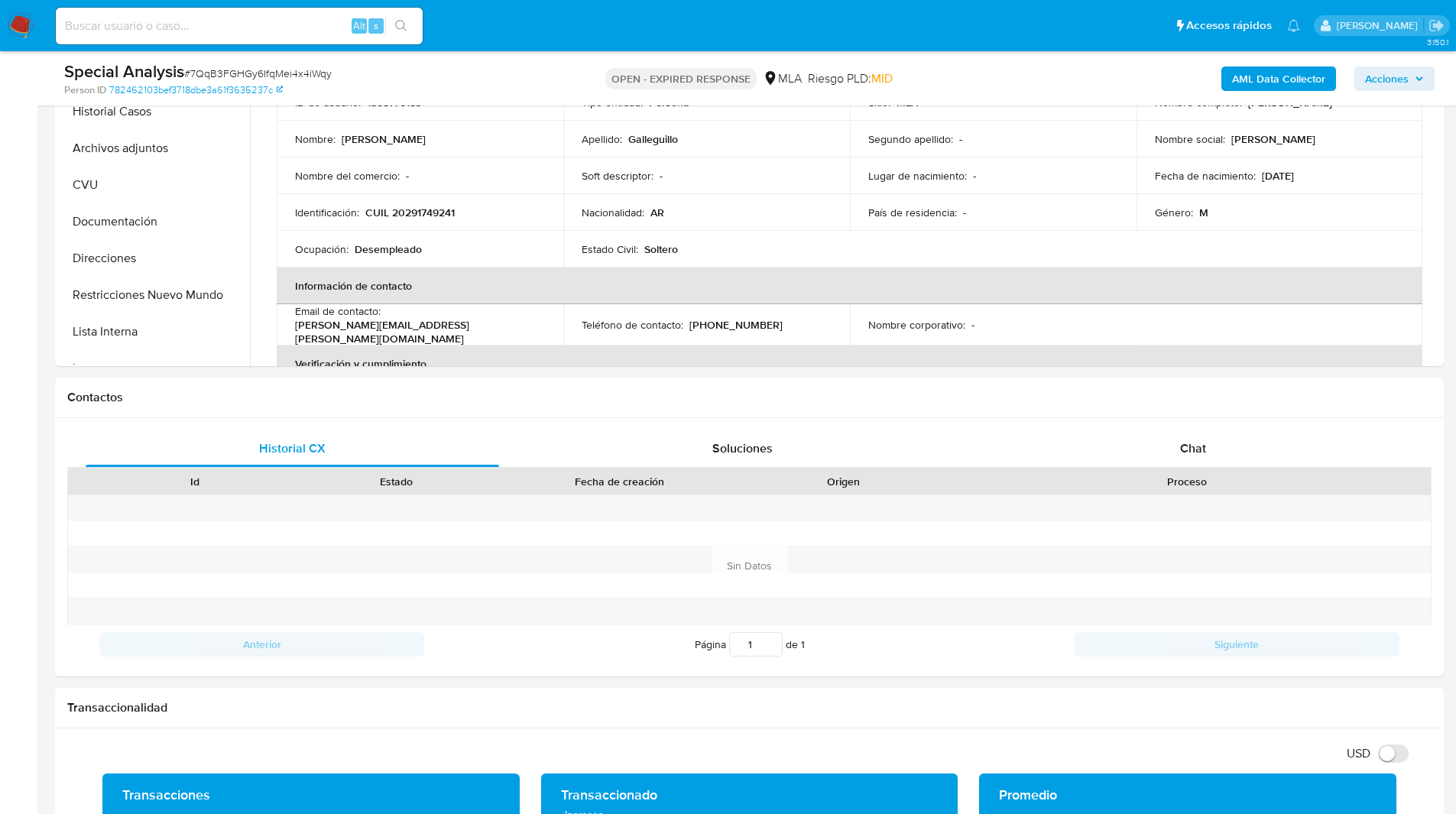
scroll to position [0, 0]
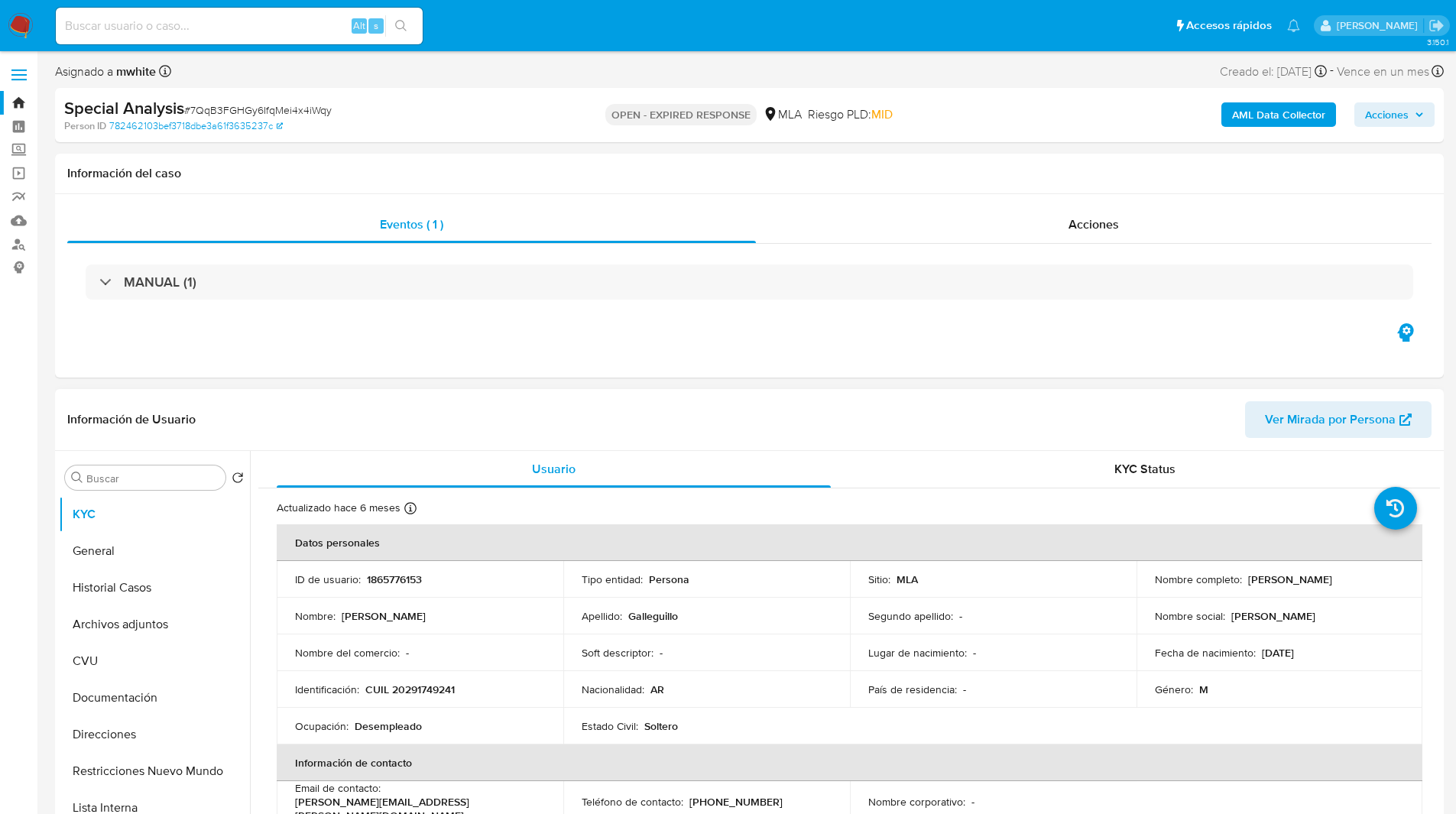
click at [408, 580] on p "1865776153" at bounding box center [394, 579] width 55 height 14
copy p "1865776153"
drag, startPoint x: 1242, startPoint y: 579, endPoint x: 1392, endPoint y: 576, distance: 150.0
click at [1392, 576] on div "Nombre completo : [PERSON_NAME]" at bounding box center [1279, 579] width 250 height 14
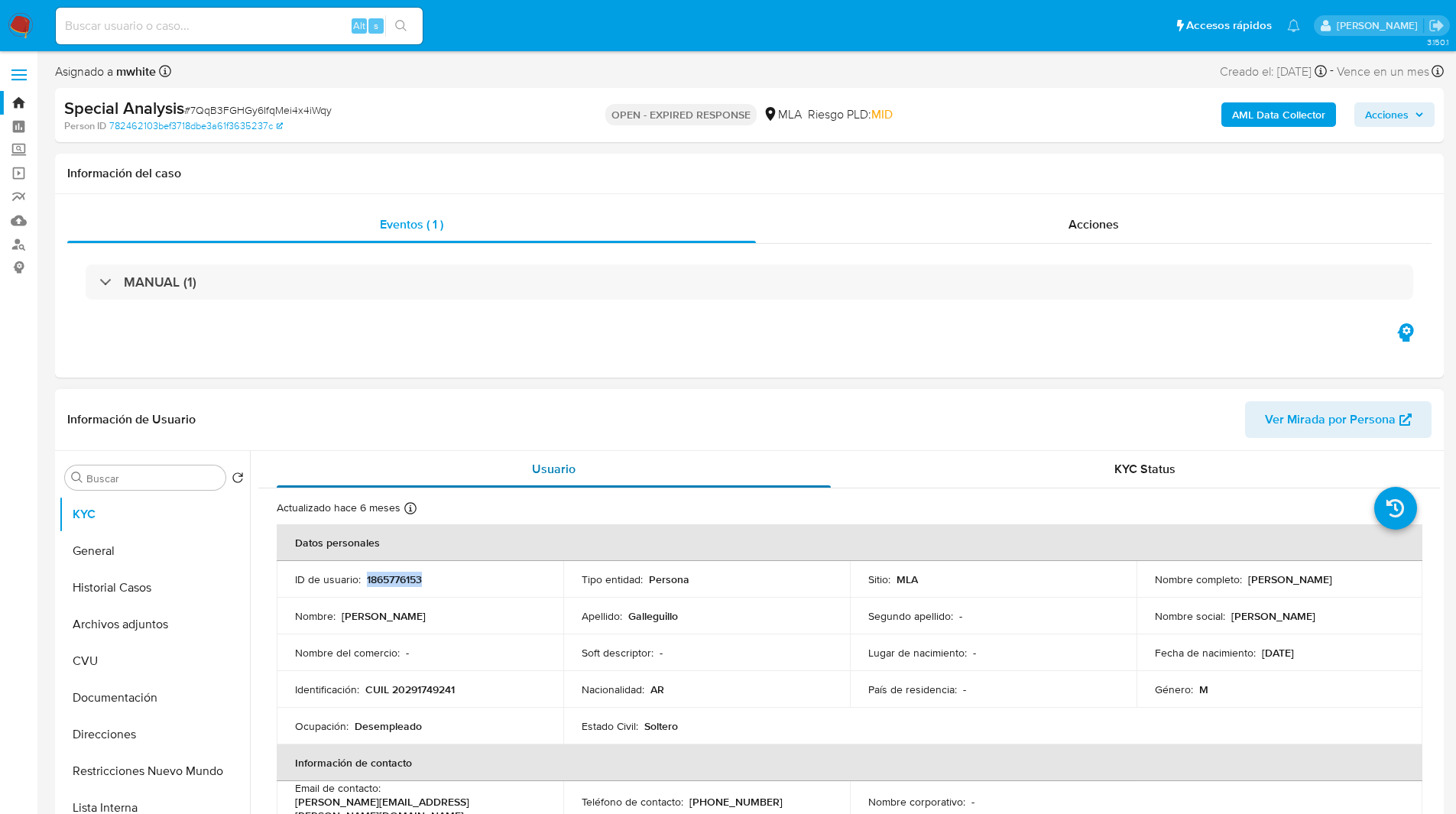
copy p "[PERSON_NAME]"
drag, startPoint x: 795, startPoint y: 224, endPoint x: 490, endPoint y: 221, distance: 305.0
click at [490, 221] on div "Eventos ( 1 ) Acciones" at bounding box center [749, 224] width 1364 height 37
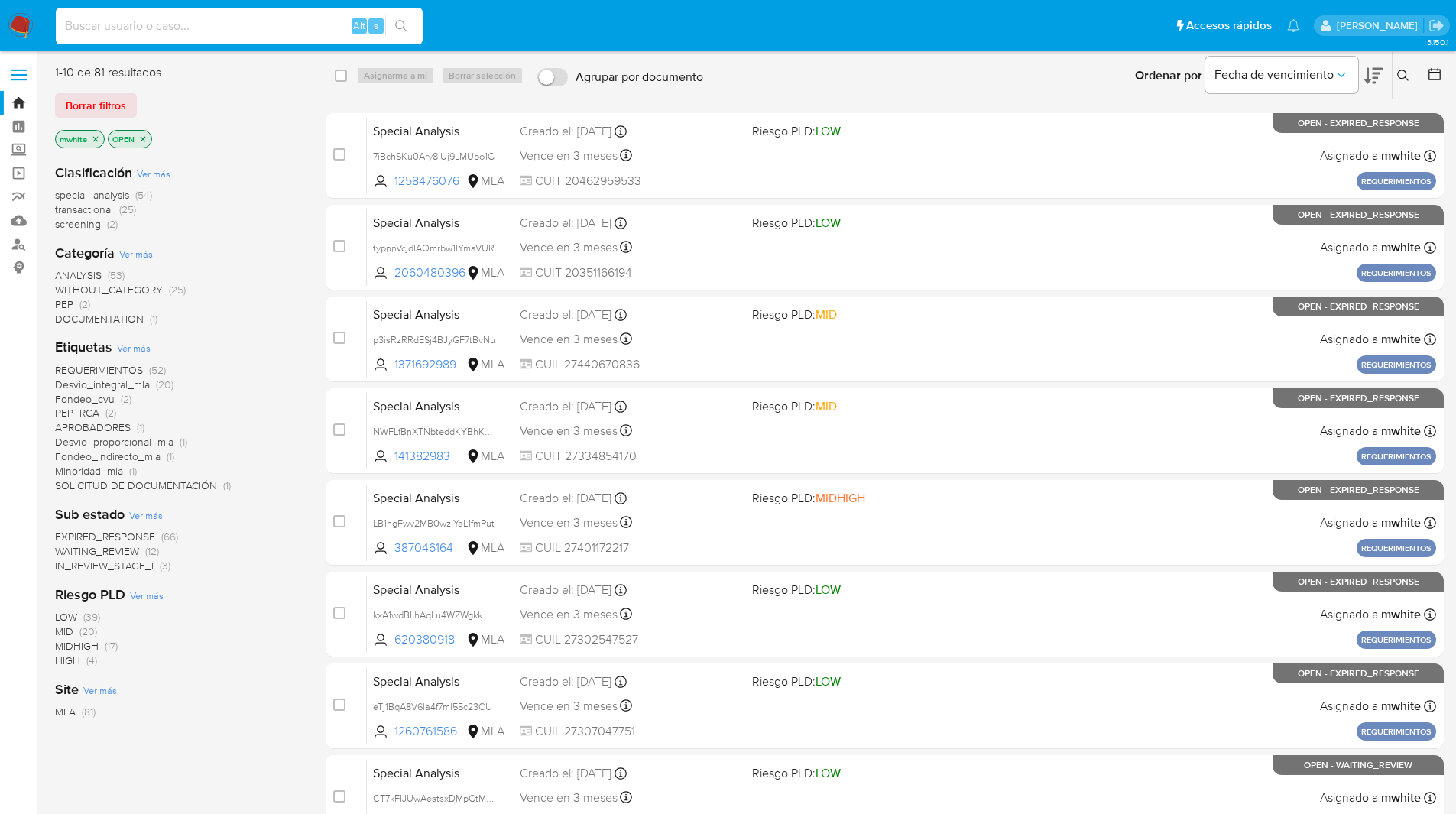
click at [254, 29] on input at bounding box center [239, 26] width 367 height 20
paste input "sA7R2ucqYa3JMLNTKtDOWzCX"
type input "sA7R2ucqYa3JMLNTKtDOWzCX"
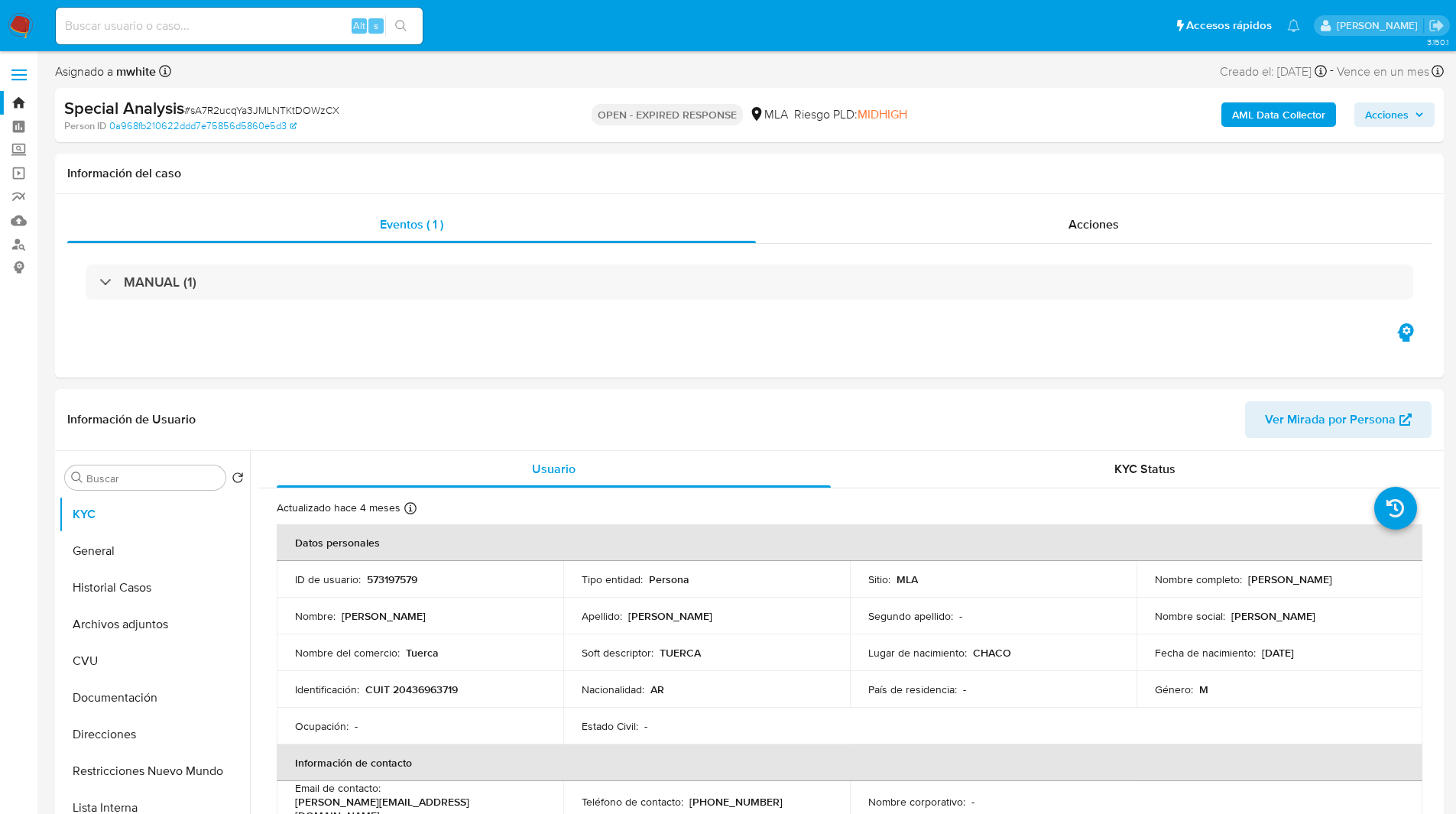
select select "10"
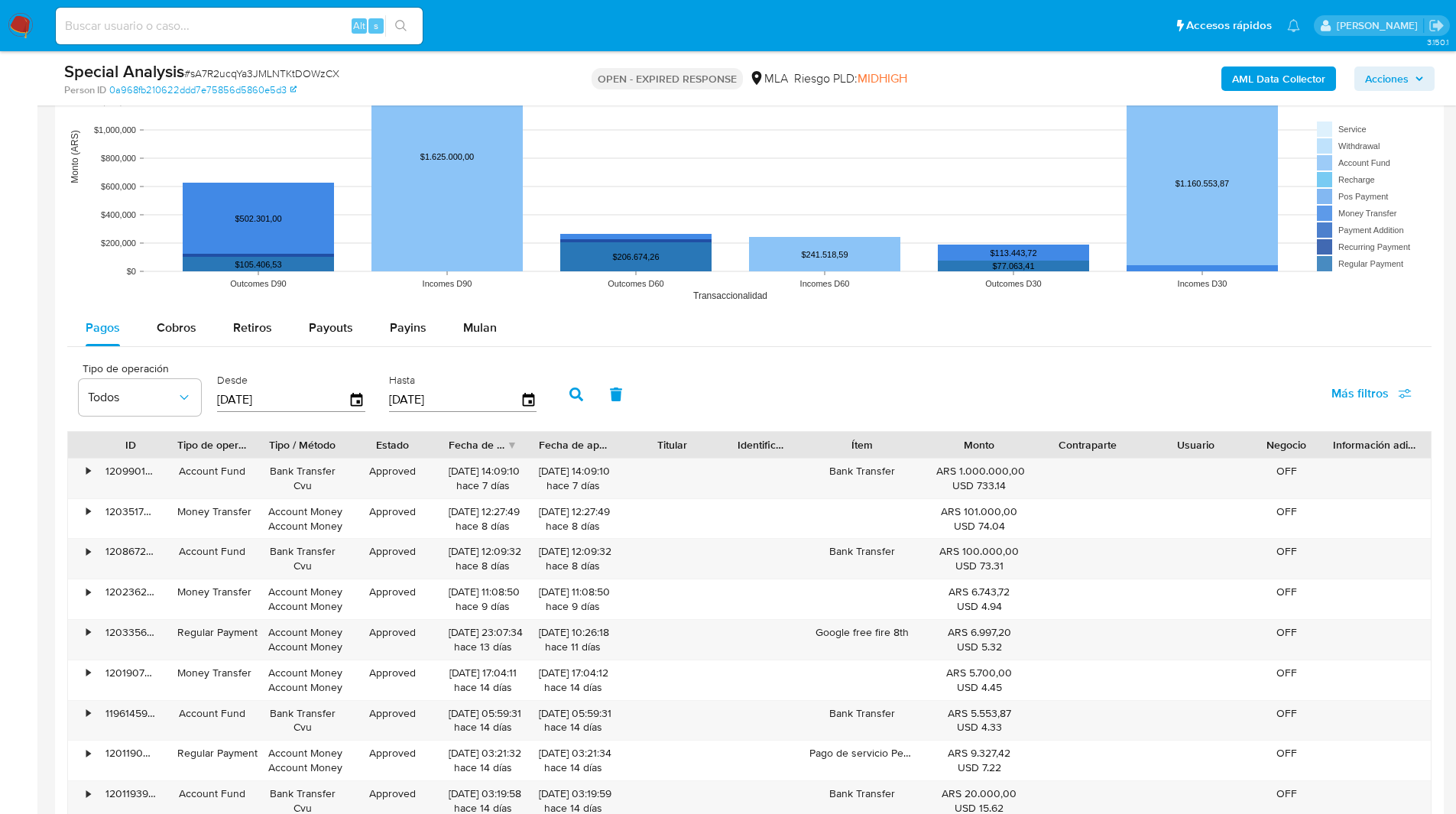
scroll to position [1383, 0]
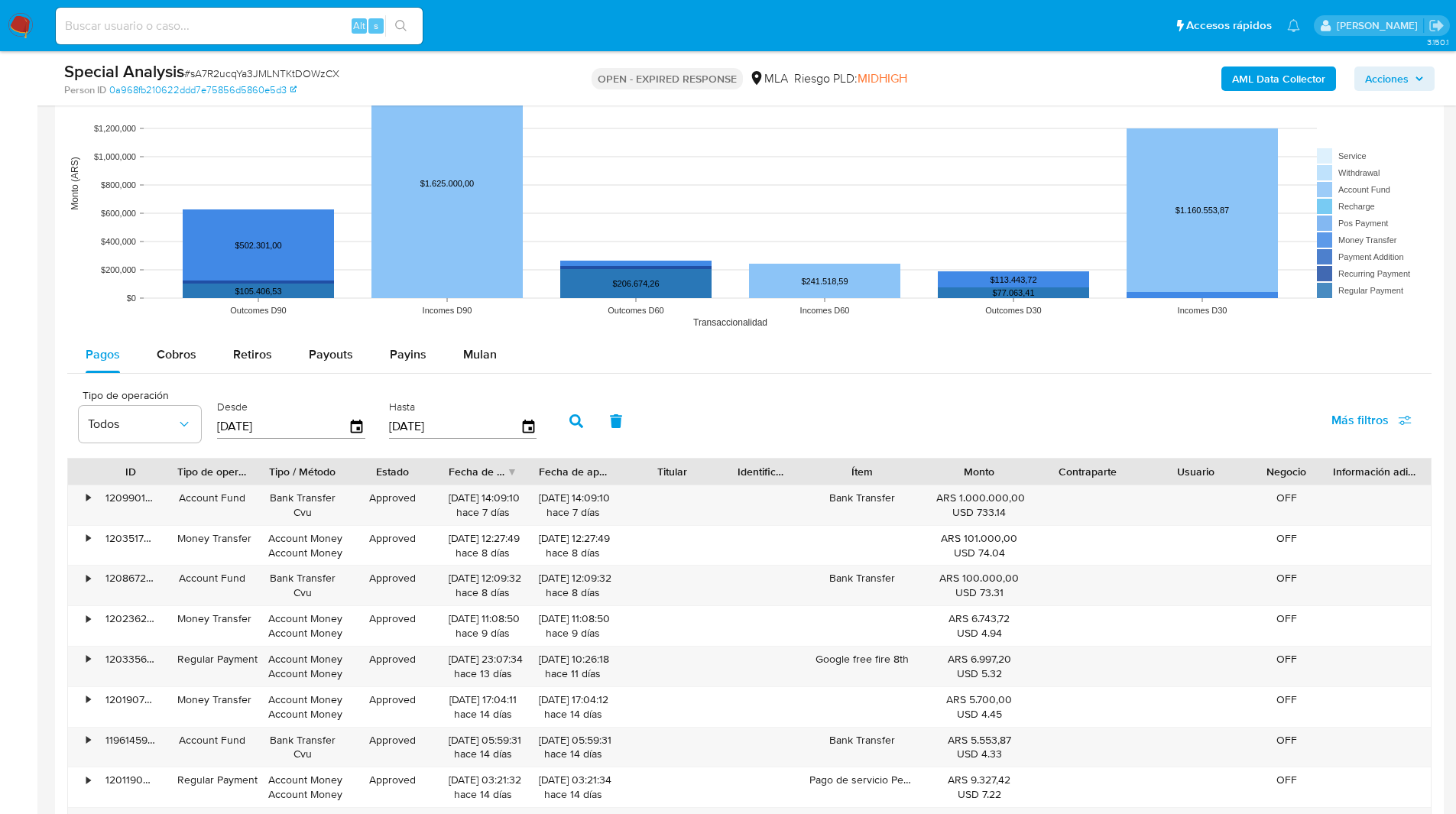
click at [468, 328] on rect at bounding box center [749, 183] width 1364 height 305
click at [472, 338] on div "Mulan" at bounding box center [480, 355] width 34 height 37
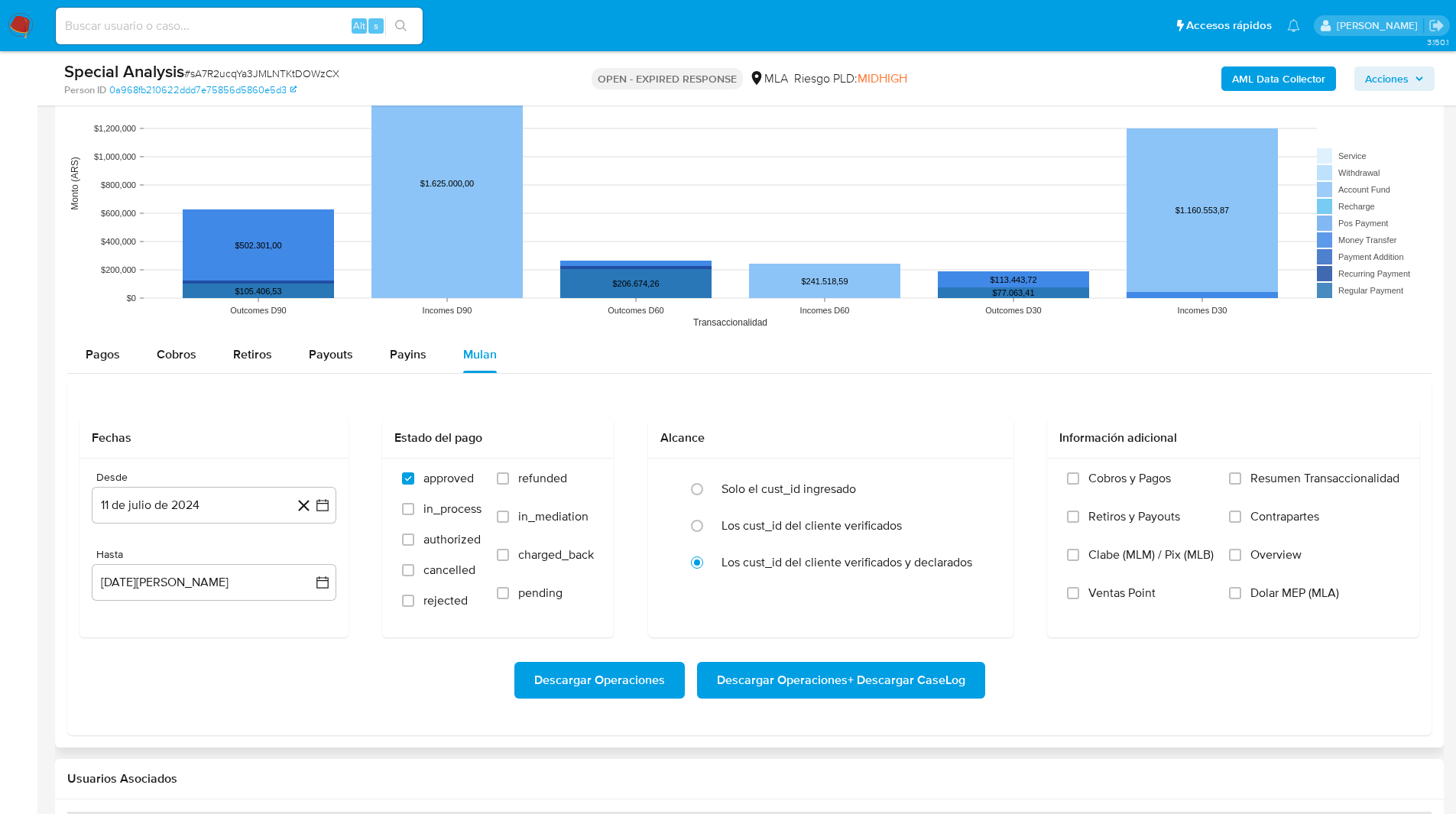
click at [515, 345] on div "Pagos Cobros Retiros Payouts Payins Mulan" at bounding box center [749, 355] width 1364 height 37
click at [364, 332] on rect at bounding box center [749, 183] width 1364 height 305
click at [508, 328] on rect at bounding box center [749, 183] width 1364 height 305
click at [503, 327] on rect at bounding box center [749, 183] width 1364 height 305
click at [205, 503] on button "11 de julio de 2024" at bounding box center [214, 505] width 245 height 37
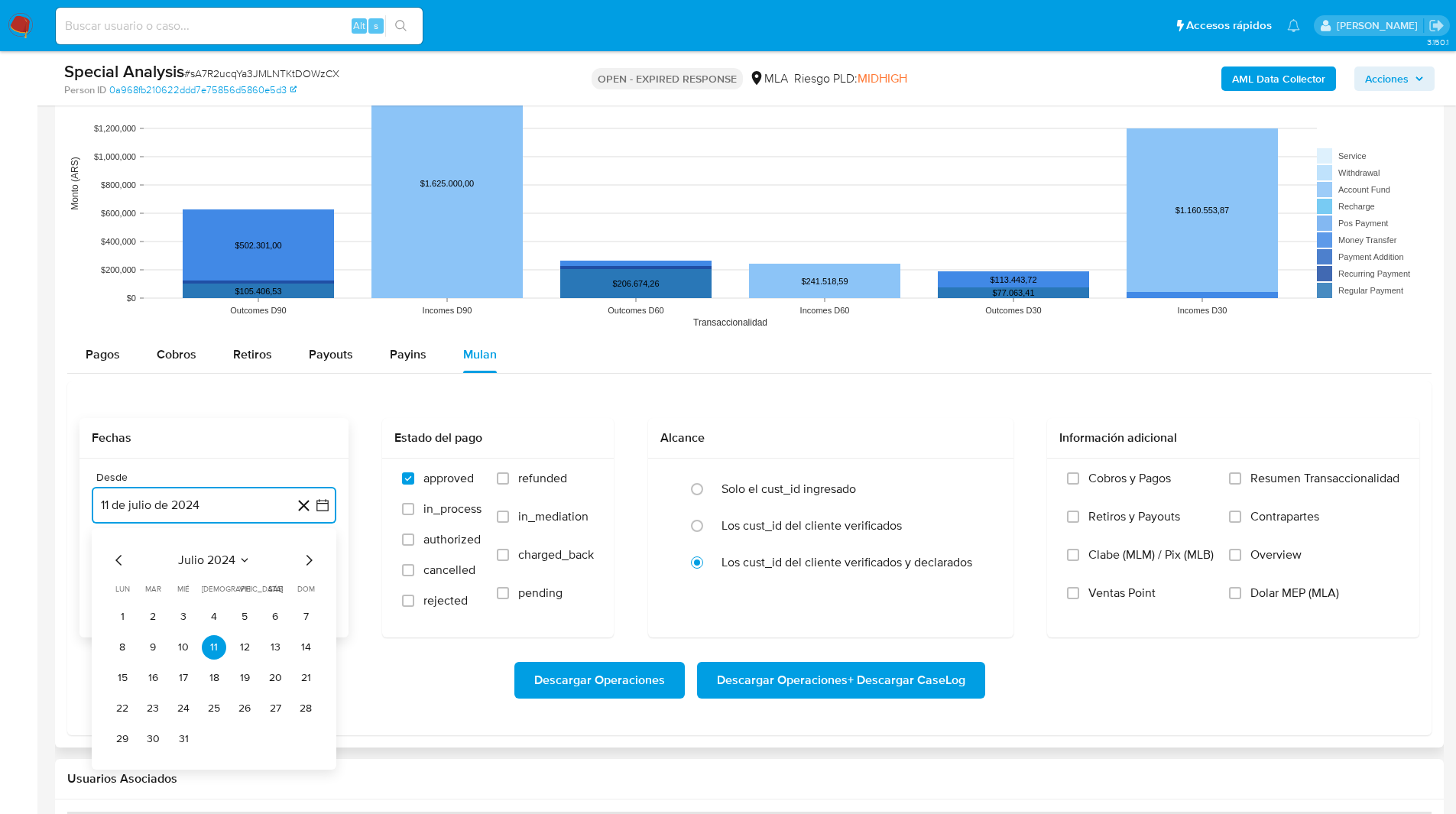
click at [303, 561] on icon "Mes siguiente" at bounding box center [309, 560] width 18 height 18
click at [205, 615] on button "1" at bounding box center [214, 617] width 25 height 25
click at [146, 590] on button "11 [PERSON_NAME] de 2025" at bounding box center [214, 582] width 245 height 37
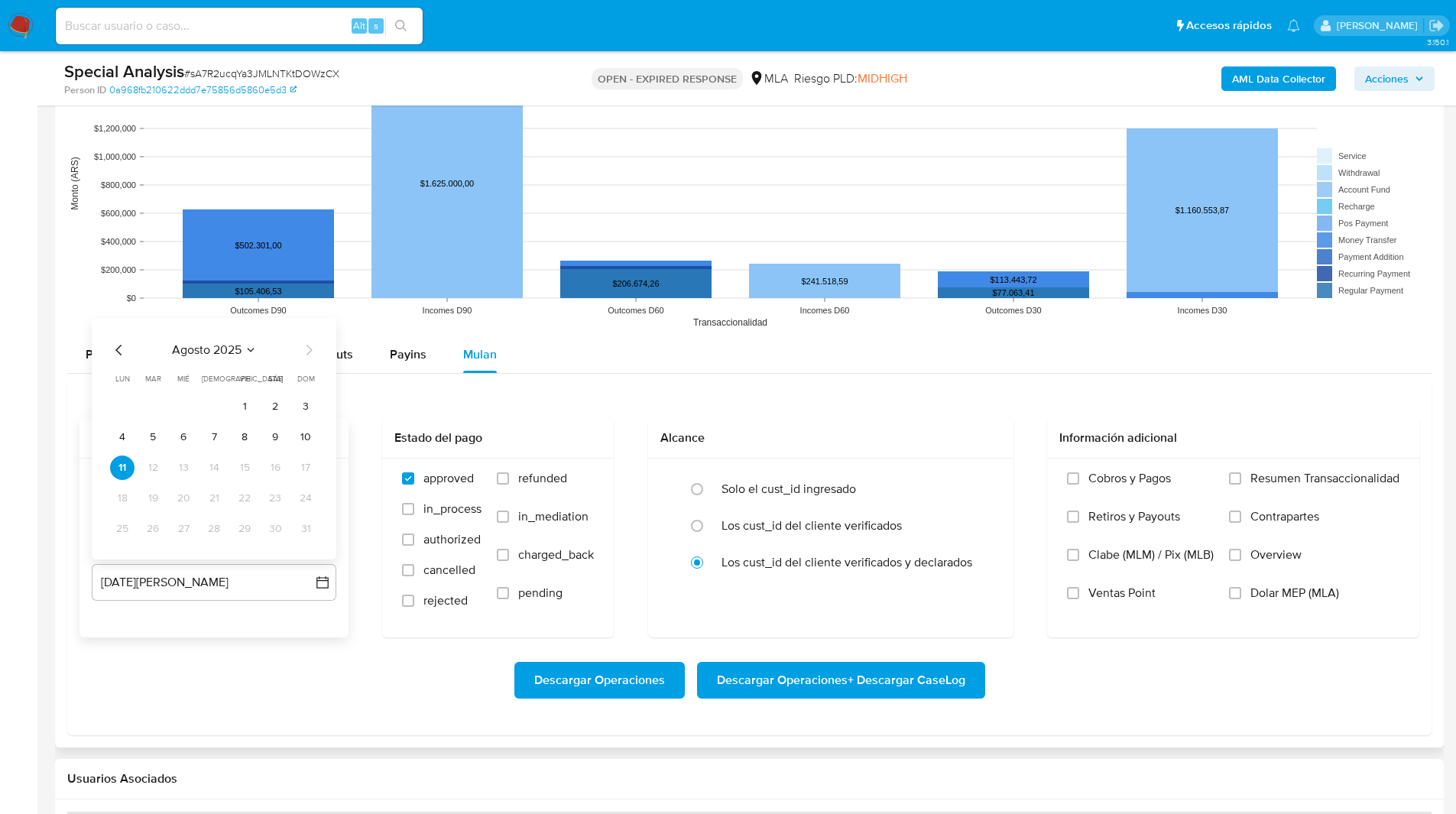
click at [112, 351] on icon "Mes anterior" at bounding box center [119, 350] width 18 height 18
click at [228, 524] on tr "28 29 30 31" at bounding box center [214, 529] width 208 height 25
click at [210, 525] on button "31" at bounding box center [214, 529] width 25 height 25
click at [1293, 595] on span "Dolar MEP (MLA)" at bounding box center [1294, 593] width 88 height 16
click at [1241, 595] on input "Dolar MEP (MLA)" at bounding box center [1234, 593] width 12 height 12
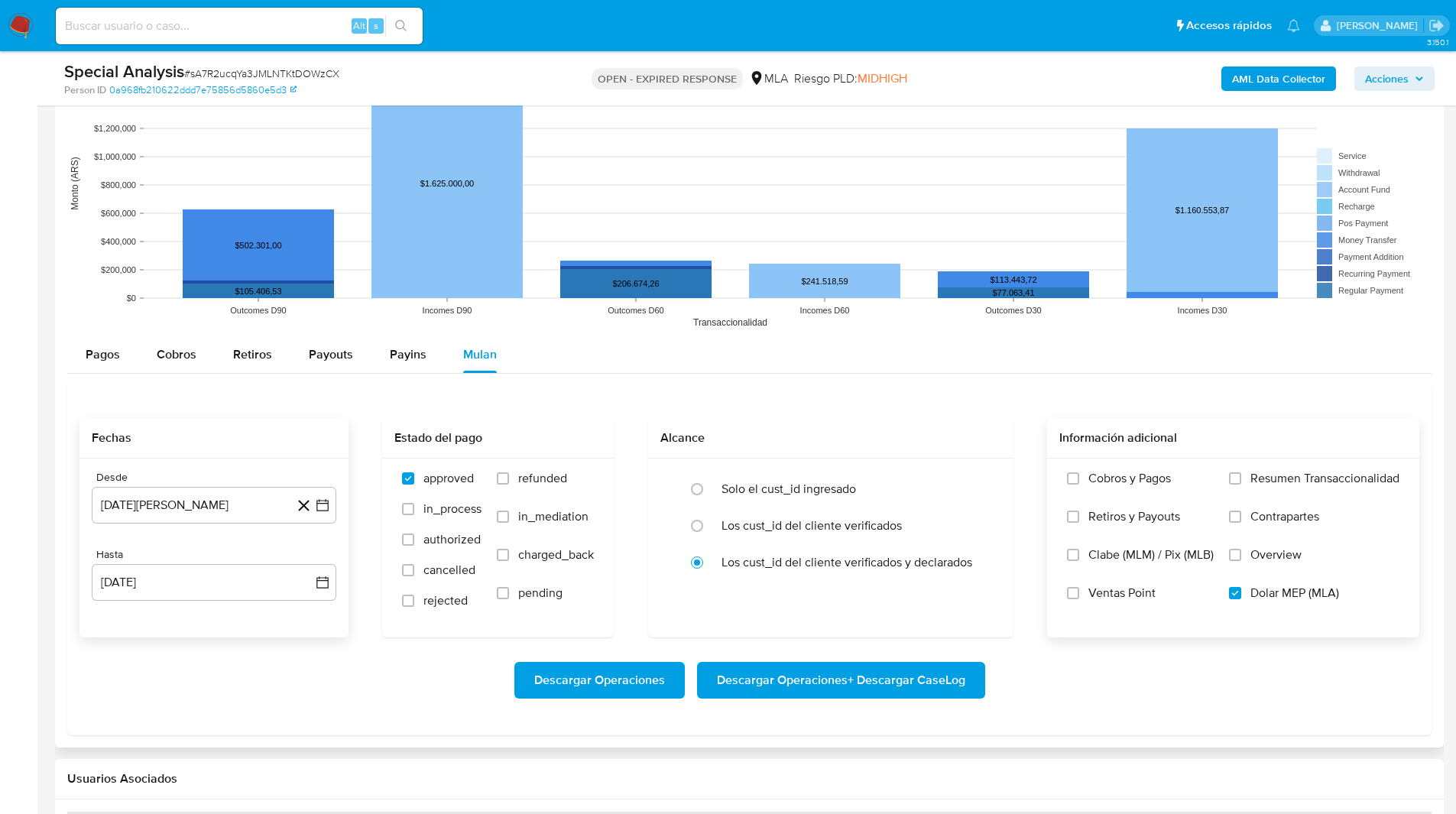
click at [785, 677] on span "Descargar Operaciones + Descargar CaseLog" at bounding box center [841, 680] width 248 height 34
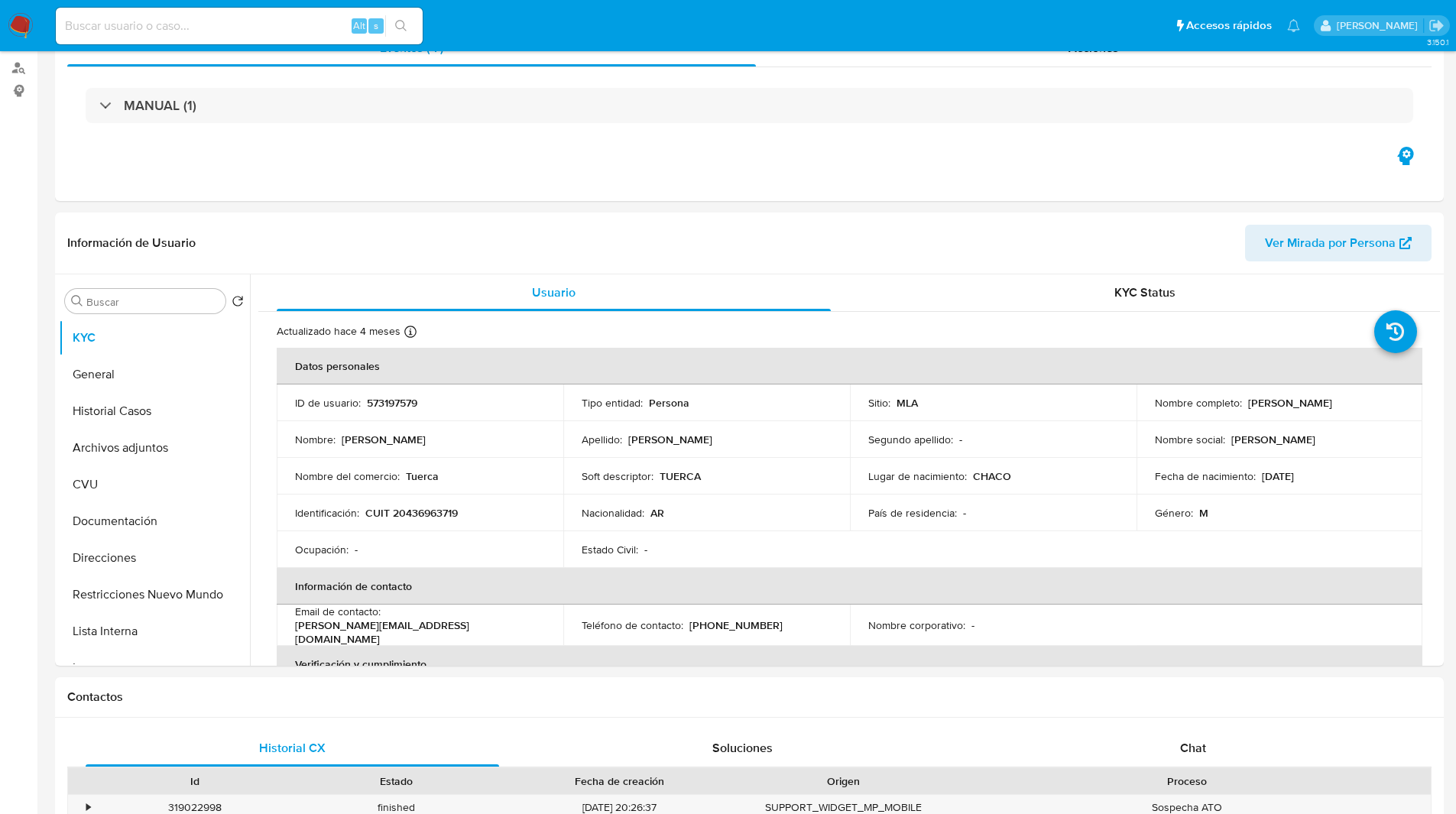
scroll to position [0, 0]
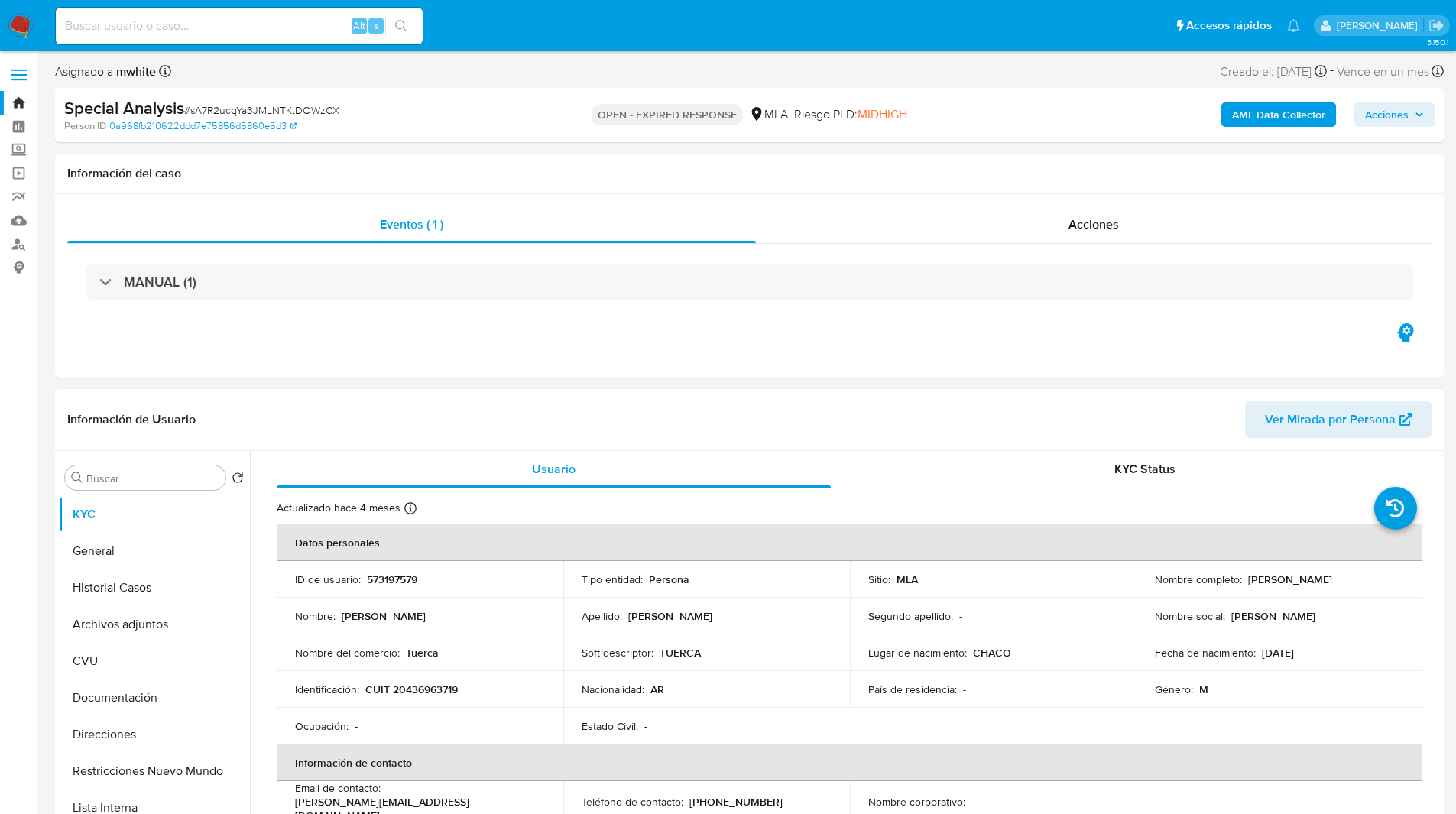
click at [385, 583] on p "573197579" at bounding box center [392, 579] width 51 height 14
copy p "573197579"
drag, startPoint x: 1242, startPoint y: 577, endPoint x: 1379, endPoint y: 581, distance: 137.1
click at [1379, 581] on div "Nombre completo : Alexis Efrain Quintana" at bounding box center [1279, 579] width 250 height 14
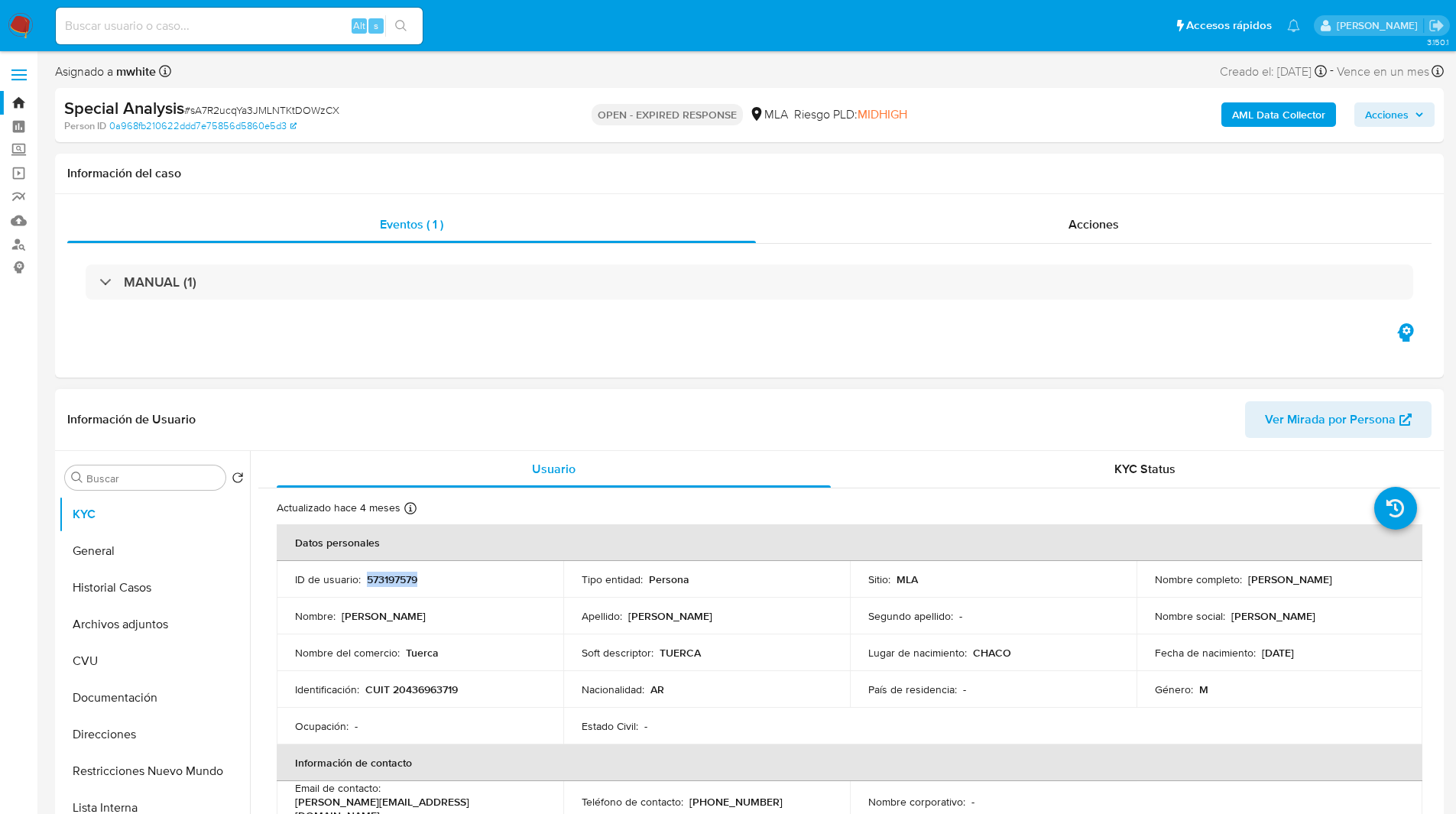
copy p "Alexis Efrain Quintana"
drag, startPoint x: 1062, startPoint y: 452, endPoint x: 712, endPoint y: 328, distance: 371.3
click at [994, 23] on ul "Pausado Ver notificaciones Alt s Accesos rápidos Presiona las siguientes teclas…" at bounding box center [678, 25] width 1260 height 38
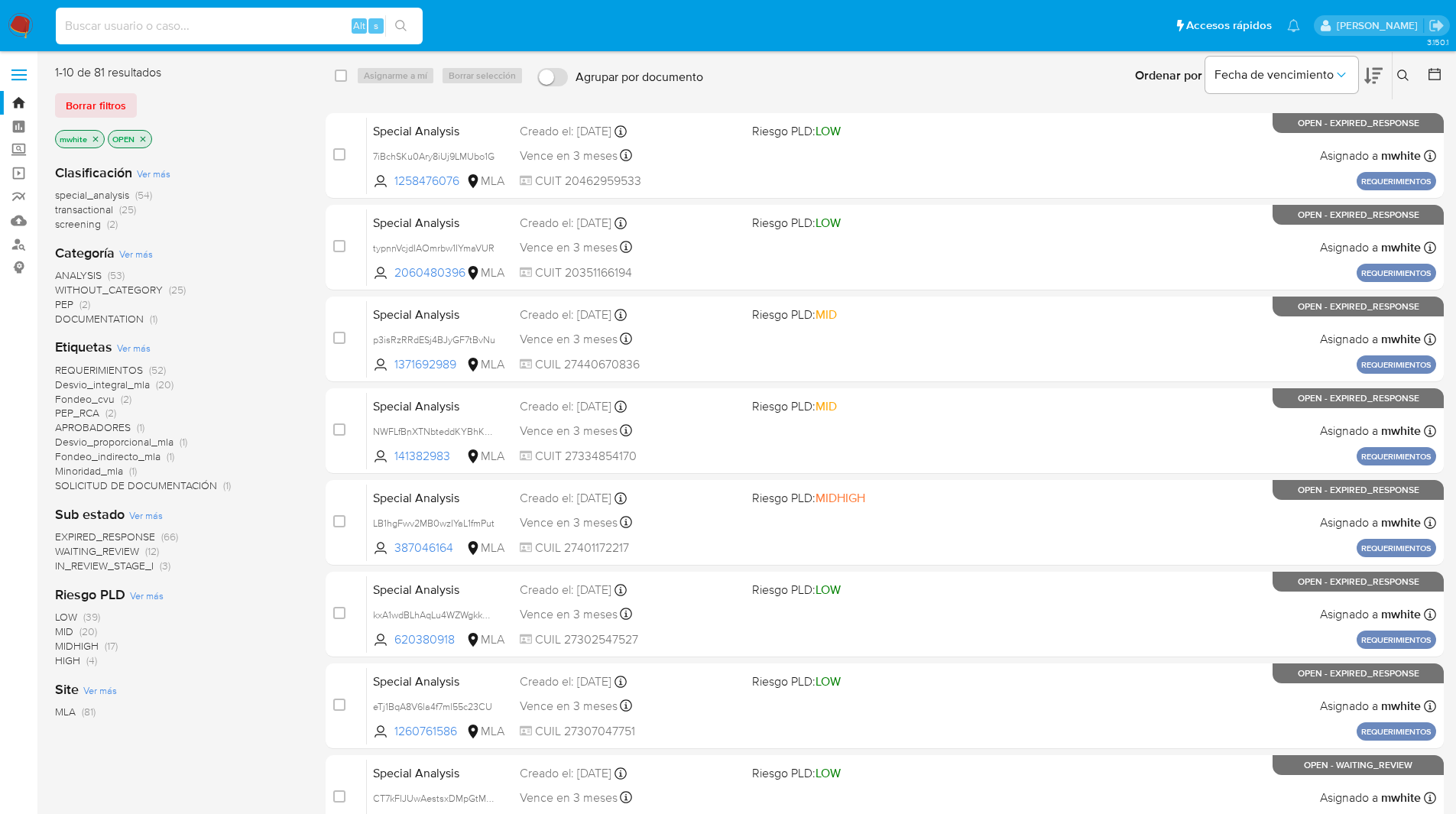
click at [254, 17] on input at bounding box center [239, 26] width 367 height 20
paste input "Kp9b9oaWO37oLnEfrx55AxWi"
type input "Kp9b9oaWO37oLnEfrx55AxWi"
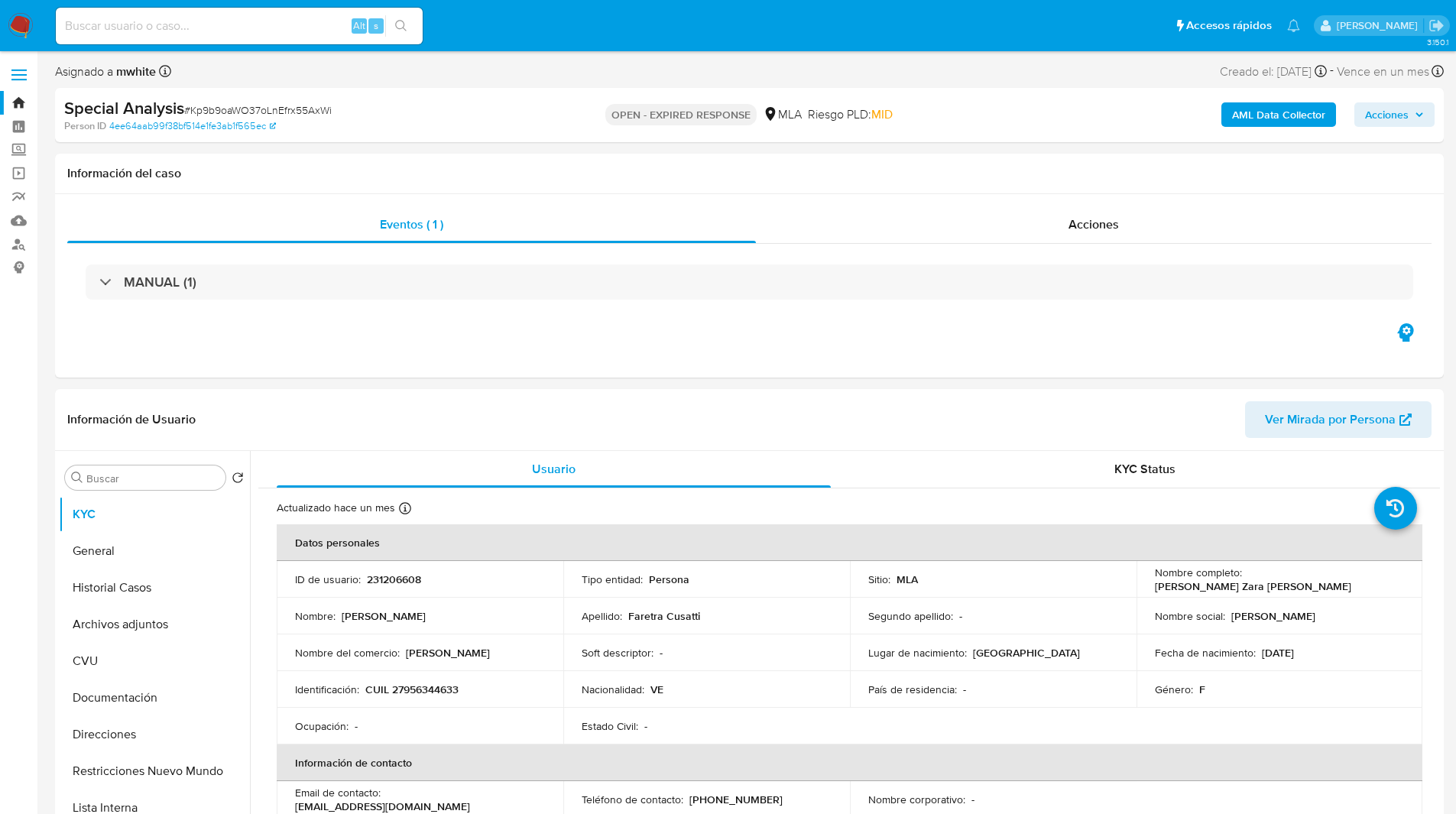
select select "10"
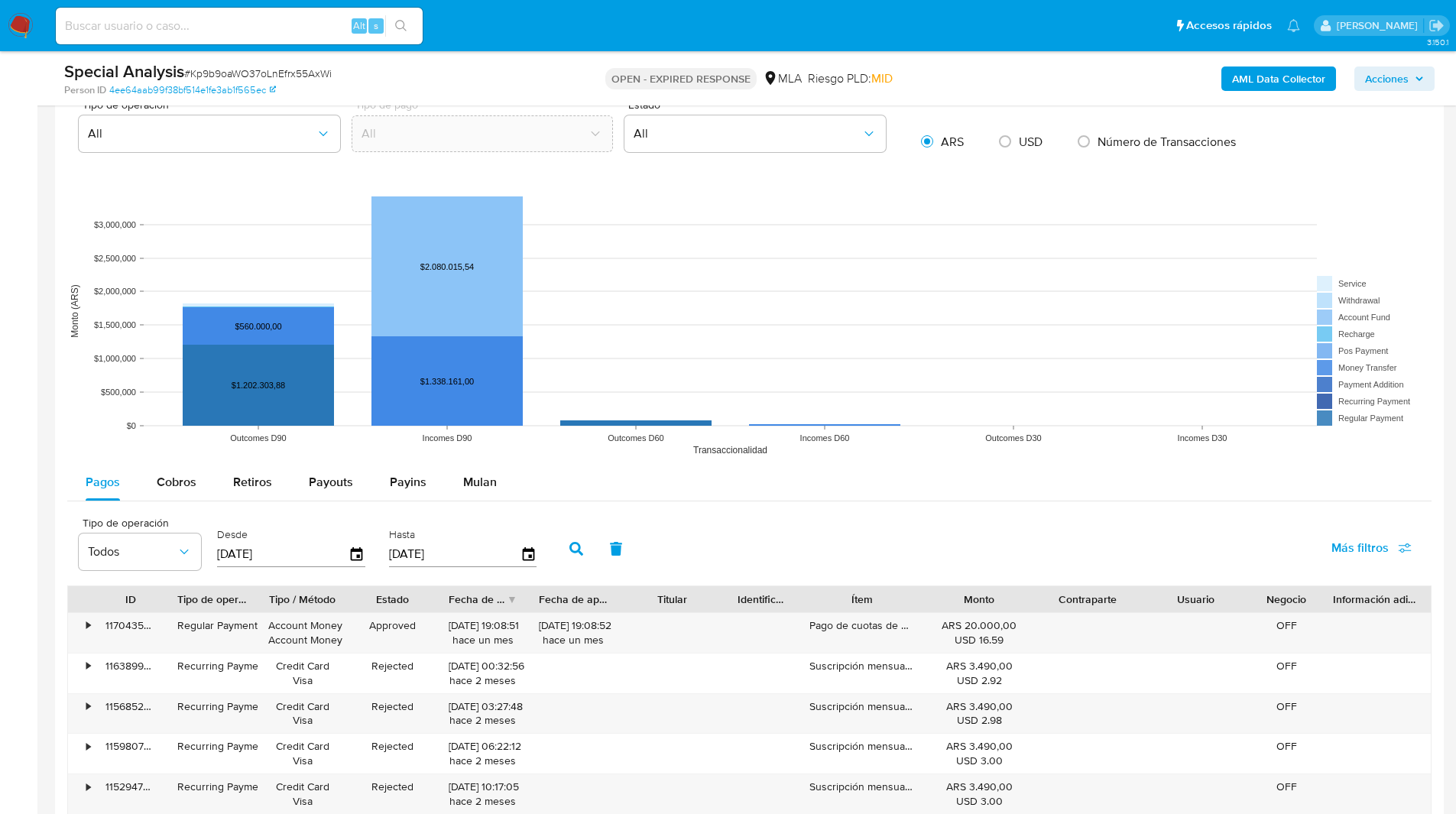
scroll to position [1282, 0]
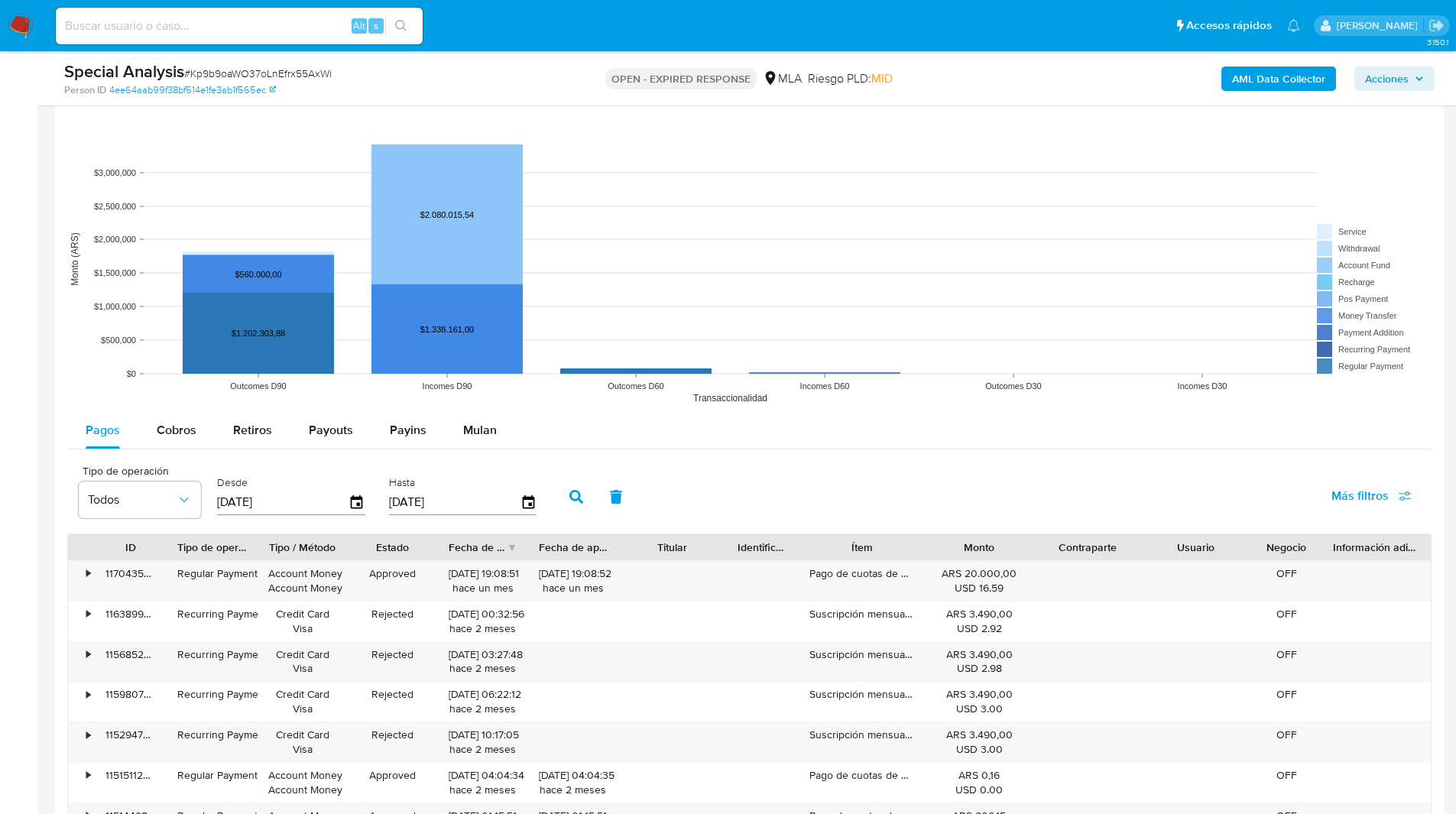
click at [476, 409] on rect at bounding box center [749, 259] width 1364 height 305
click at [483, 427] on span "Mulan" at bounding box center [480, 429] width 34 height 17
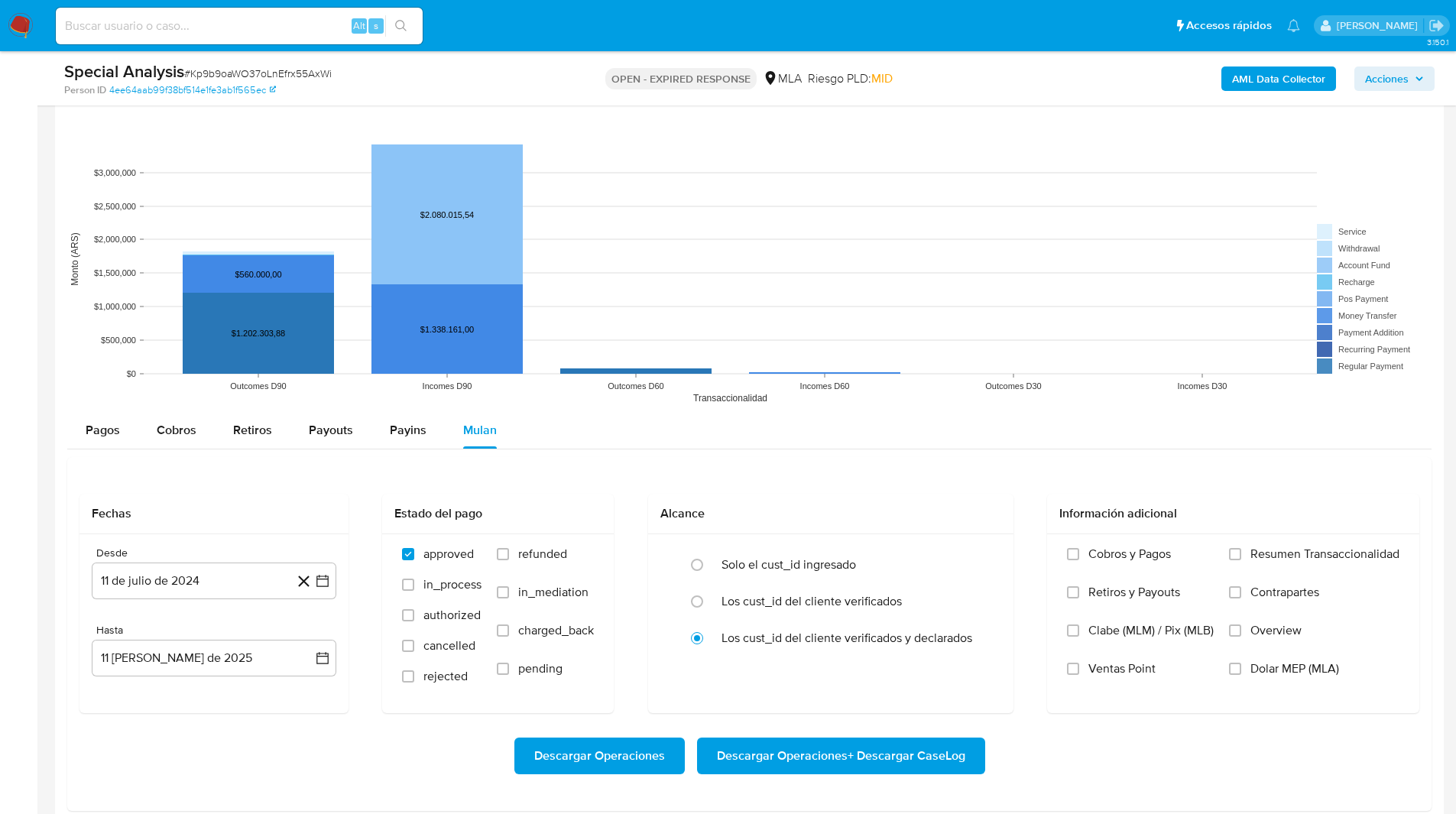
scroll to position [1514, 0]
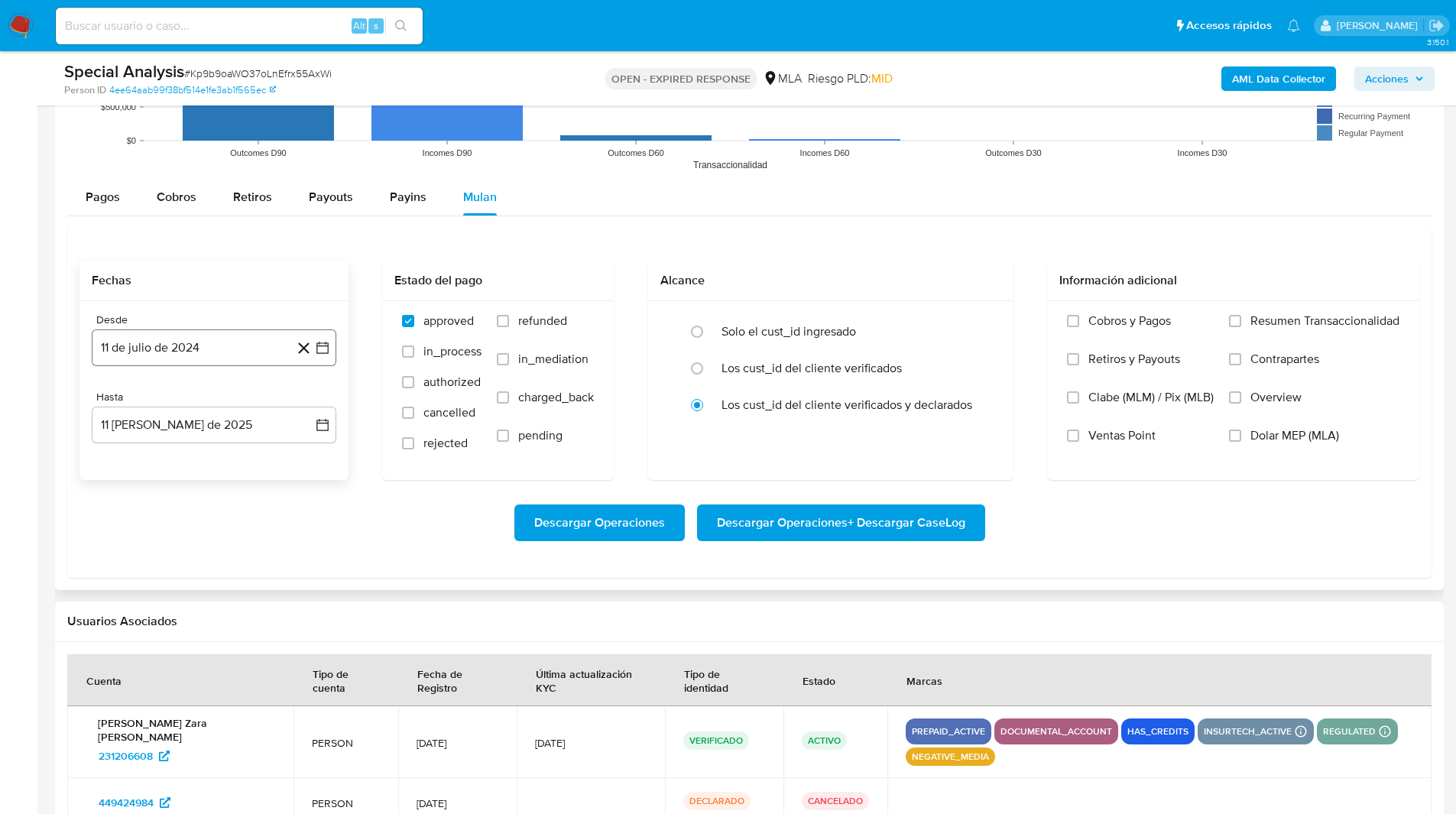
click at [178, 360] on button "11 de julio de 2024" at bounding box center [214, 347] width 245 height 37
click at [305, 402] on icon "Mes siguiente" at bounding box center [309, 403] width 18 height 18
click at [215, 461] on button "1" at bounding box center [214, 459] width 25 height 25
click at [159, 430] on button "11 [PERSON_NAME] de 2025" at bounding box center [214, 425] width 245 height 37
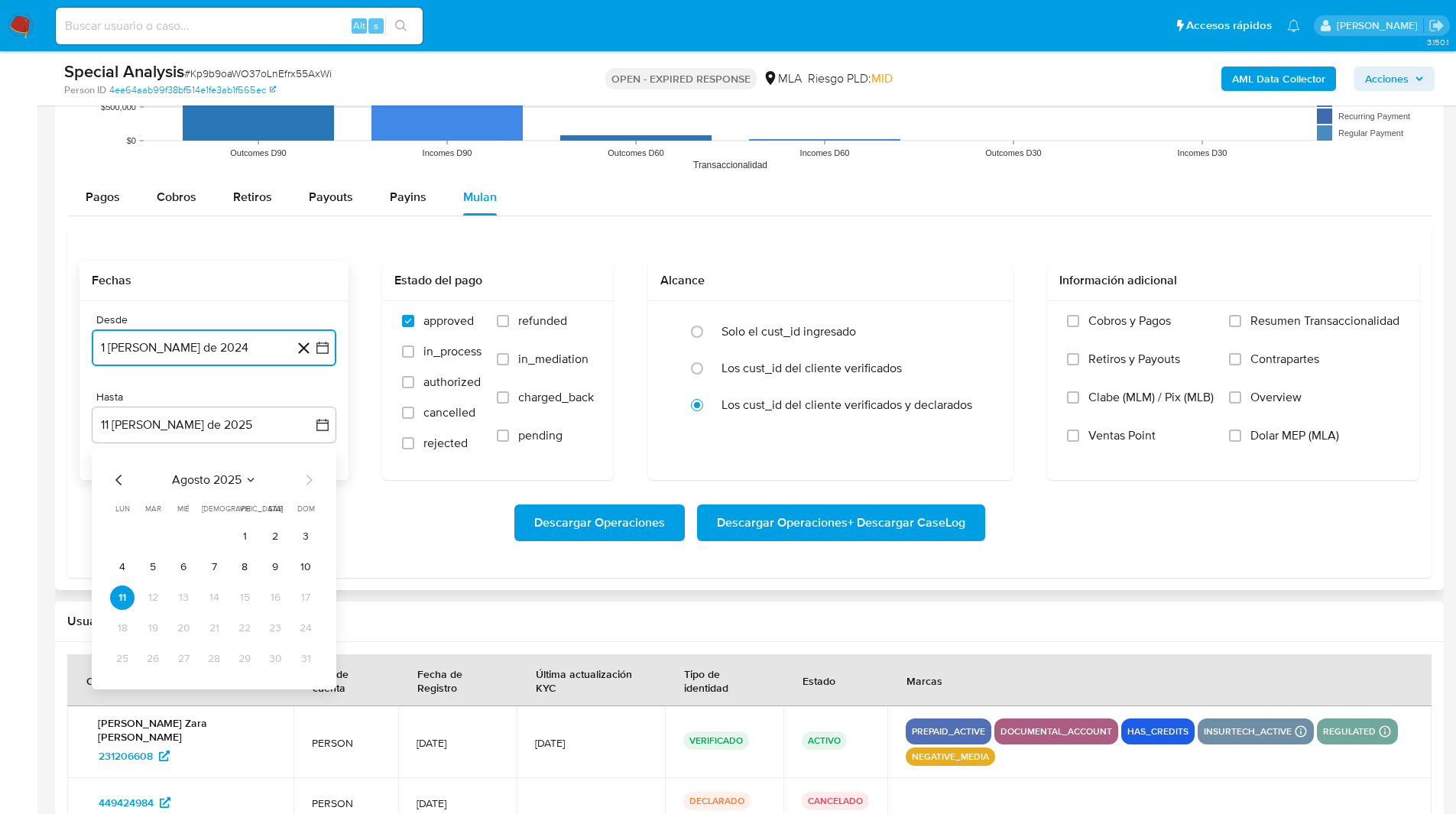
click at [115, 477] on icon "Mes anterior" at bounding box center [119, 480] width 18 height 18
click at [215, 659] on button "31" at bounding box center [214, 659] width 25 height 25
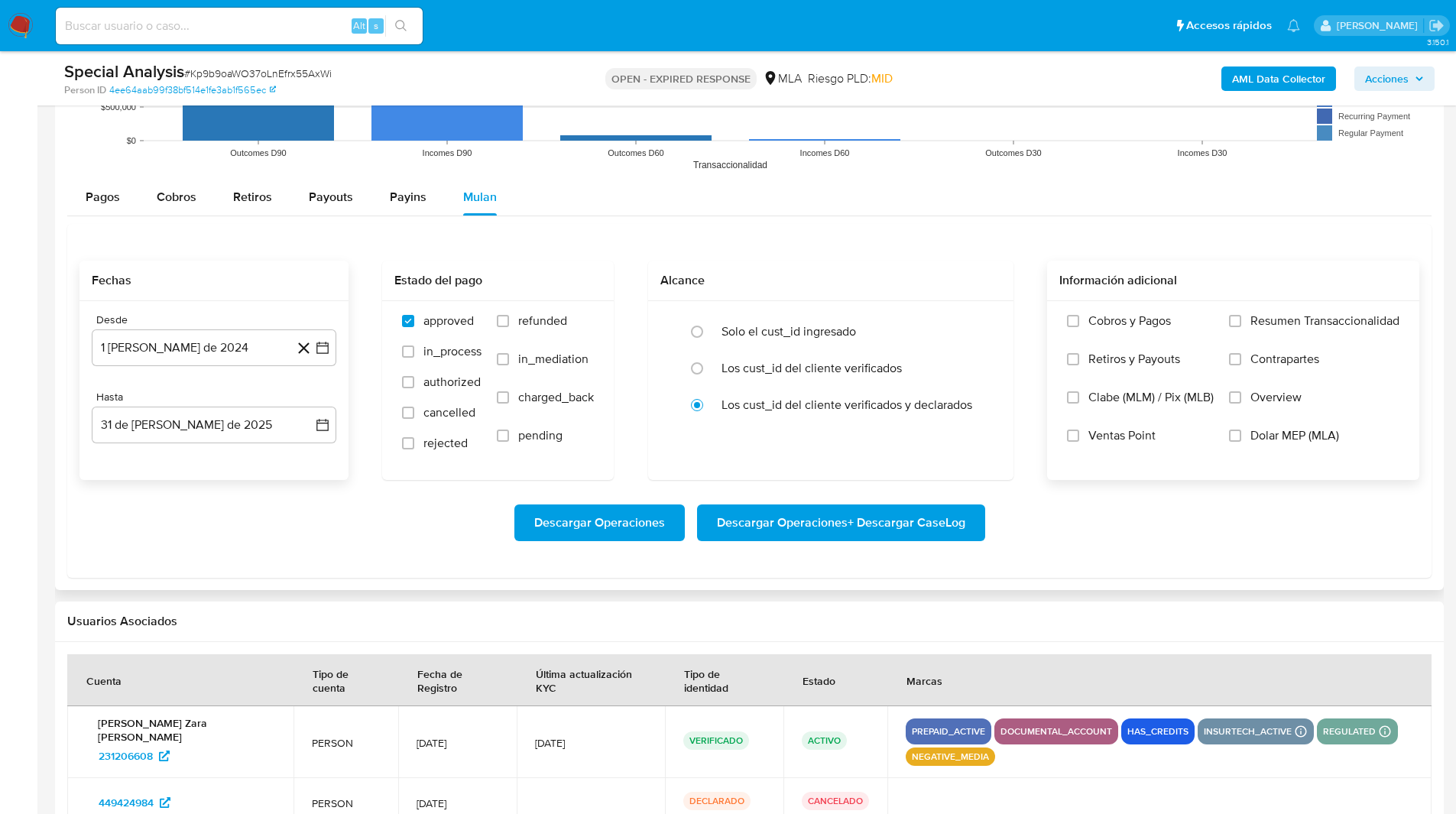
click at [1286, 440] on span "Dolar MEP (MLA)" at bounding box center [1294, 436] width 88 height 16
click at [1241, 440] on input "Dolar MEP (MLA)" at bounding box center [1234, 436] width 12 height 12
click at [846, 513] on span "Descargar Operaciones + Descargar CaseLog" at bounding box center [841, 522] width 248 height 34
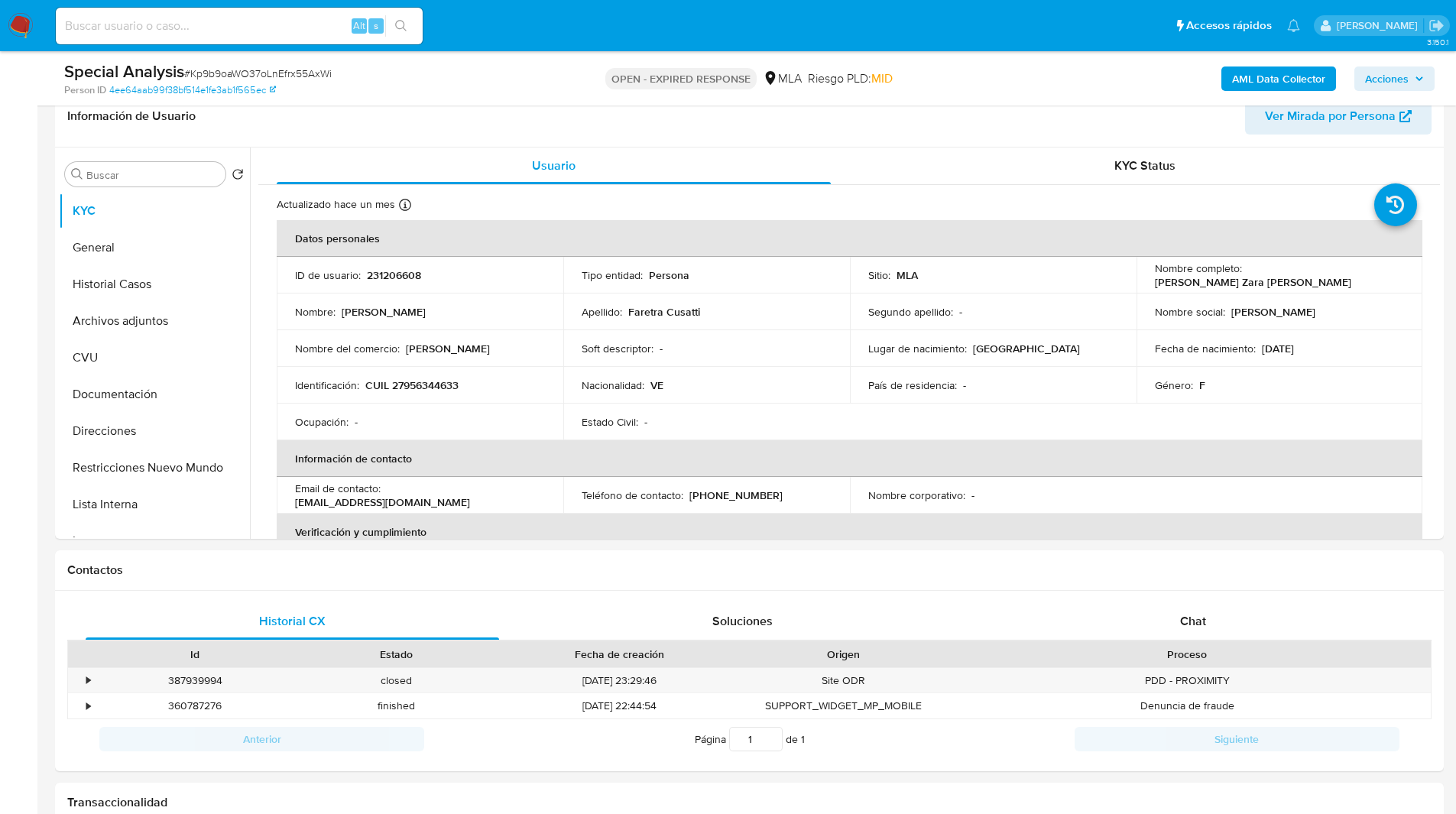
scroll to position [0, 0]
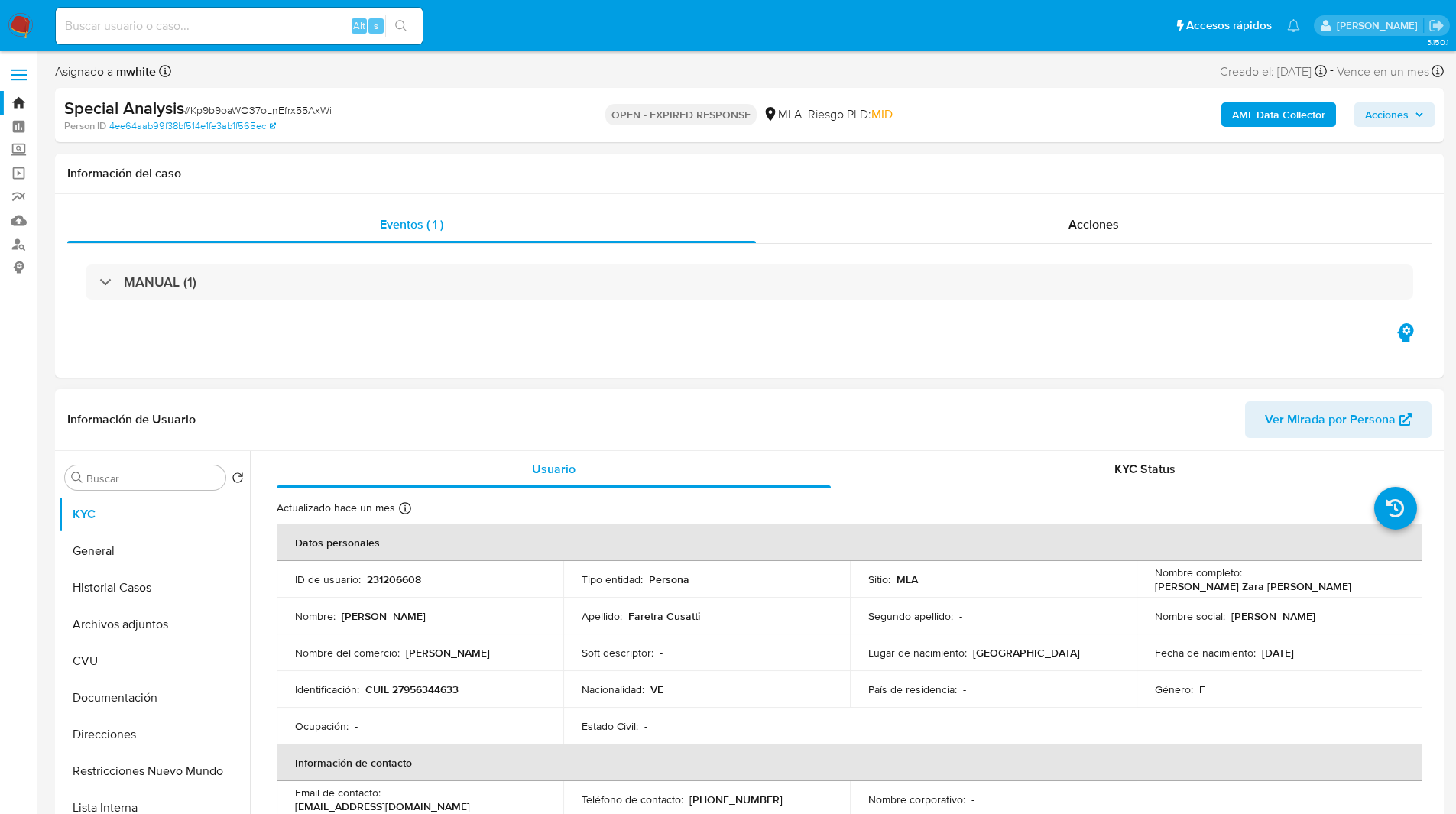
click at [399, 580] on p "231206608" at bounding box center [394, 579] width 54 height 14
copy p "231206608"
drag, startPoint x: 1243, startPoint y: 577, endPoint x: 1384, endPoint y: 577, distance: 141.0
click at [1384, 577] on div "Nombre completo : Gina Zara Faretra Cusatti" at bounding box center [1279, 580] width 250 height 28
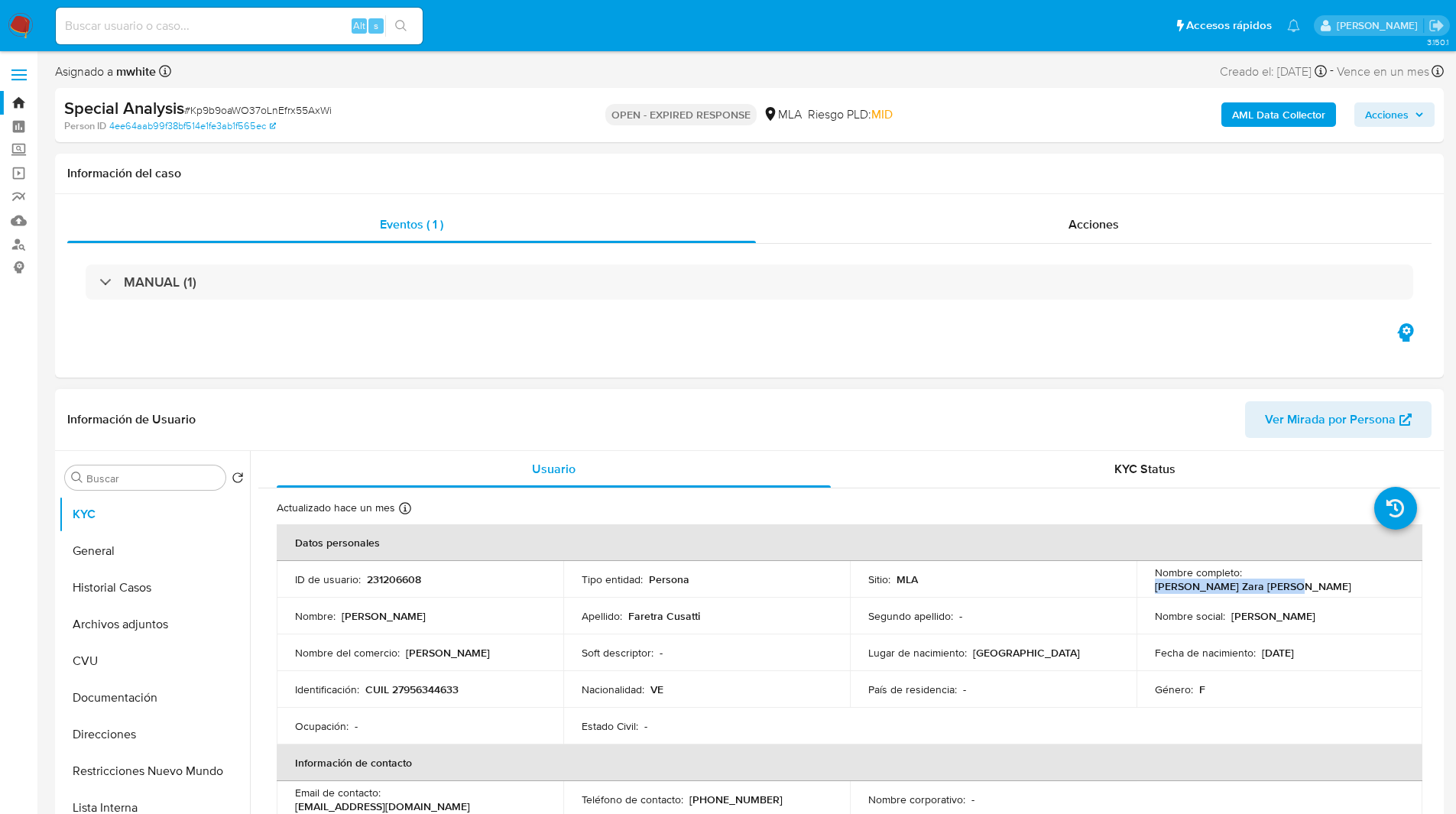
copy p "Gina Zara Faretra Cusatti"
click at [853, 71] on div "Asignado a mwhite Asignado el: 09/06/2025 23:00:29 Creado el: 09/06/2025 Creado…" at bounding box center [749, 75] width 1388 height 27
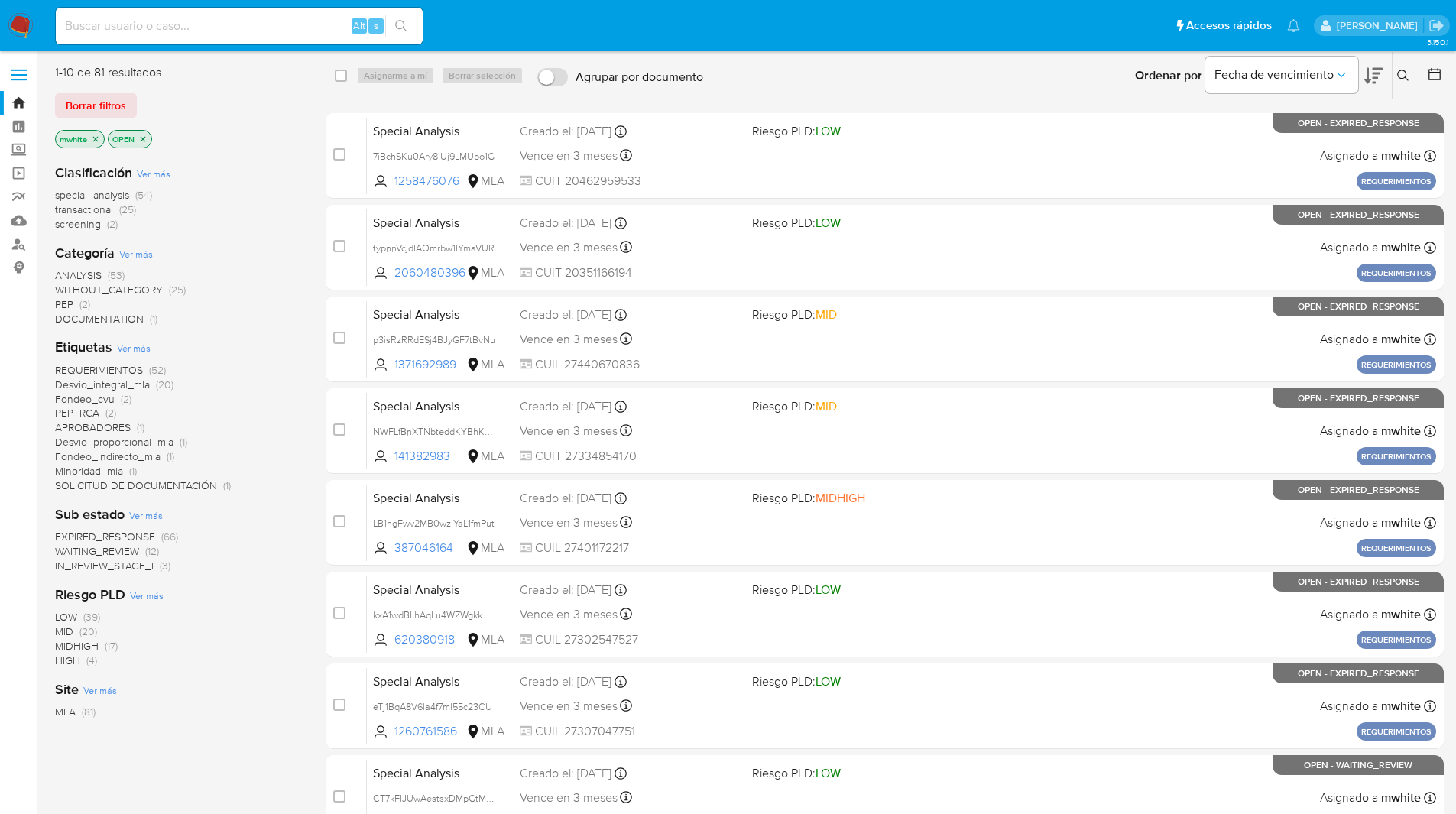
click at [25, 29] on img at bounding box center [20, 26] width 26 height 26
click at [108, 17] on input at bounding box center [239, 26] width 367 height 20
paste input "QVk4dF3IOj9dJ8mggnBTkKrl"
type input "QVk4dF3IOj9dJ8mggnBTkKrl"
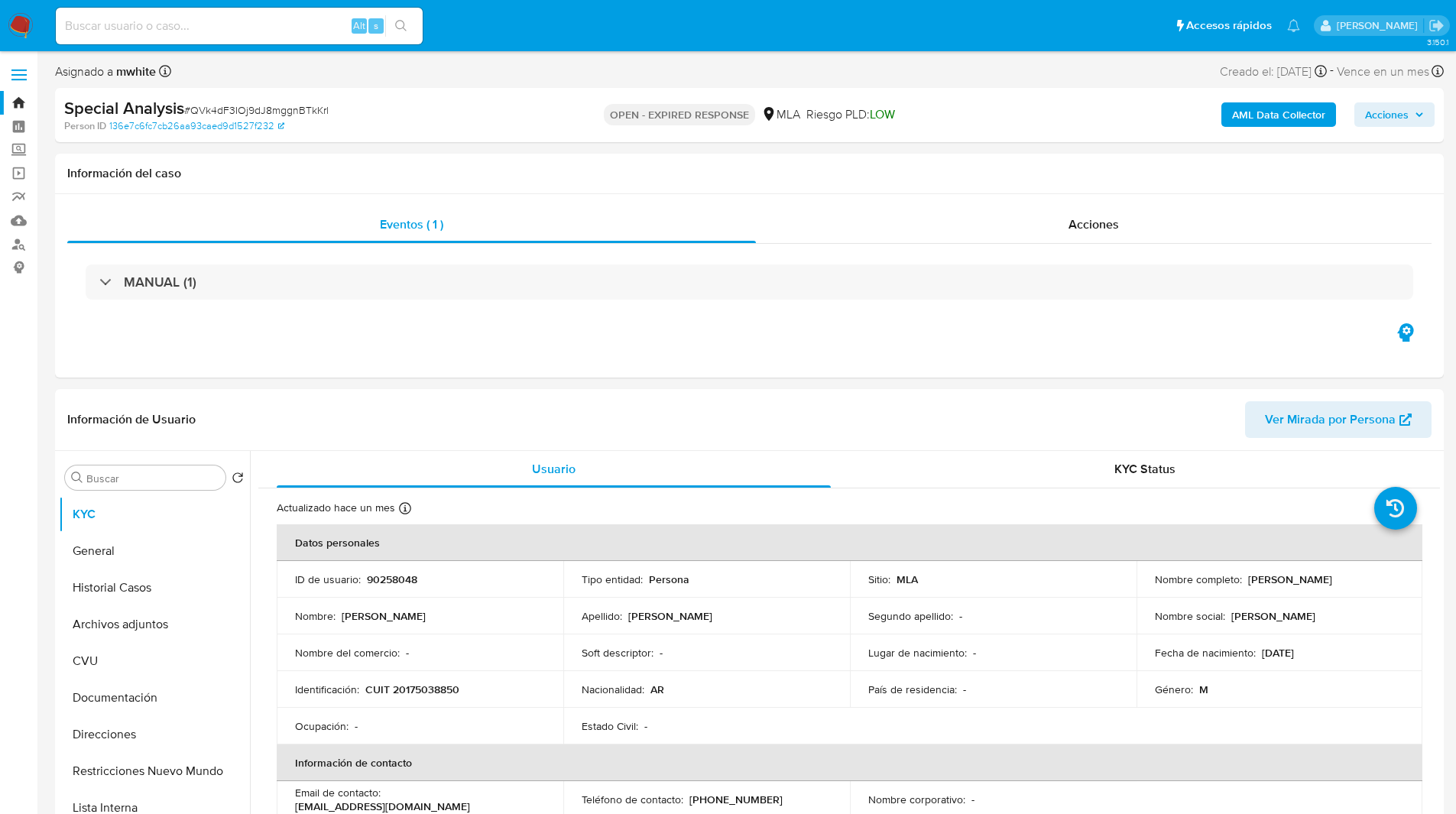
select select "10"
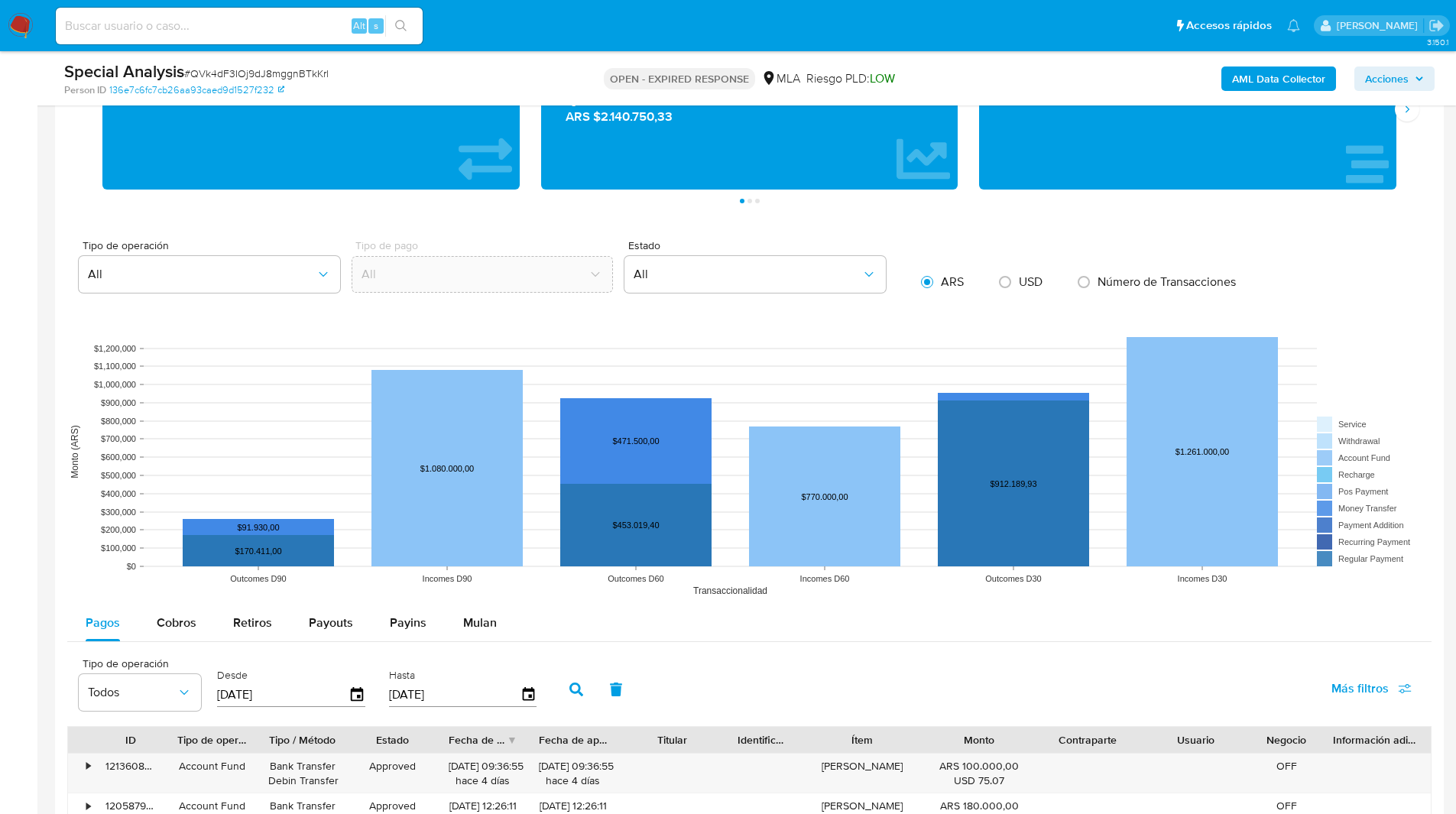
scroll to position [1556, 0]
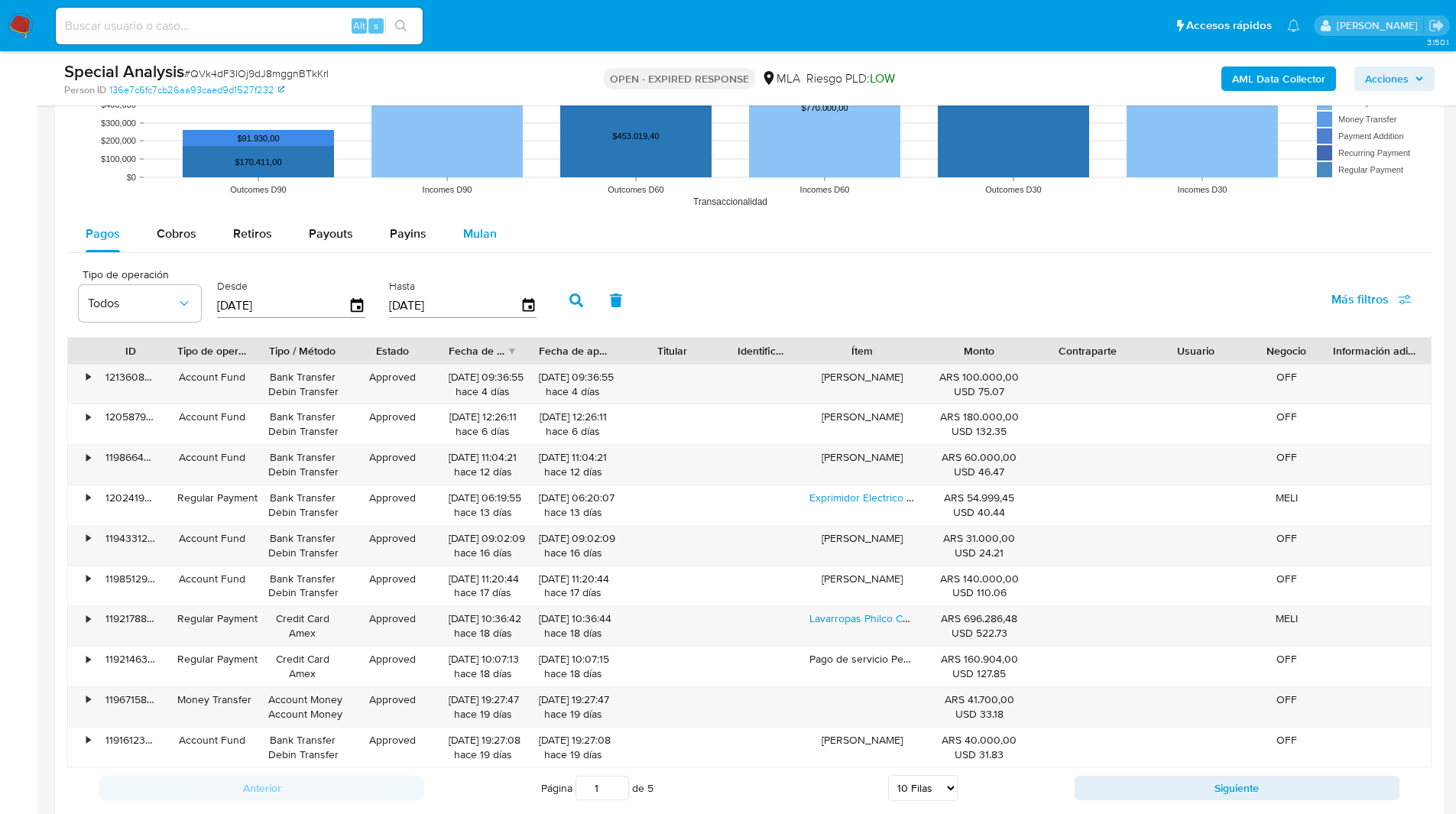
click at [480, 244] on div "Mulan" at bounding box center [480, 233] width 34 height 37
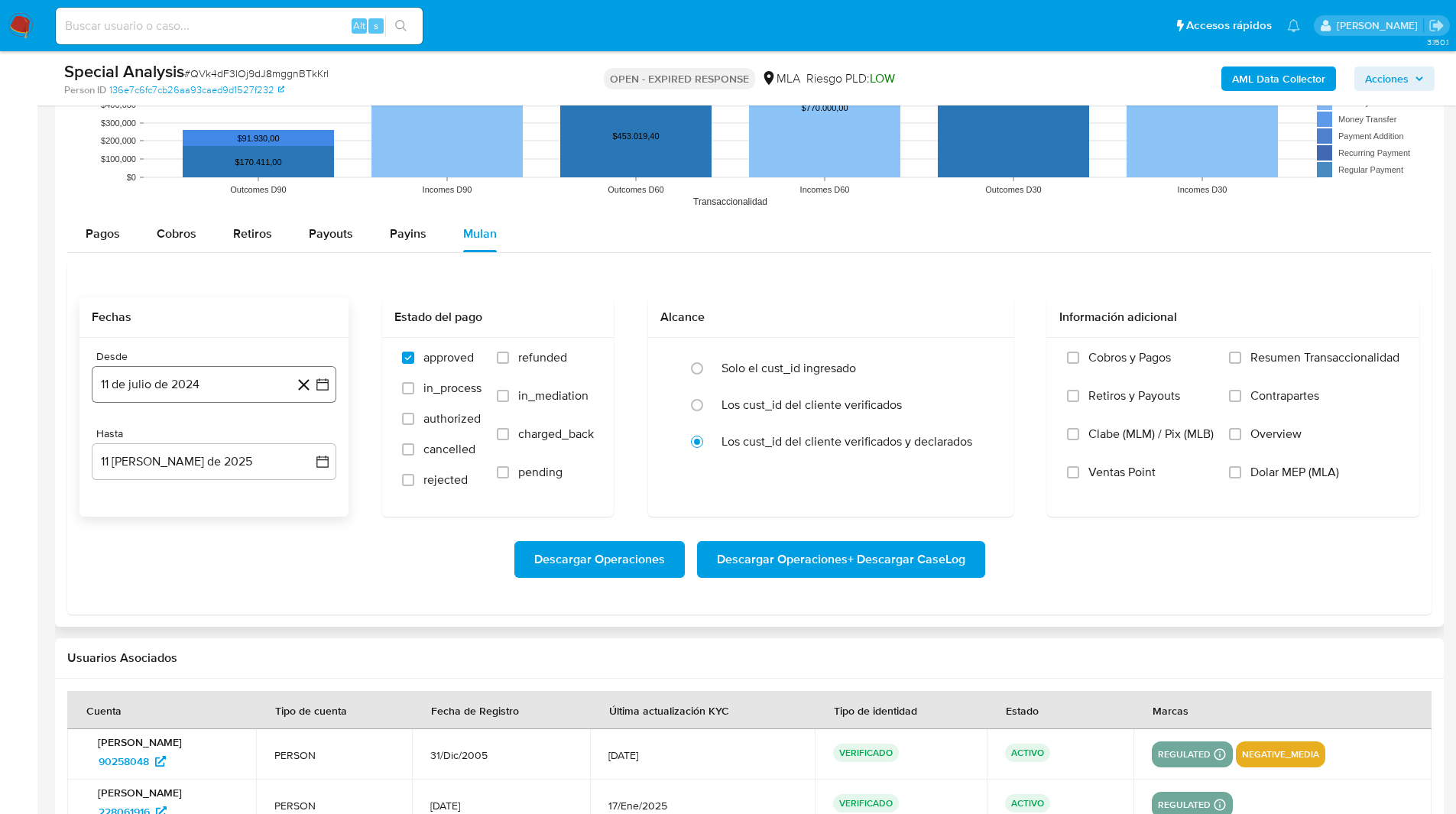
click at [206, 391] on button "11 de julio de 2024" at bounding box center [214, 384] width 245 height 37
click at [310, 443] on icon "Mes siguiente" at bounding box center [309, 440] width 18 height 18
click at [209, 497] on button "1" at bounding box center [214, 496] width 25 height 25
click at [158, 470] on button "11 [PERSON_NAME] de 2025" at bounding box center [214, 461] width 245 height 37
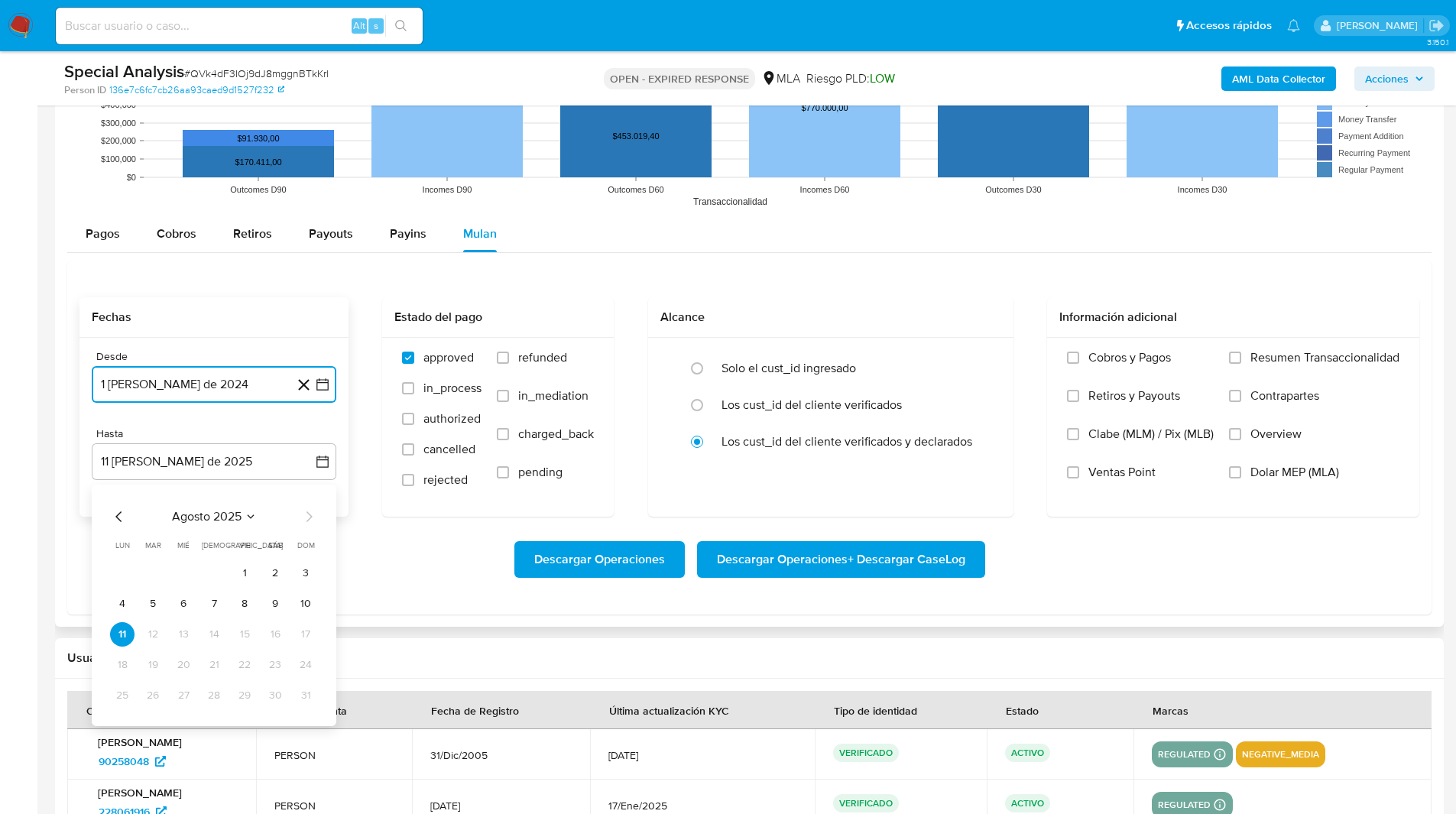
click at [114, 516] on icon "Mes anterior" at bounding box center [119, 517] width 18 height 18
click at [218, 694] on button "31" at bounding box center [214, 696] width 25 height 25
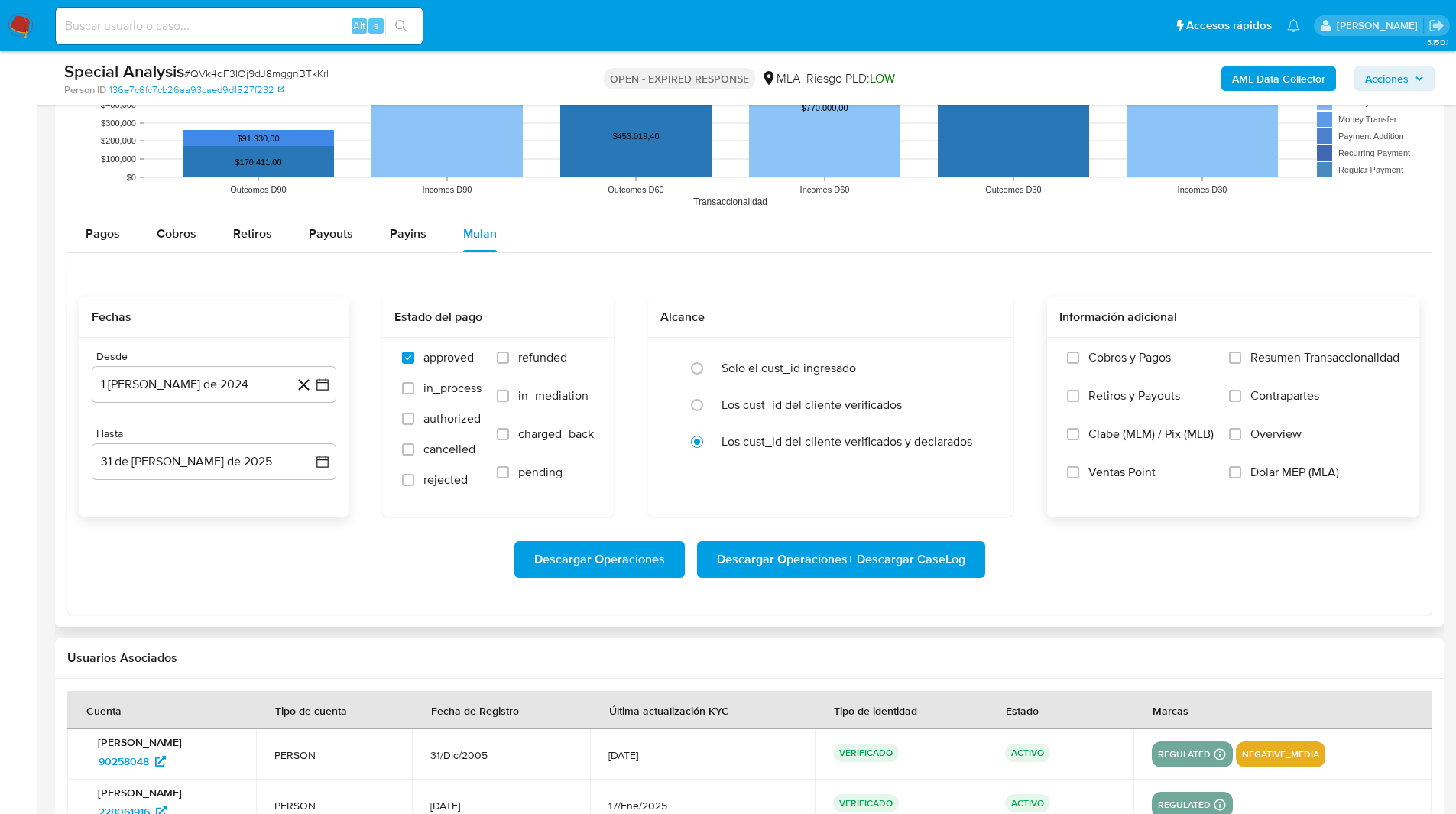
click at [1304, 473] on span "Dolar MEP (MLA)" at bounding box center [1294, 473] width 88 height 16
click at [1241, 473] on input "Dolar MEP (MLA)" at bounding box center [1234, 472] width 12 height 12
click at [870, 568] on span "Descargar Operaciones + Descargar CaseLog" at bounding box center [841, 559] width 248 height 34
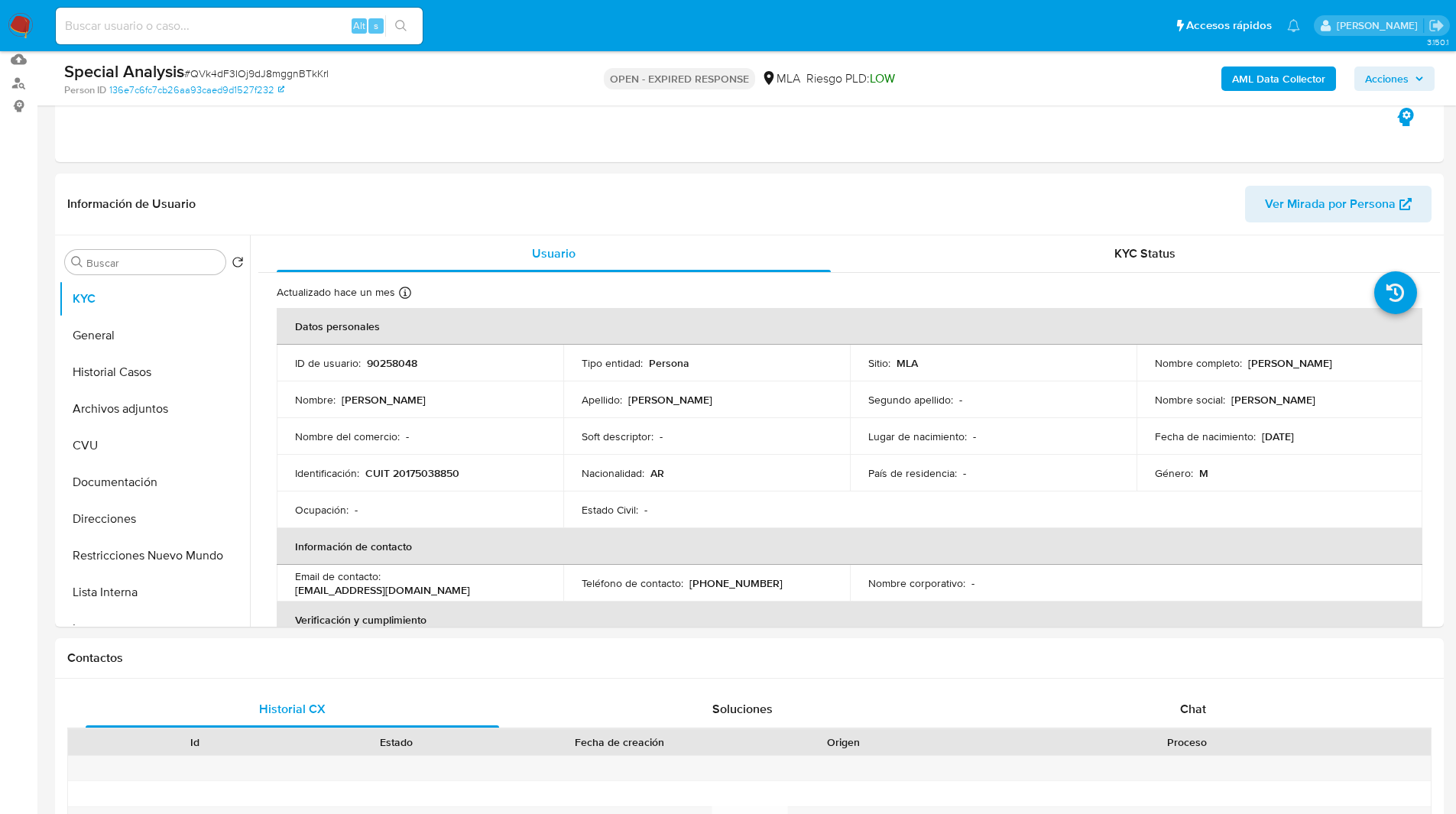
scroll to position [0, 0]
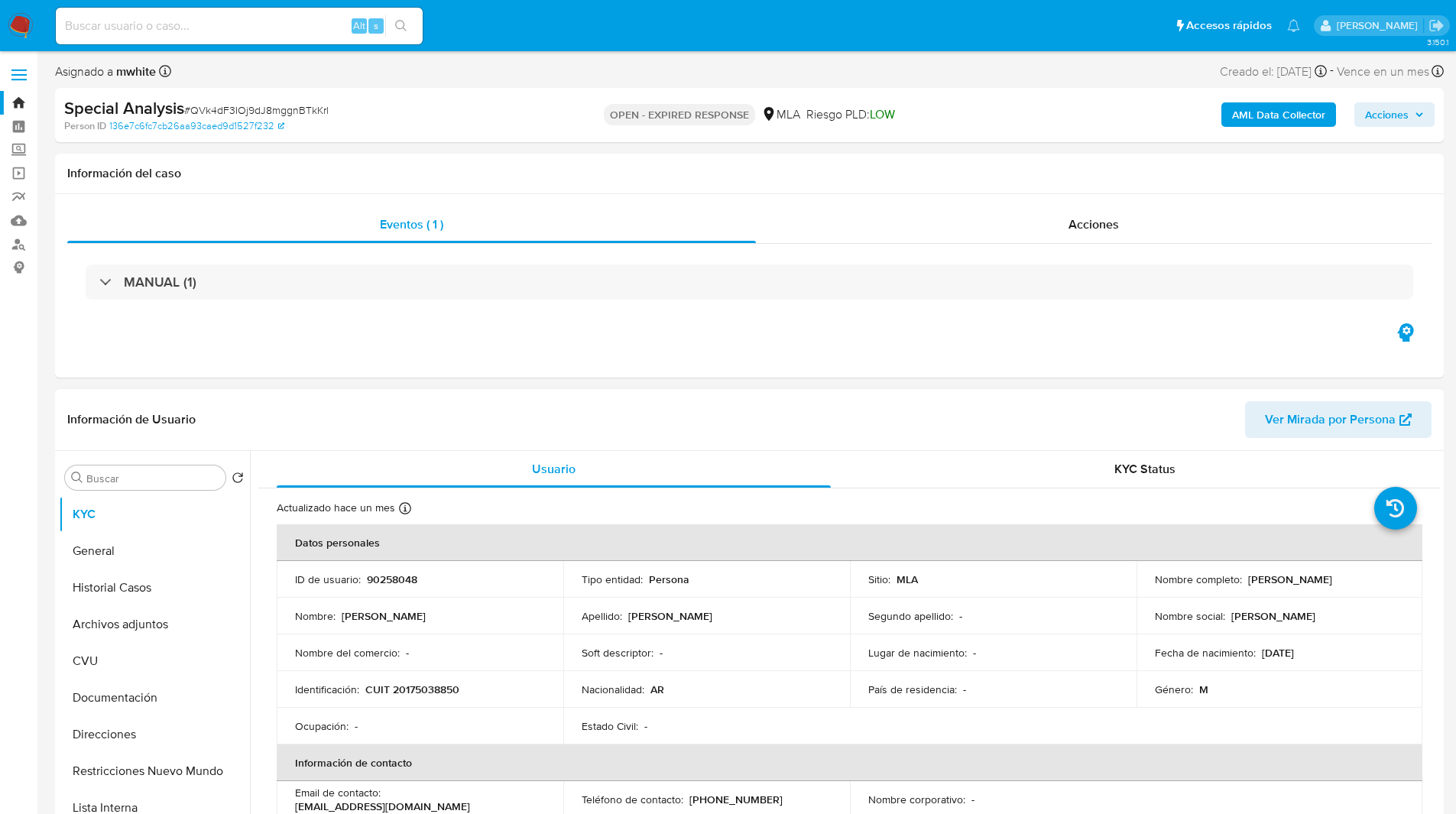
click at [376, 577] on p "90258048" at bounding box center [392, 579] width 51 height 14
copy p "90258048"
drag, startPoint x: 1244, startPoint y: 579, endPoint x: 1413, endPoint y: 586, distance: 169.1
click at [1413, 586] on td "Nombre completo : Natalio Sergio de Rosa" at bounding box center [1279, 579] width 286 height 37
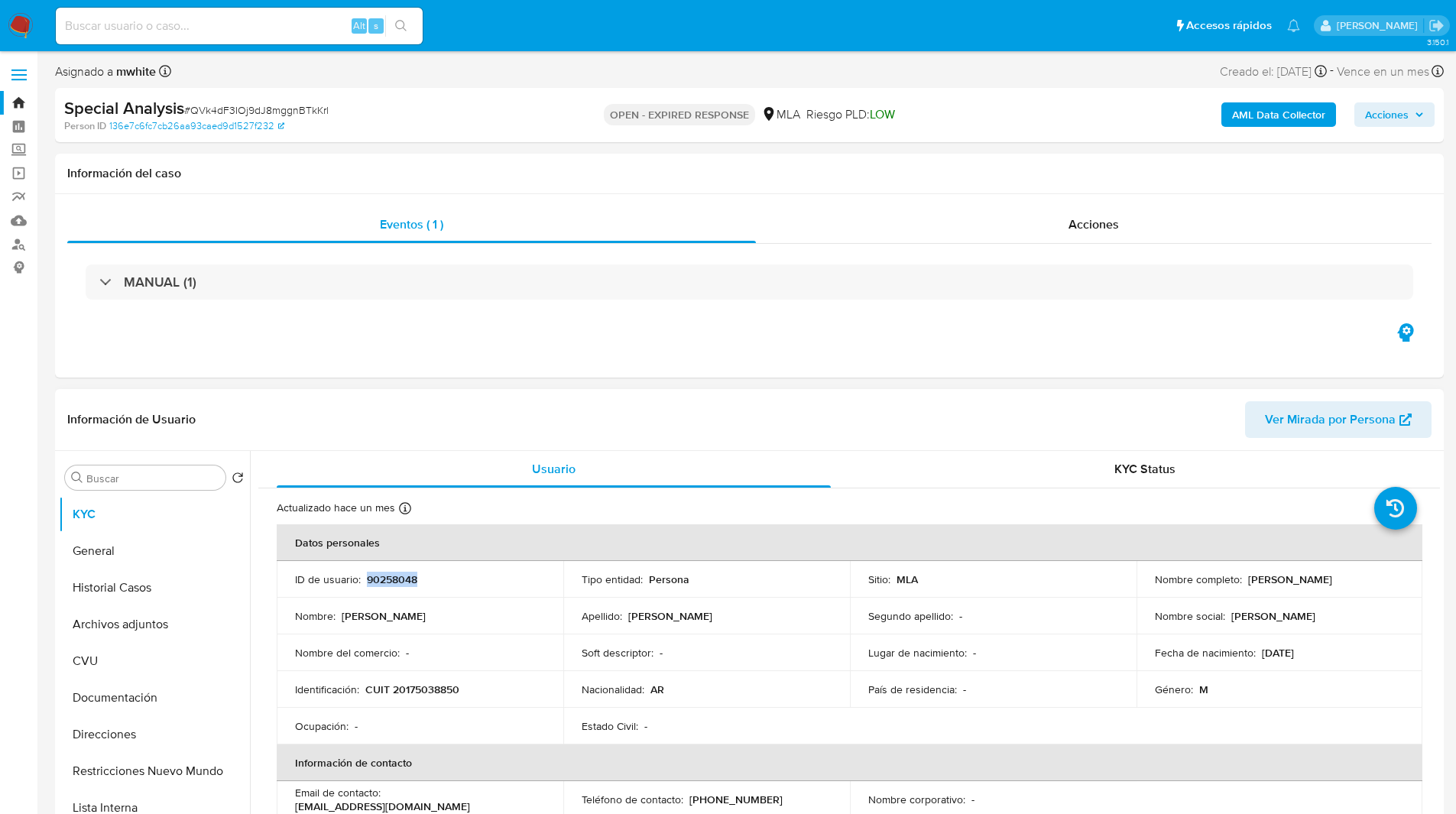
copy p "Natalio Sergio de Rosa"
click at [807, 42] on ul "Pausado Ver notificaciones Alt s Accesos rápidos Presiona las siguientes teclas…" at bounding box center [678, 25] width 1260 height 38
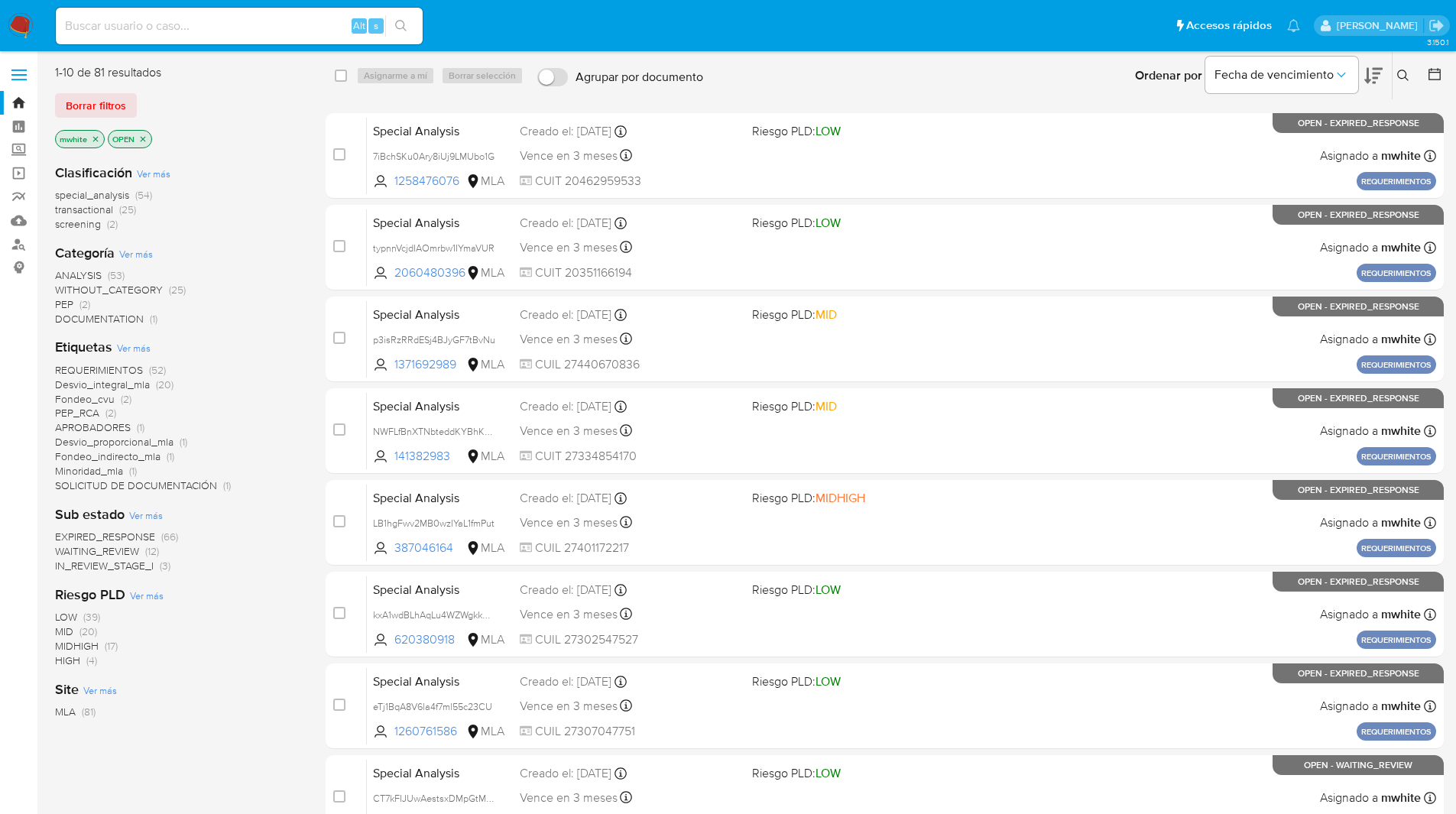
click at [204, 27] on input at bounding box center [239, 26] width 367 height 20
paste input "46moEopUeLgtQQJQB1WRTijO"
type input "46moEopUeLgtQQJQB1WRTijO"
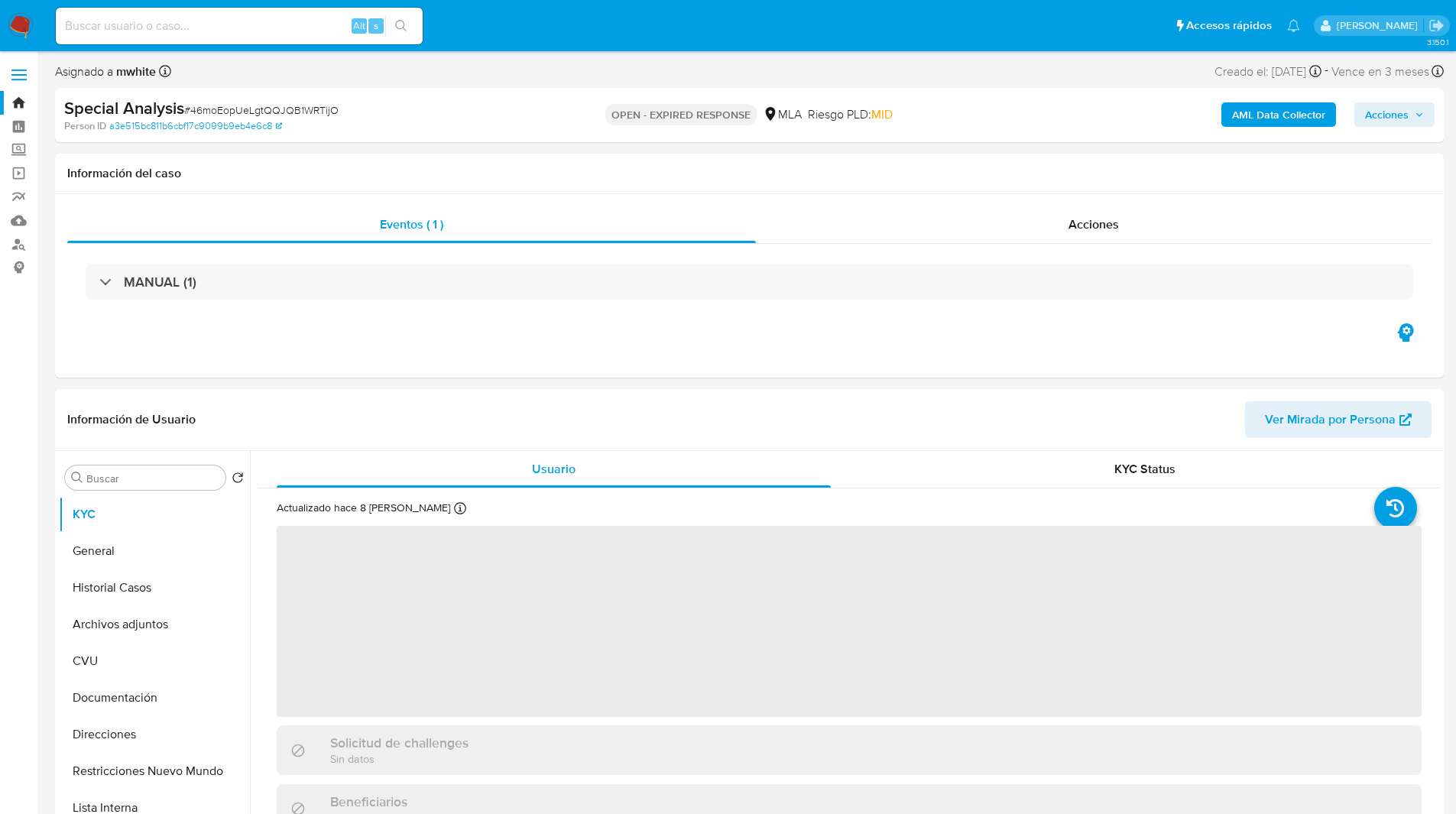
select select "10"
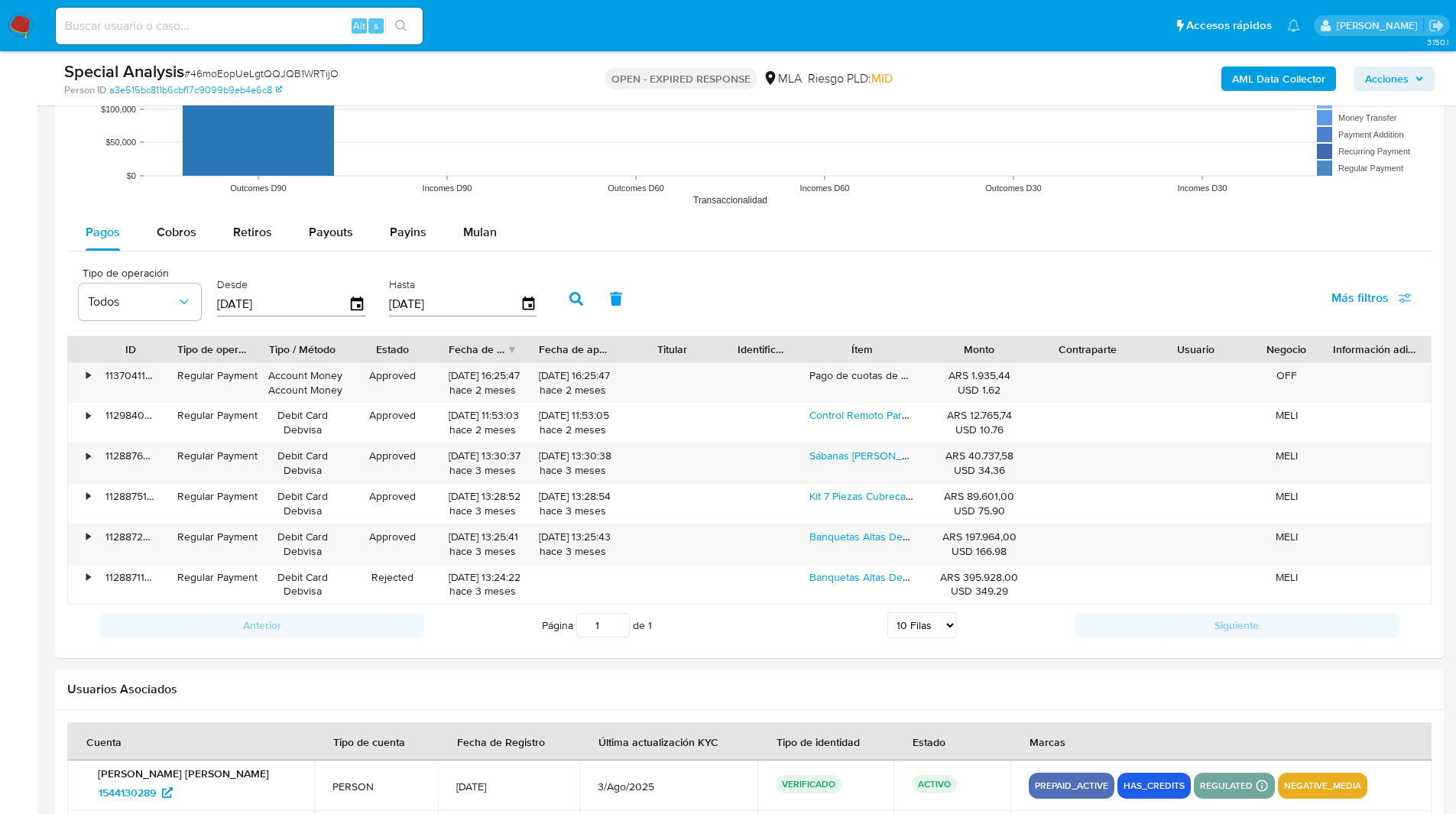
scroll to position [1560, 0]
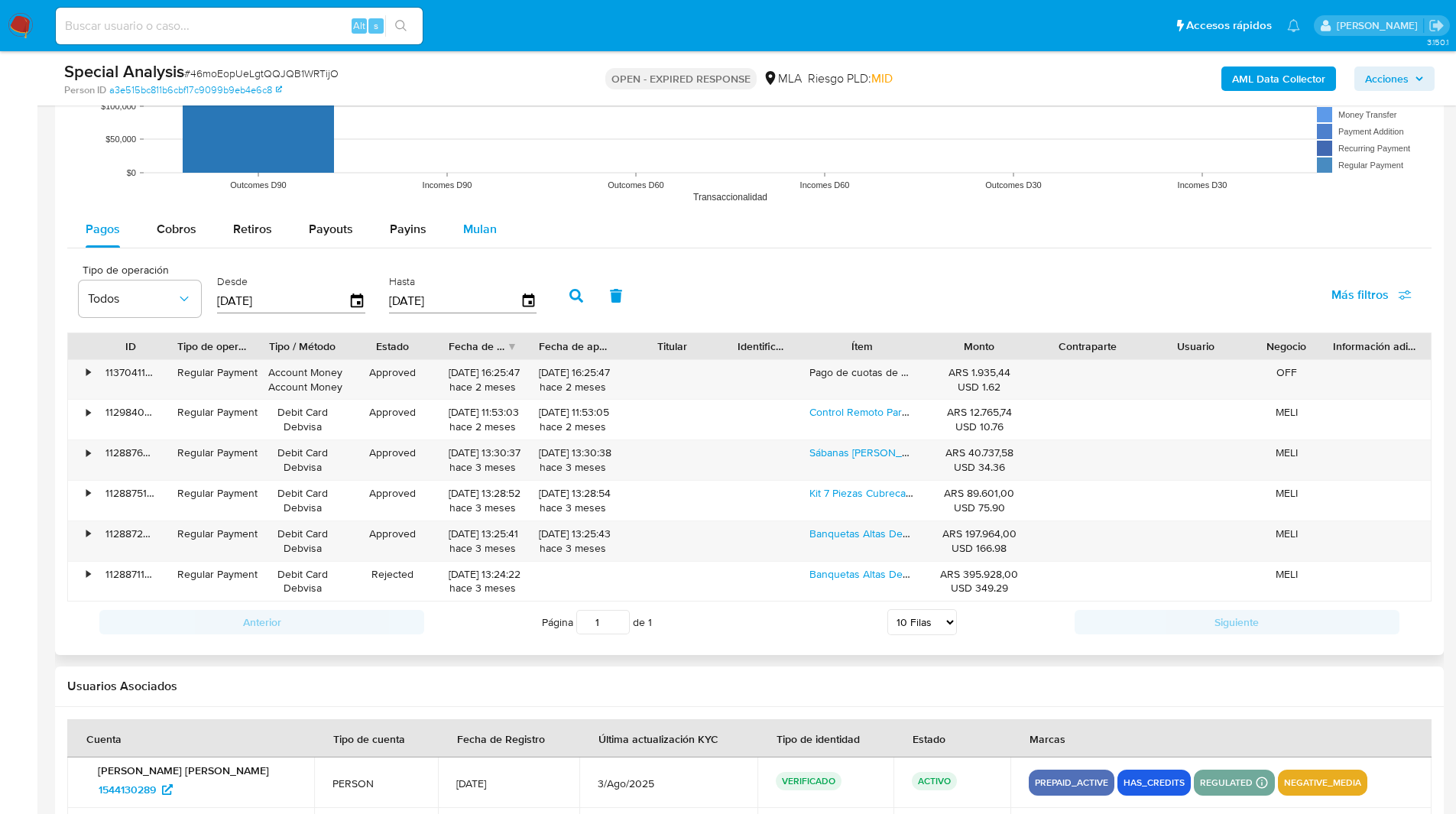
click at [470, 232] on span "Mulan" at bounding box center [480, 228] width 34 height 17
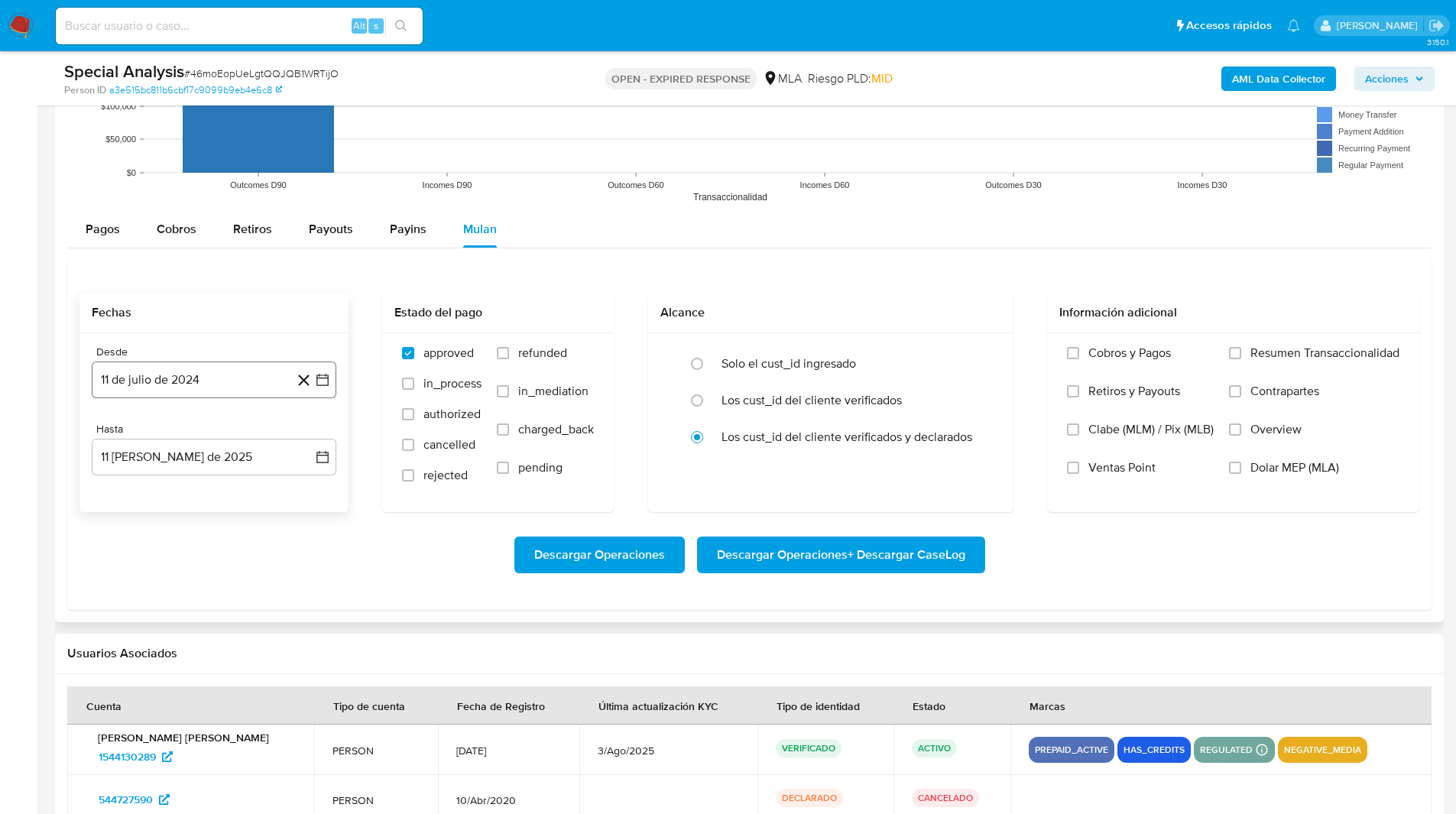
click at [198, 371] on button "11 de julio de 2024" at bounding box center [214, 380] width 245 height 37
click at [303, 436] on icon "Mes siguiente" at bounding box center [309, 435] width 18 height 18
click at [219, 490] on button "1" at bounding box center [214, 491] width 25 height 25
click at [149, 463] on button "11 de agosto de 2025" at bounding box center [214, 457] width 245 height 37
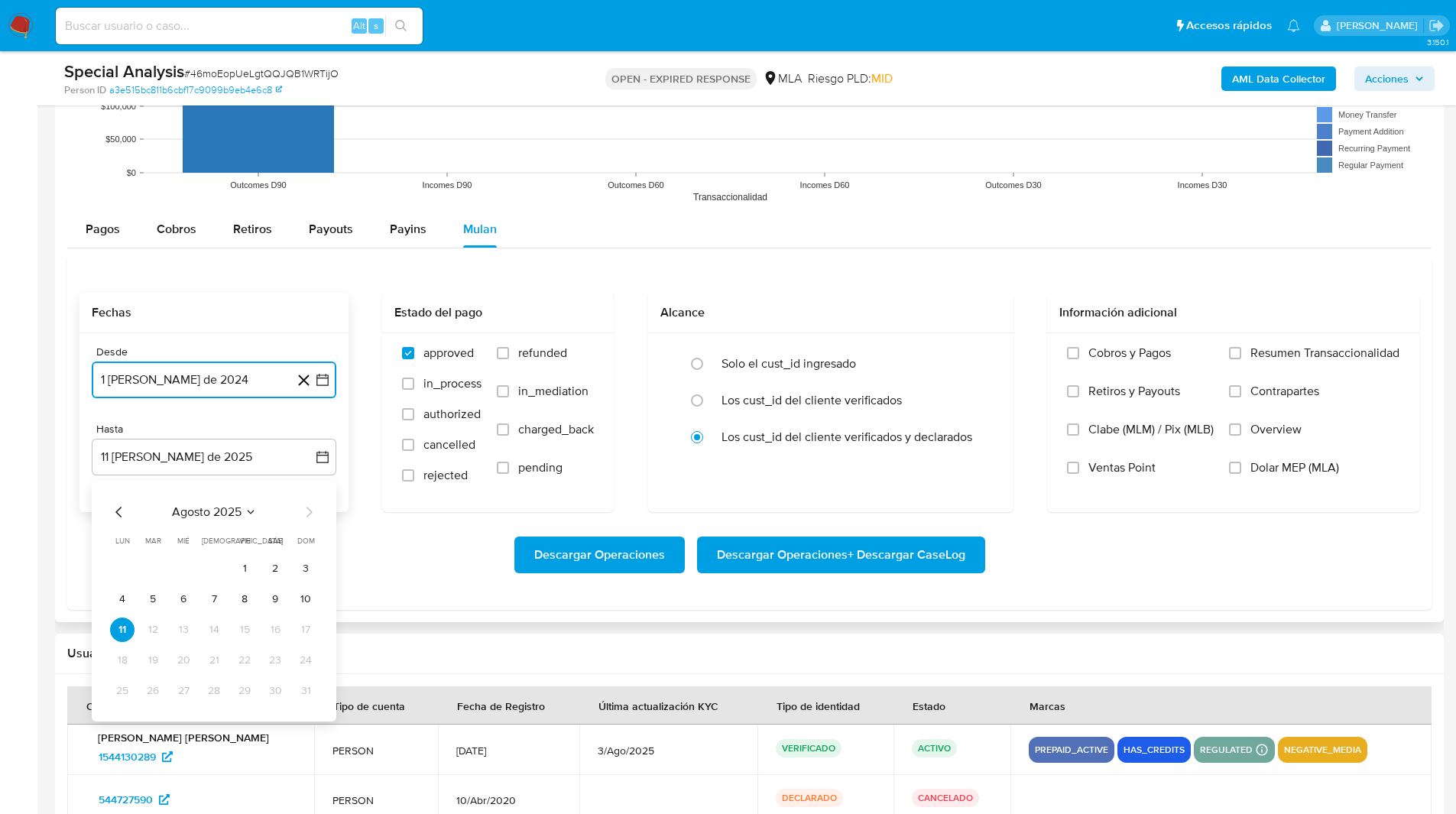
click at [119, 512] on icon "Mes anterior" at bounding box center [119, 512] width 18 height 18
click at [213, 696] on button "31" at bounding box center [214, 691] width 25 height 25
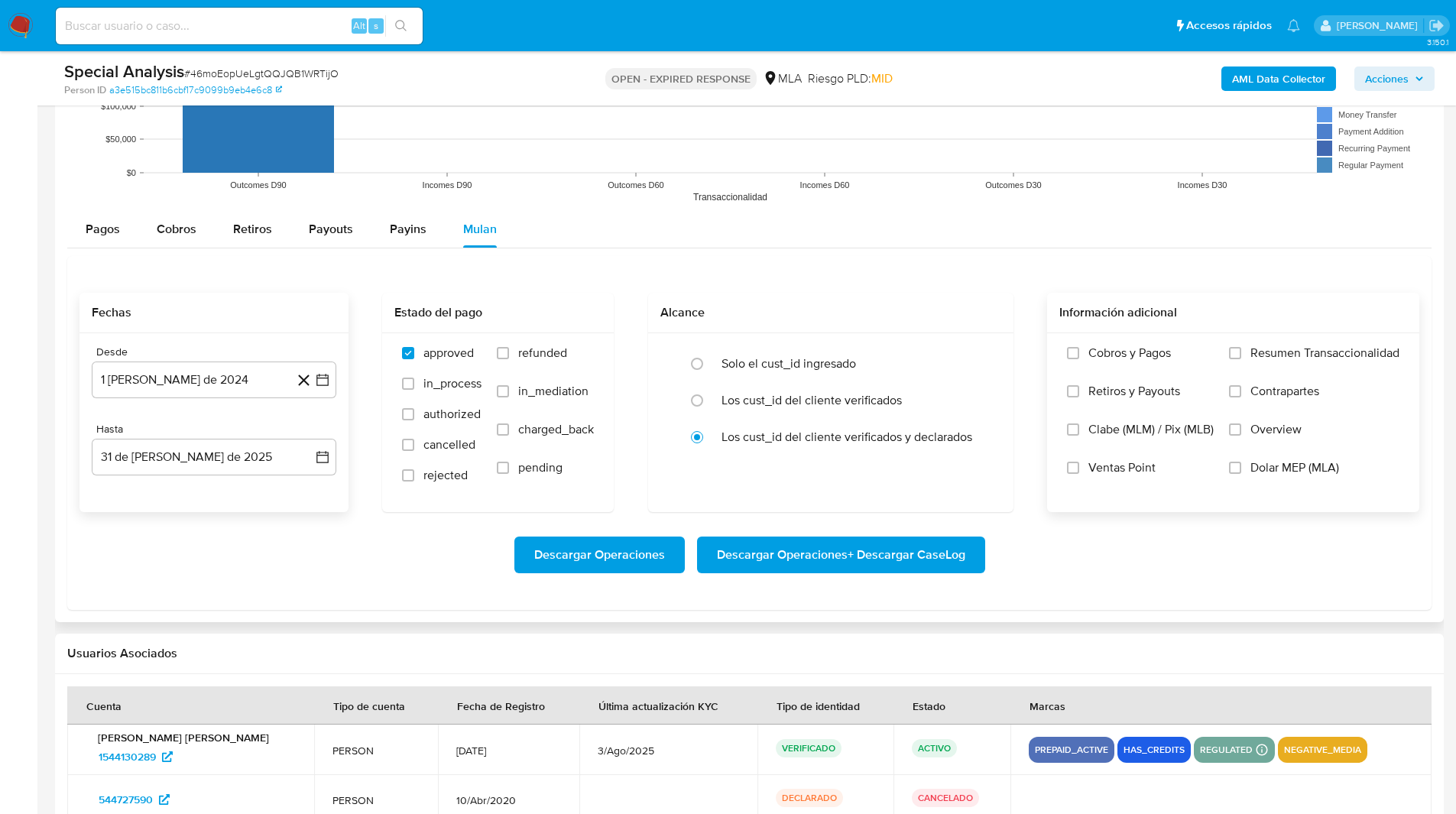
click at [1272, 464] on span "Dolar MEP (MLA)" at bounding box center [1294, 468] width 88 height 16
click at [1241, 464] on input "Dolar MEP (MLA)" at bounding box center [1234, 468] width 12 height 12
click at [834, 556] on span "Descargar Operaciones + Descargar CaseLog" at bounding box center [841, 554] width 248 height 34
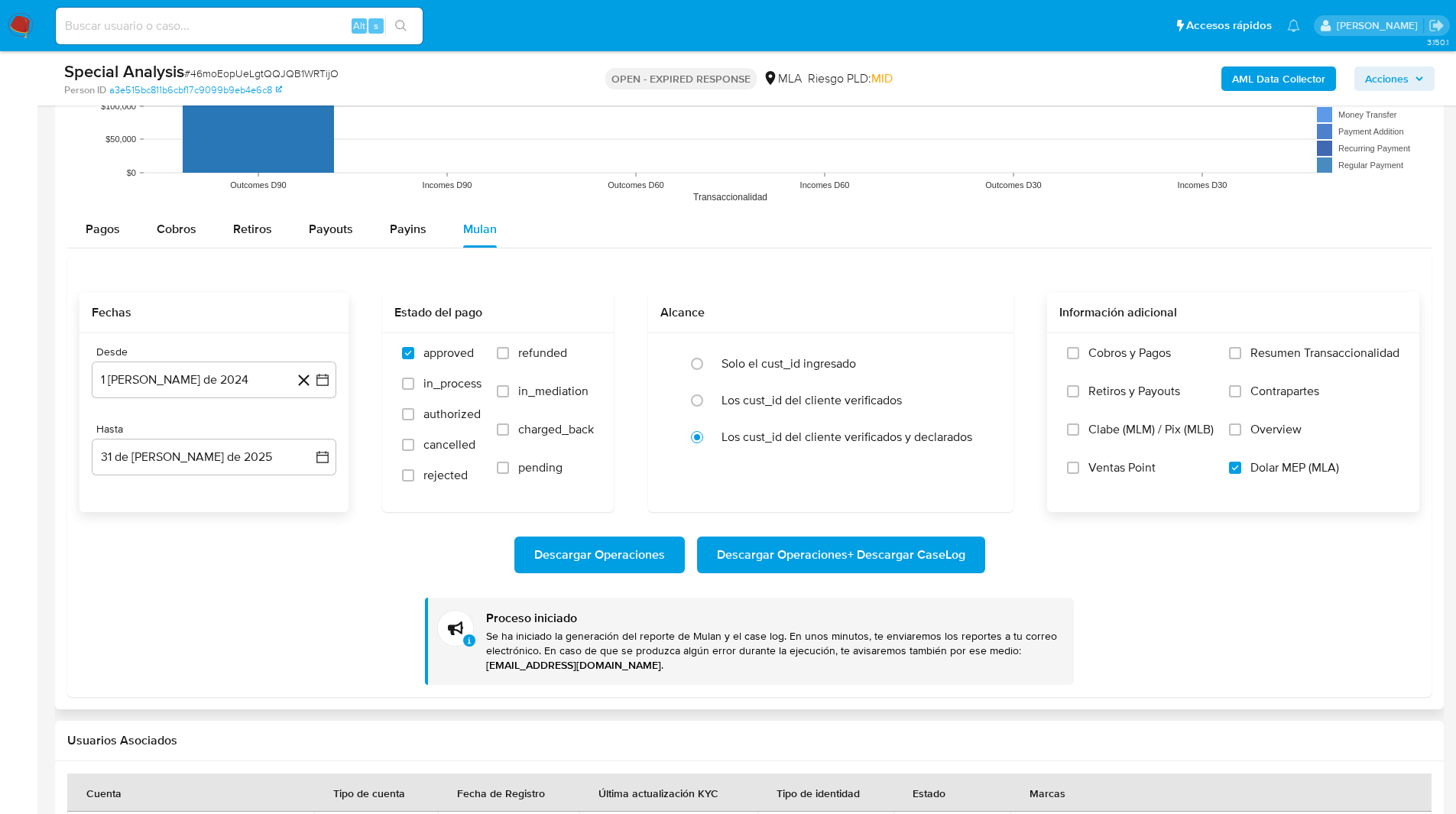
click at [1060, 554] on div "Descargar Operaciones Descargar Operaciones + Descargar CaseLog" at bounding box center [749, 554] width 1340 height 37
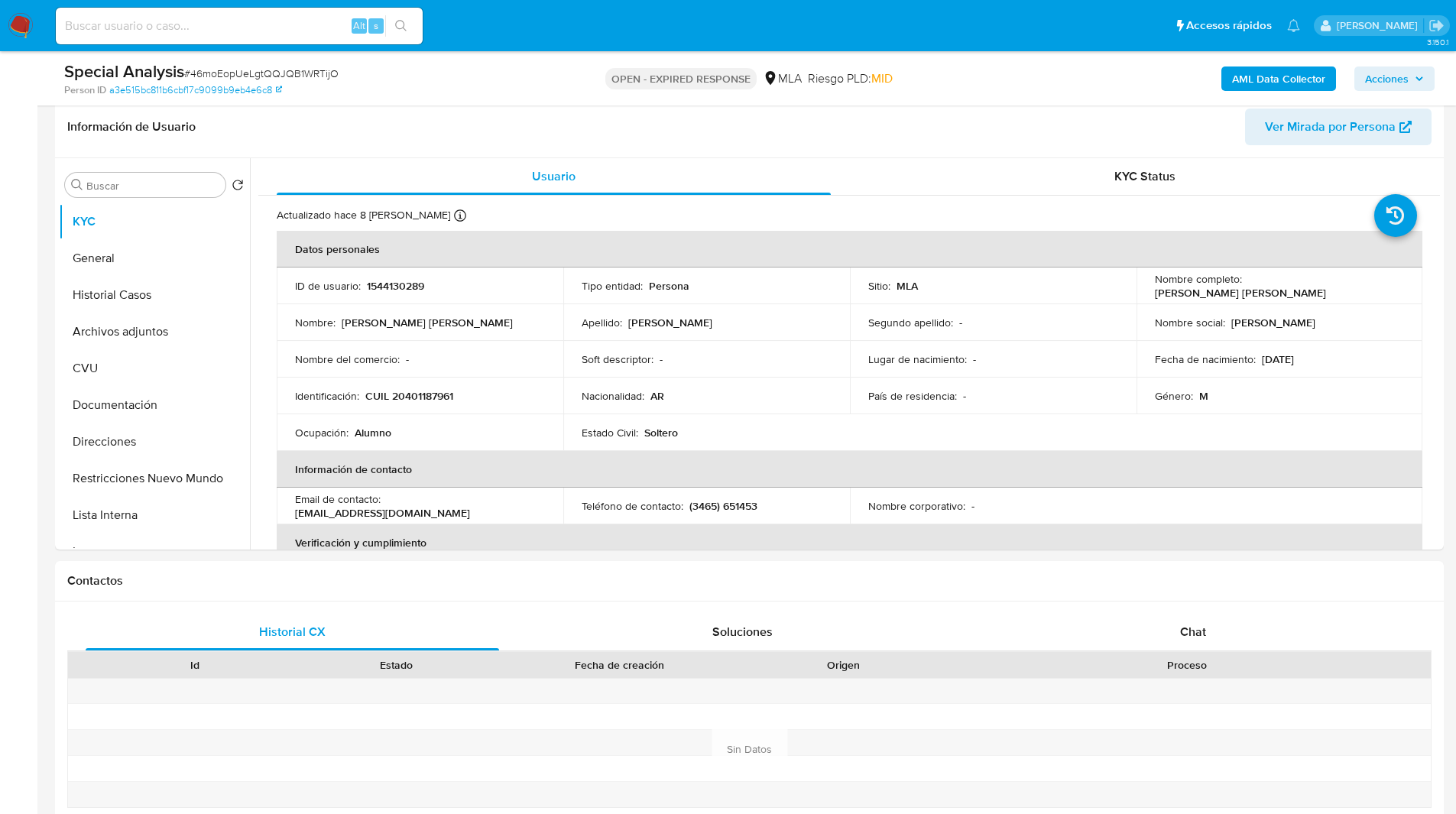
scroll to position [0, 0]
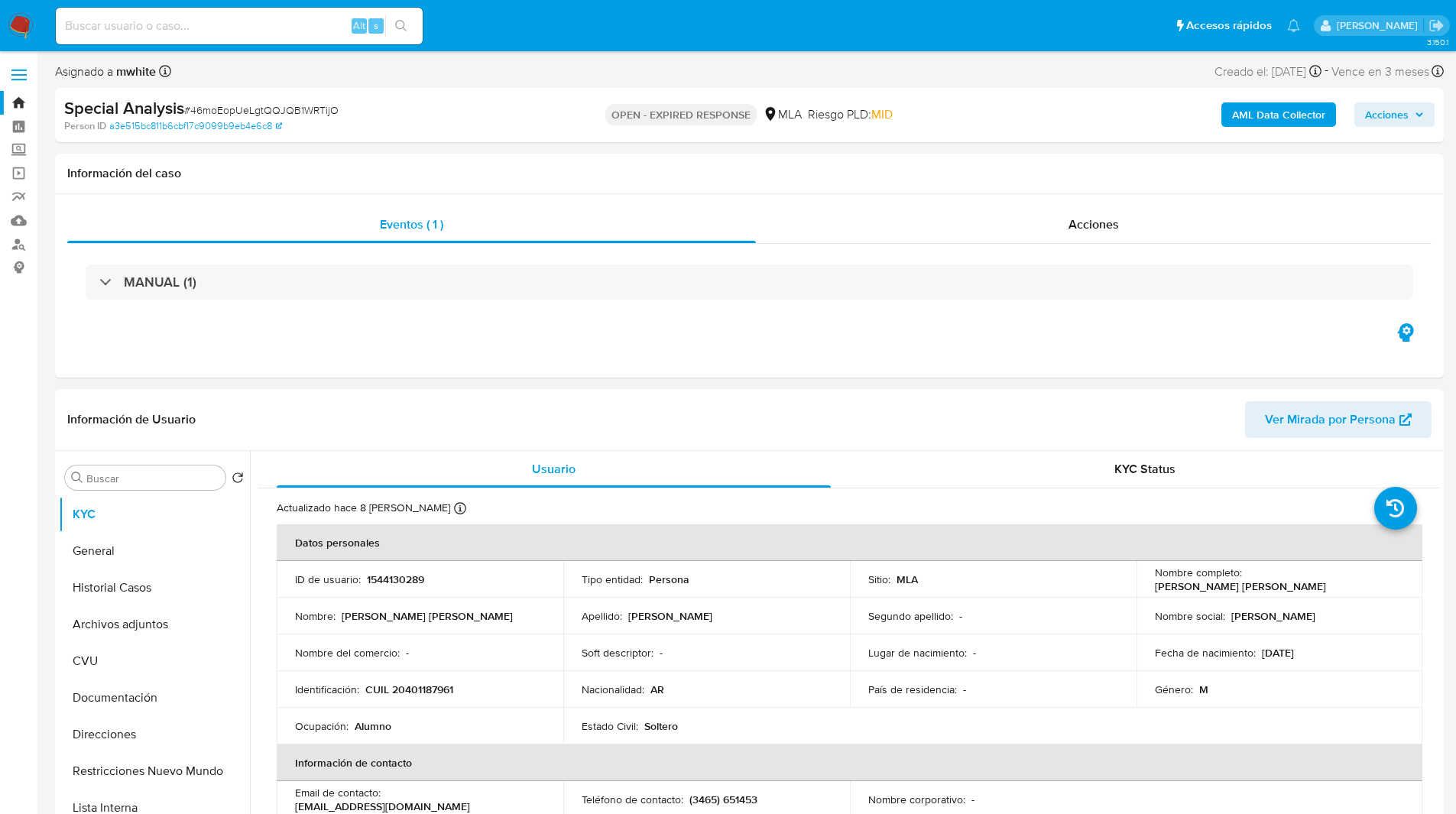
click at [390, 587] on td "ID de usuario : 1544130289" at bounding box center [420, 579] width 286 height 37
click at [383, 581] on p "1544130289" at bounding box center [395, 579] width 57 height 14
copy p "1544130289"
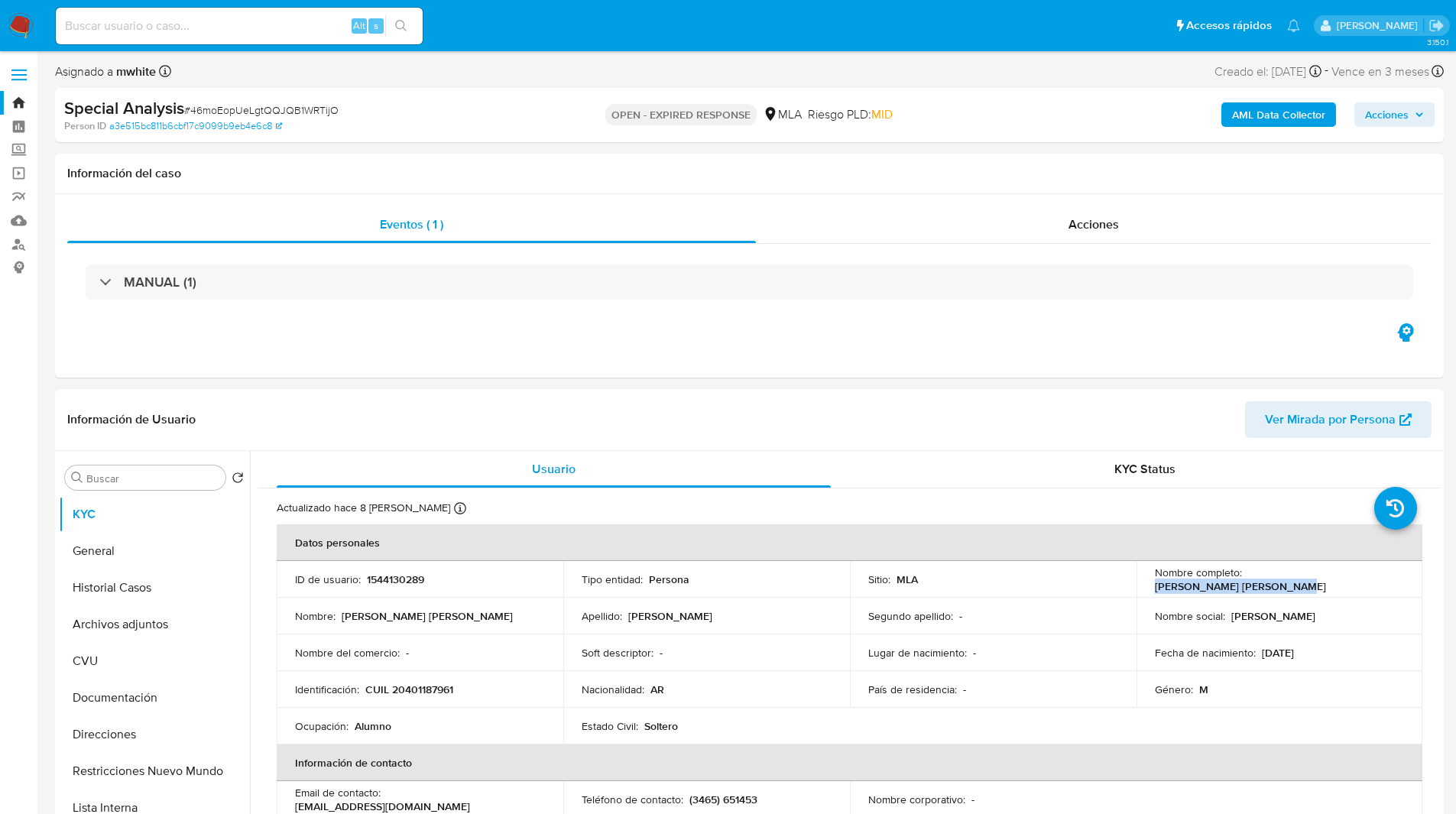
drag, startPoint x: 1245, startPoint y: 578, endPoint x: 1404, endPoint y: 583, distance: 159.1
click at [1404, 583] on td "Nombre completo : Melchor Juan Carlos Petry" at bounding box center [1279, 579] width 286 height 37
copy p "Melchor Juan Carlos Petry"
click at [951, 66] on div "Asignado a mwhite Asignado el: 29/07/2025 20:00:20 Creado el: 29/07/2025 Creado…" at bounding box center [749, 75] width 1388 height 27
click at [507, 106] on div "Special Analysis # 46moEopUeLgtQQJQB1WRTijO" at bounding box center [289, 109] width 451 height 23
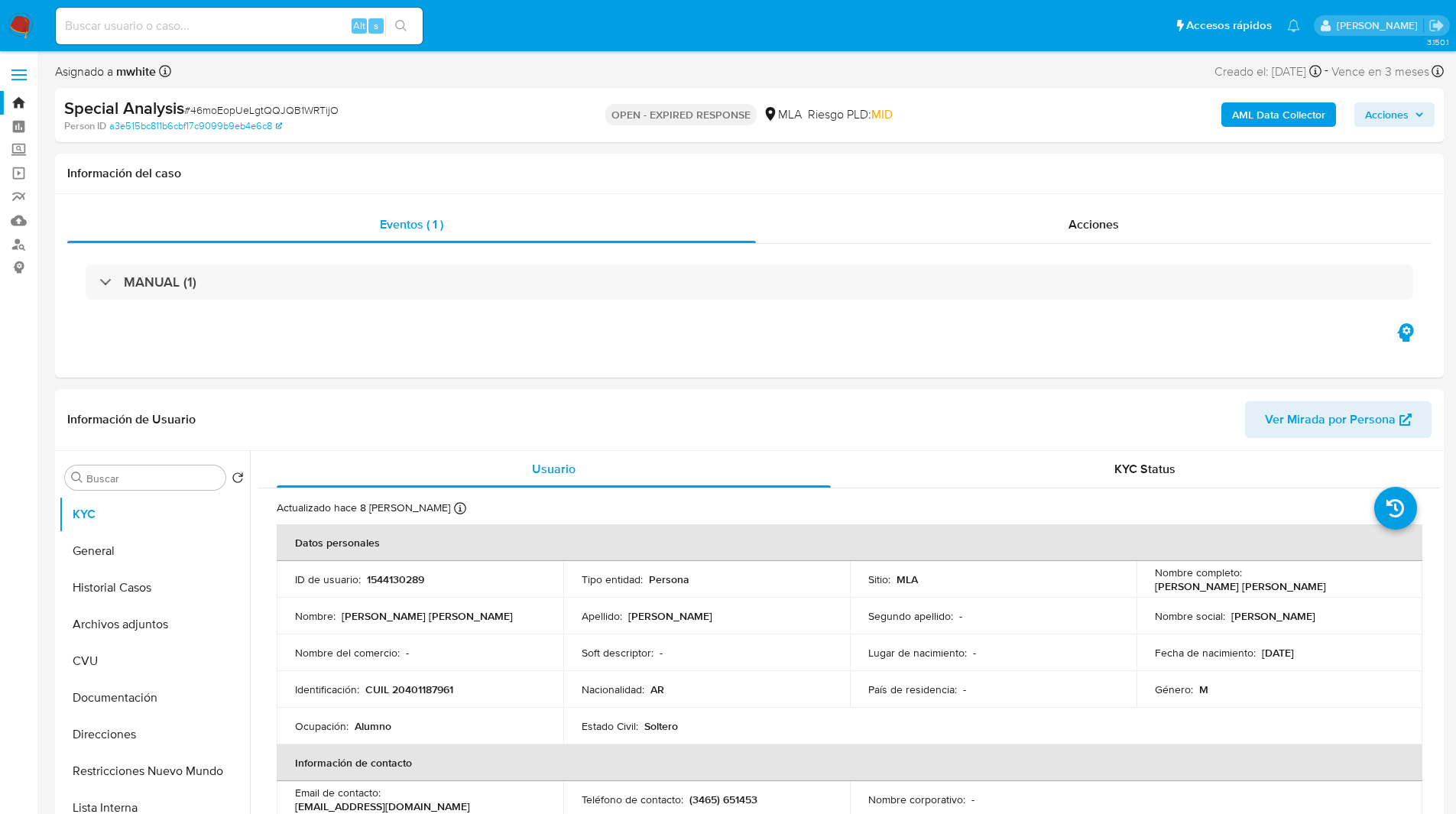
click at [984, 97] on div "AML Data Collector Acciones" at bounding box center [1208, 115] width 453 height 36
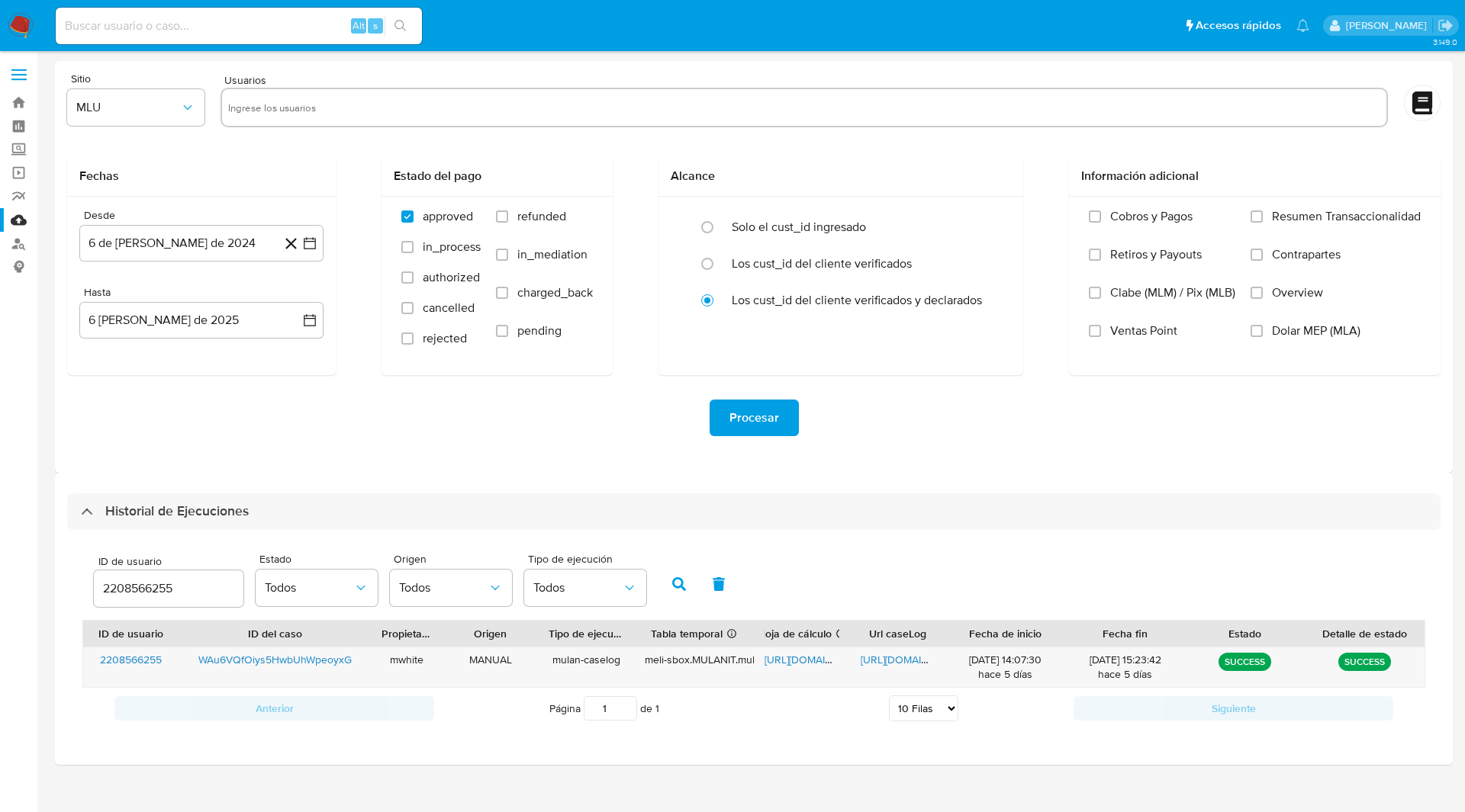
select select "10"
click at [959, 91] on div at bounding box center [804, 107] width 1167 height 40
click at [960, 28] on ul "Pausado Ver notificaciones Alt s Accesos rápidos Presiona las siguientes teclas…" at bounding box center [682, 25] width 1269 height 38
